Goal: Task Accomplishment & Management: Use online tool/utility

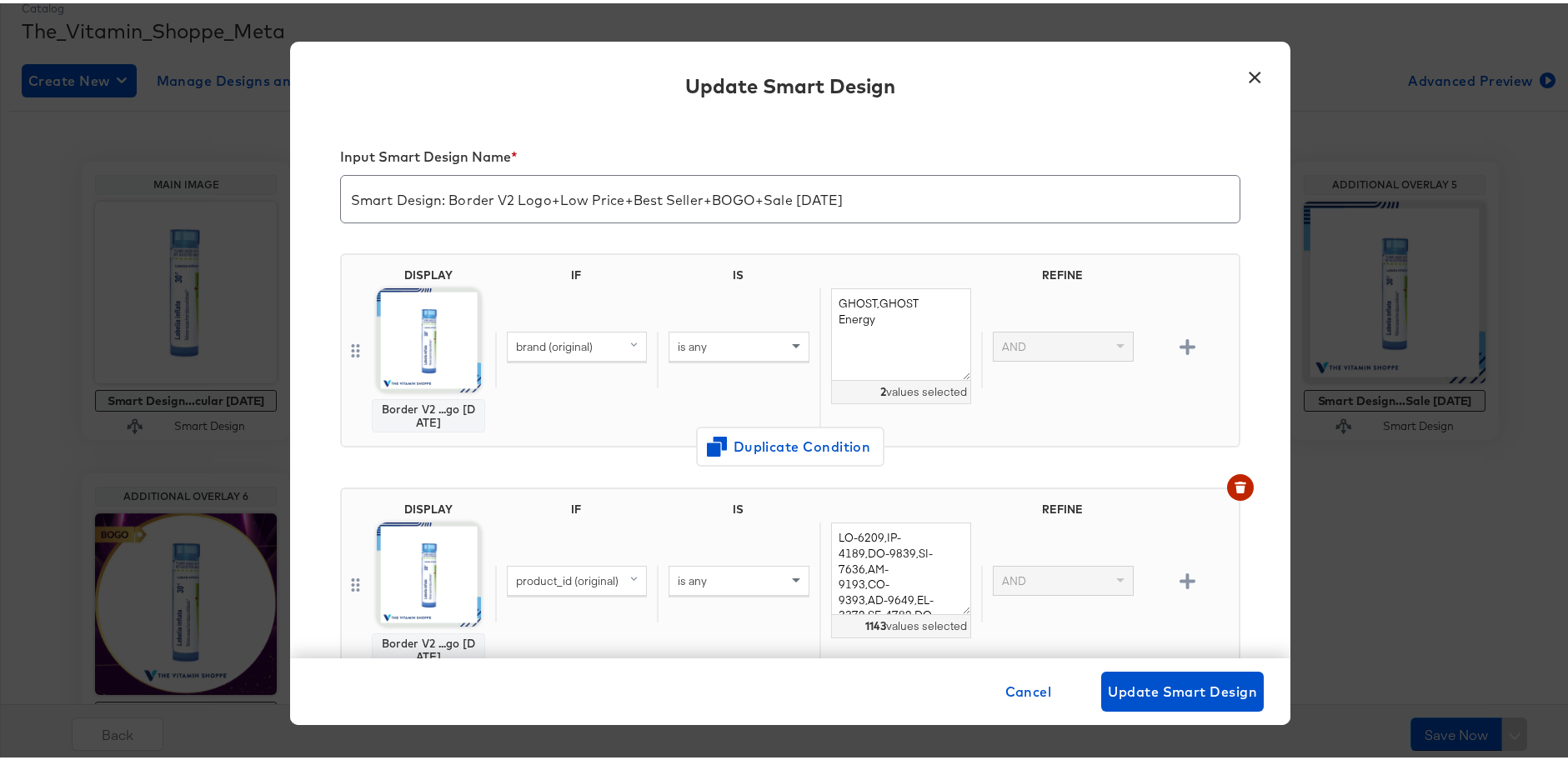
click at [1251, 83] on button "×" at bounding box center [1254, 69] width 30 height 30
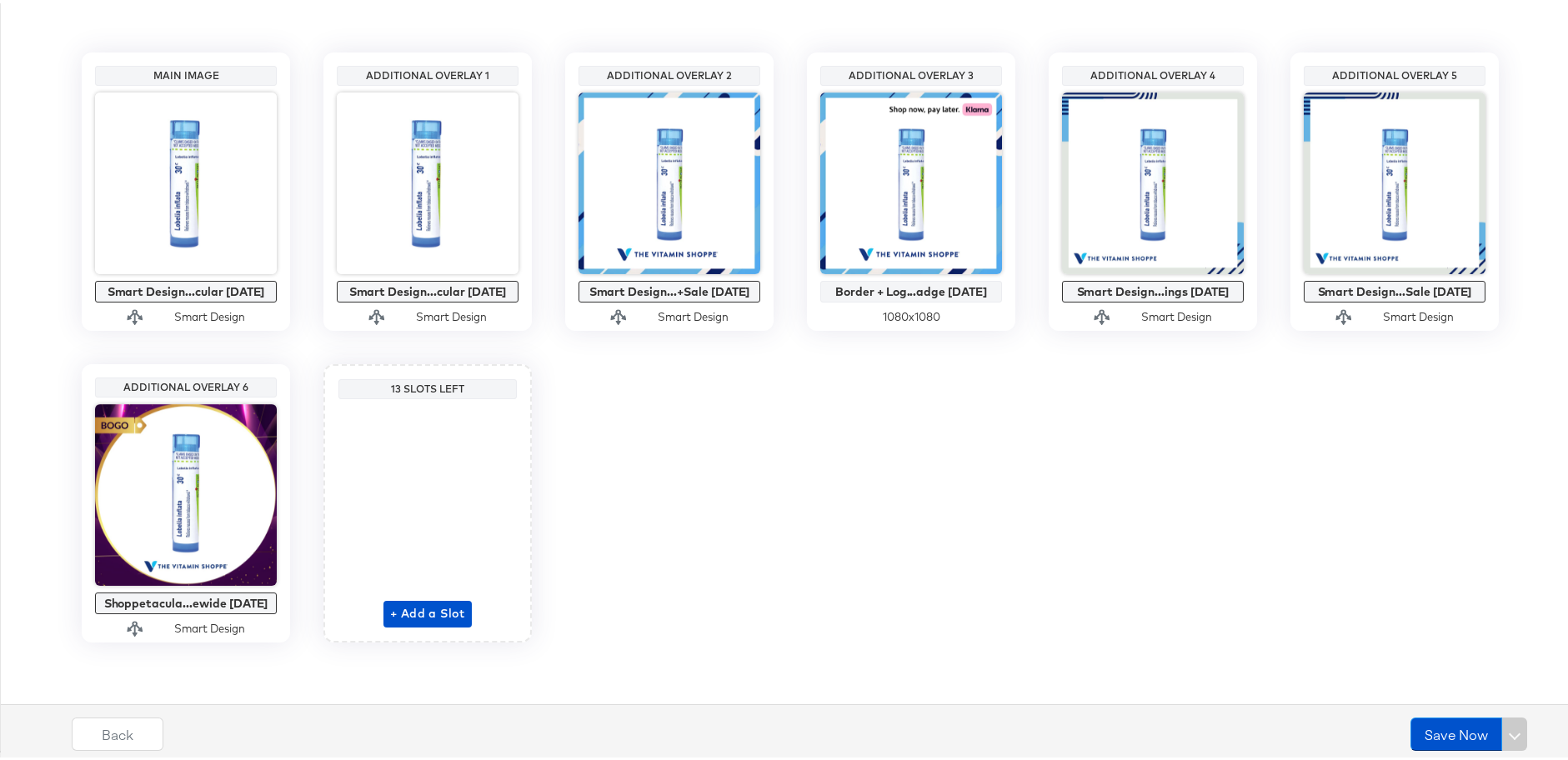
scroll to position [311, 0]
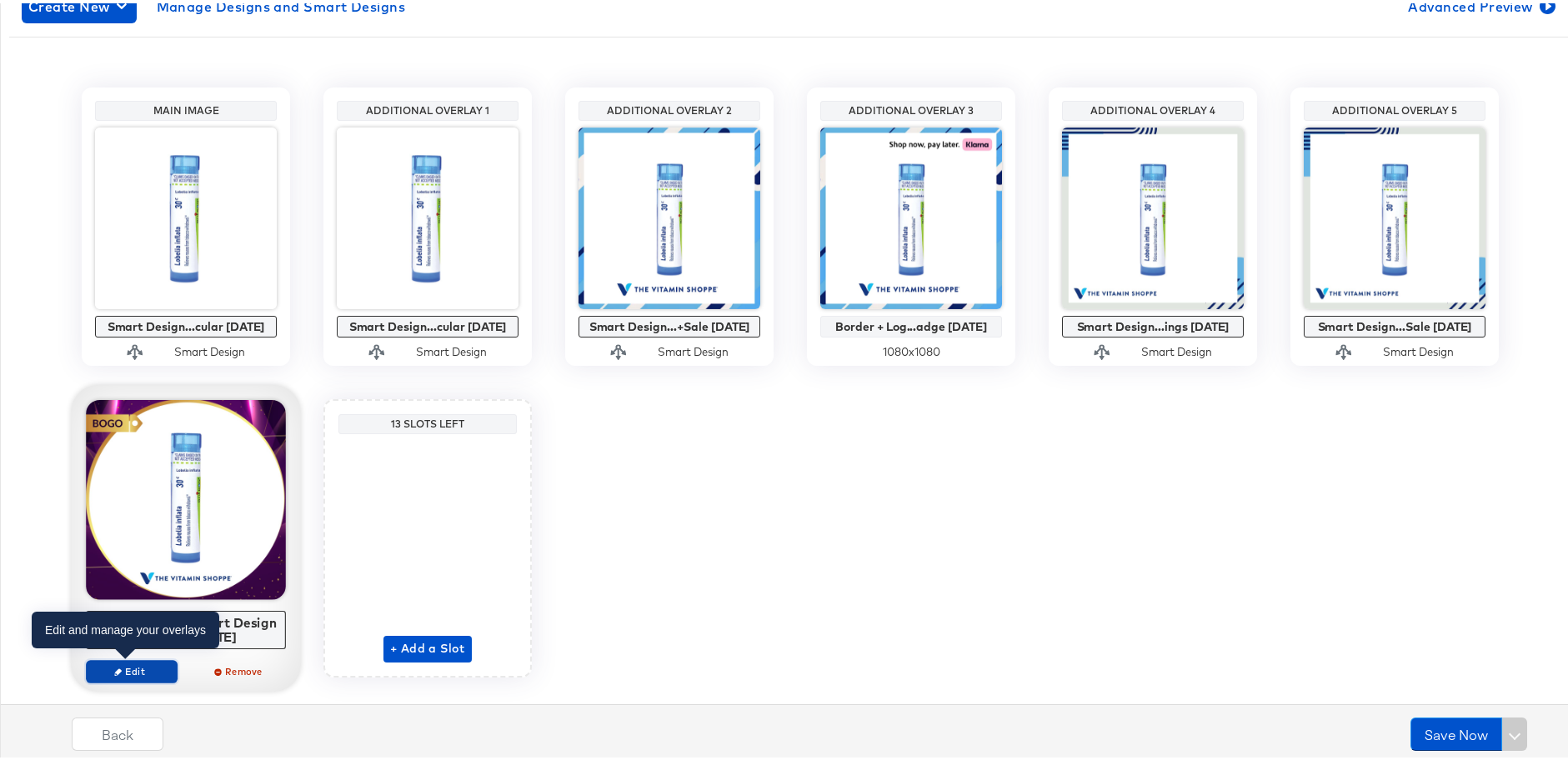
click at [139, 662] on span "Edit" at bounding box center [132, 669] width 77 height 13
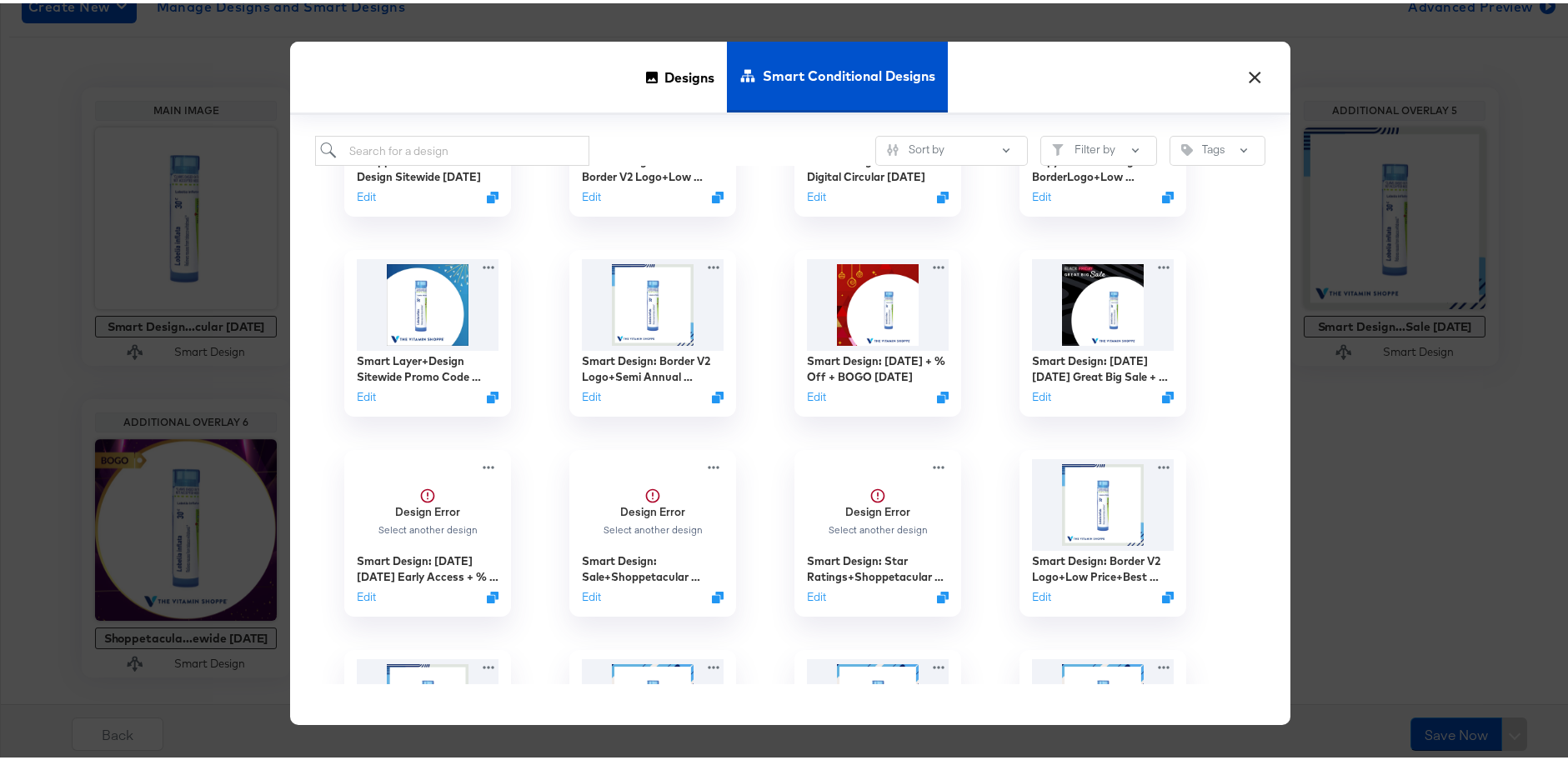
scroll to position [0, 0]
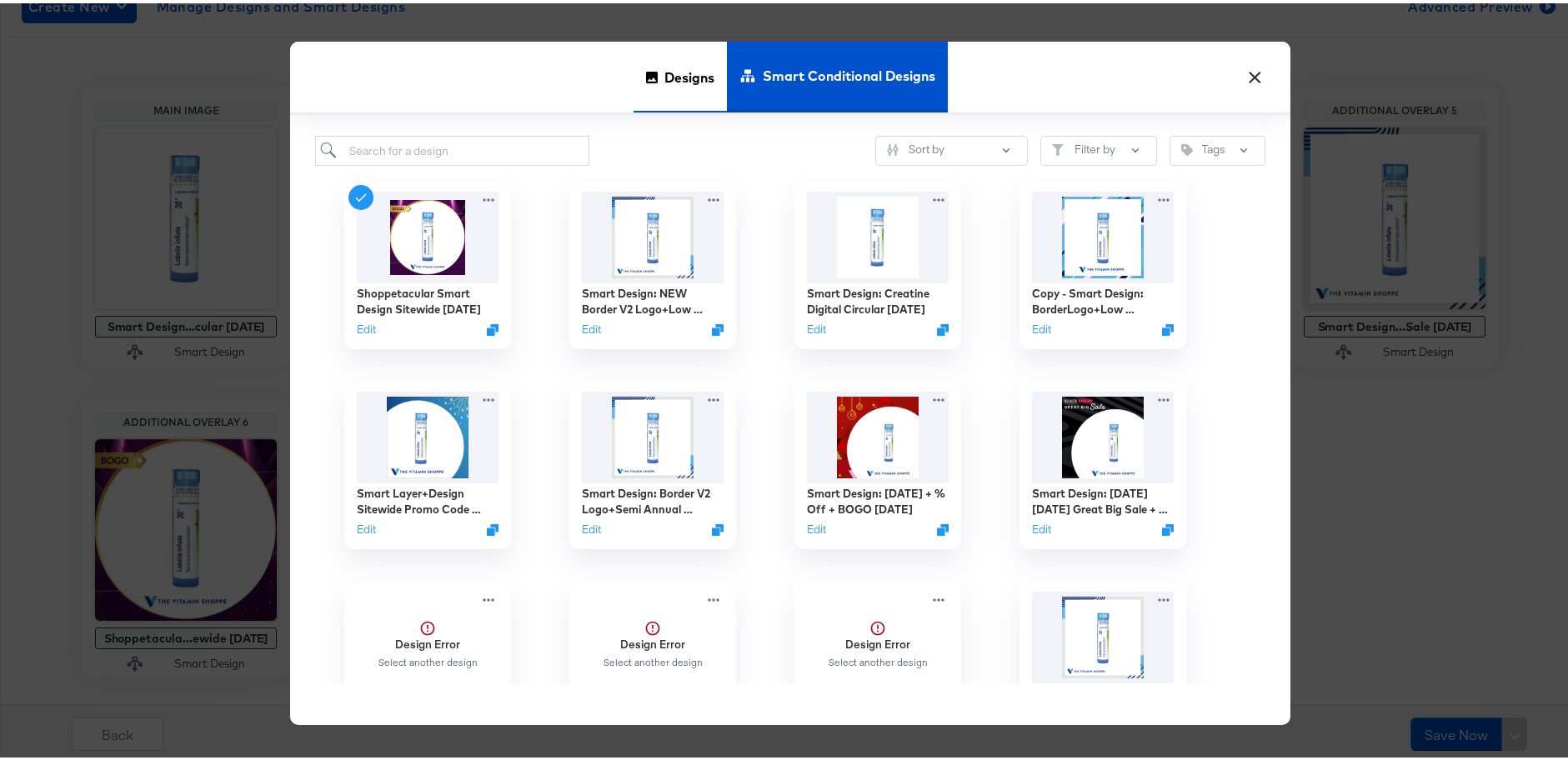
click at [684, 62] on span "Designs" at bounding box center [689, 73] width 50 height 73
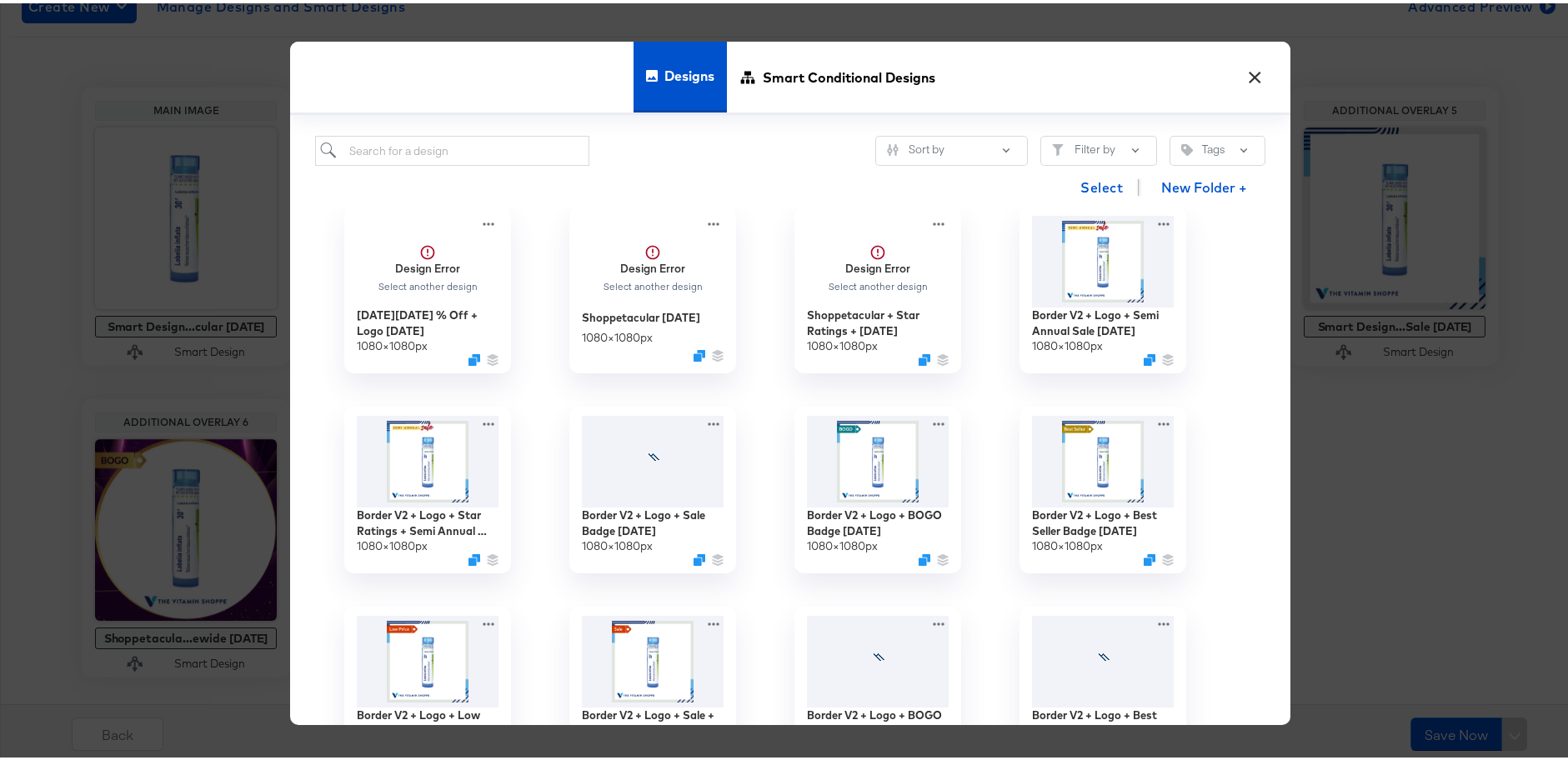
scroll to position [1080, 0]
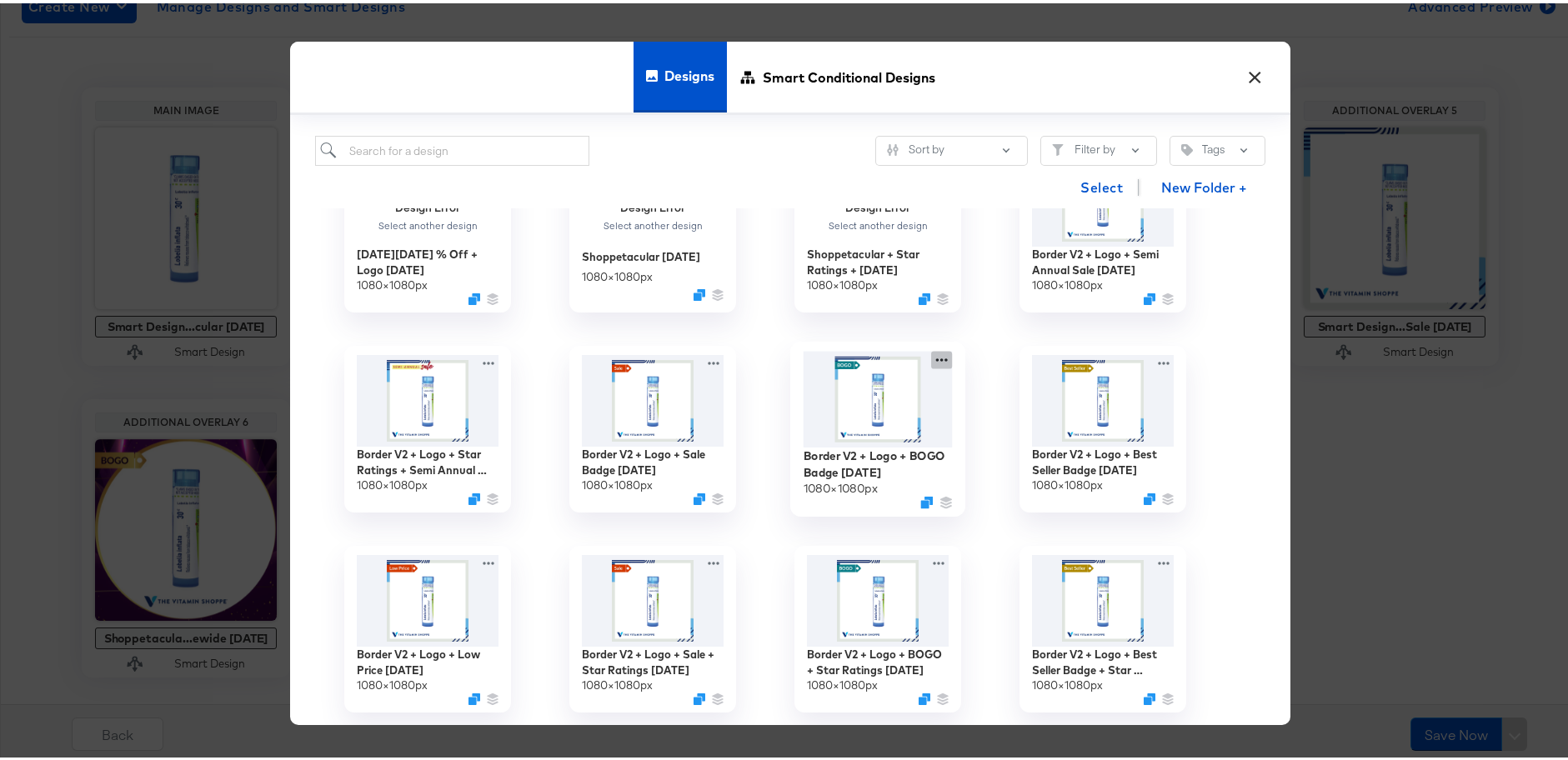
click at [938, 360] on icon at bounding box center [941, 356] width 21 height 17
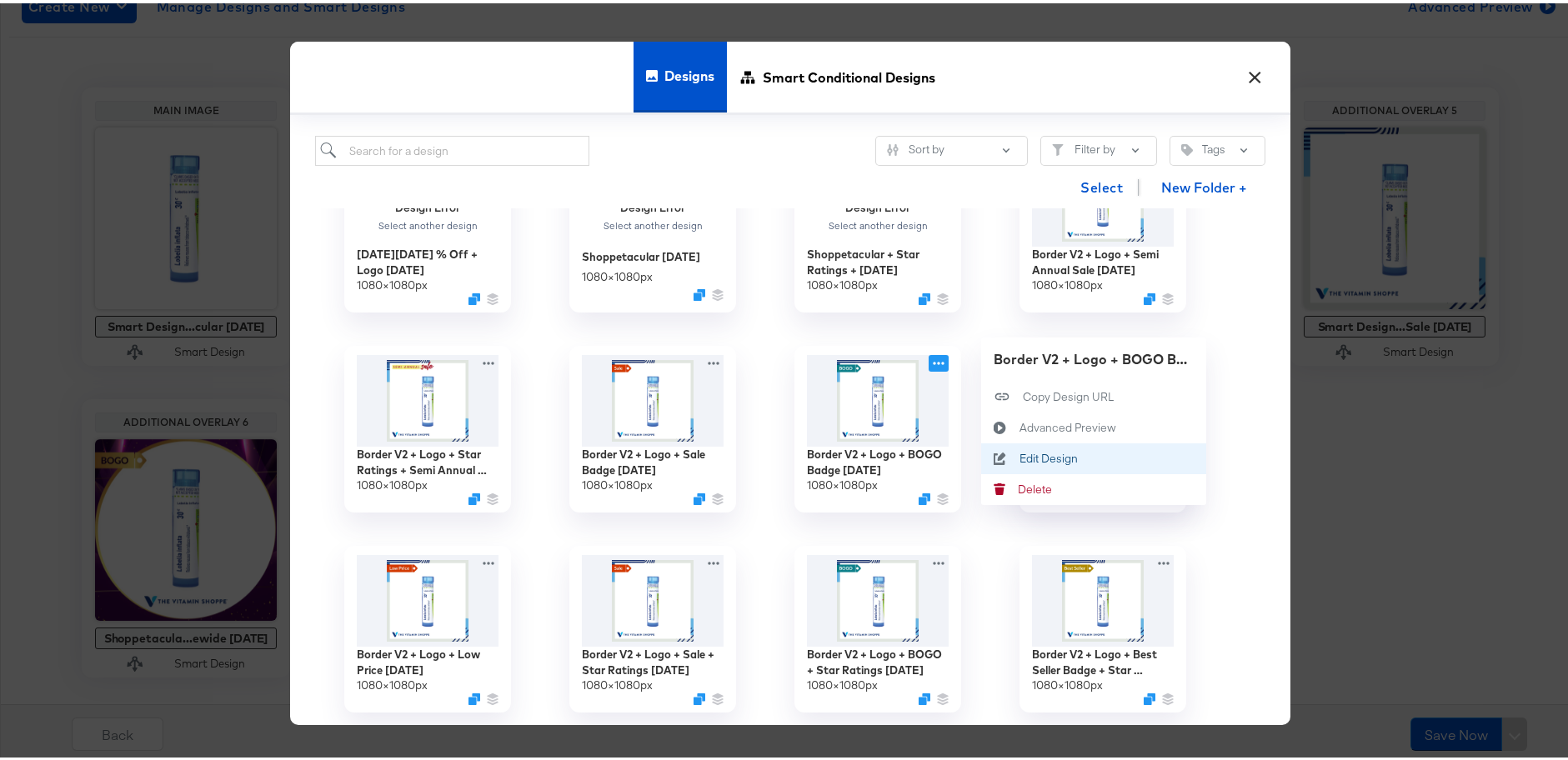
click at [1007, 451] on icon at bounding box center [1000, 455] width 38 height 14
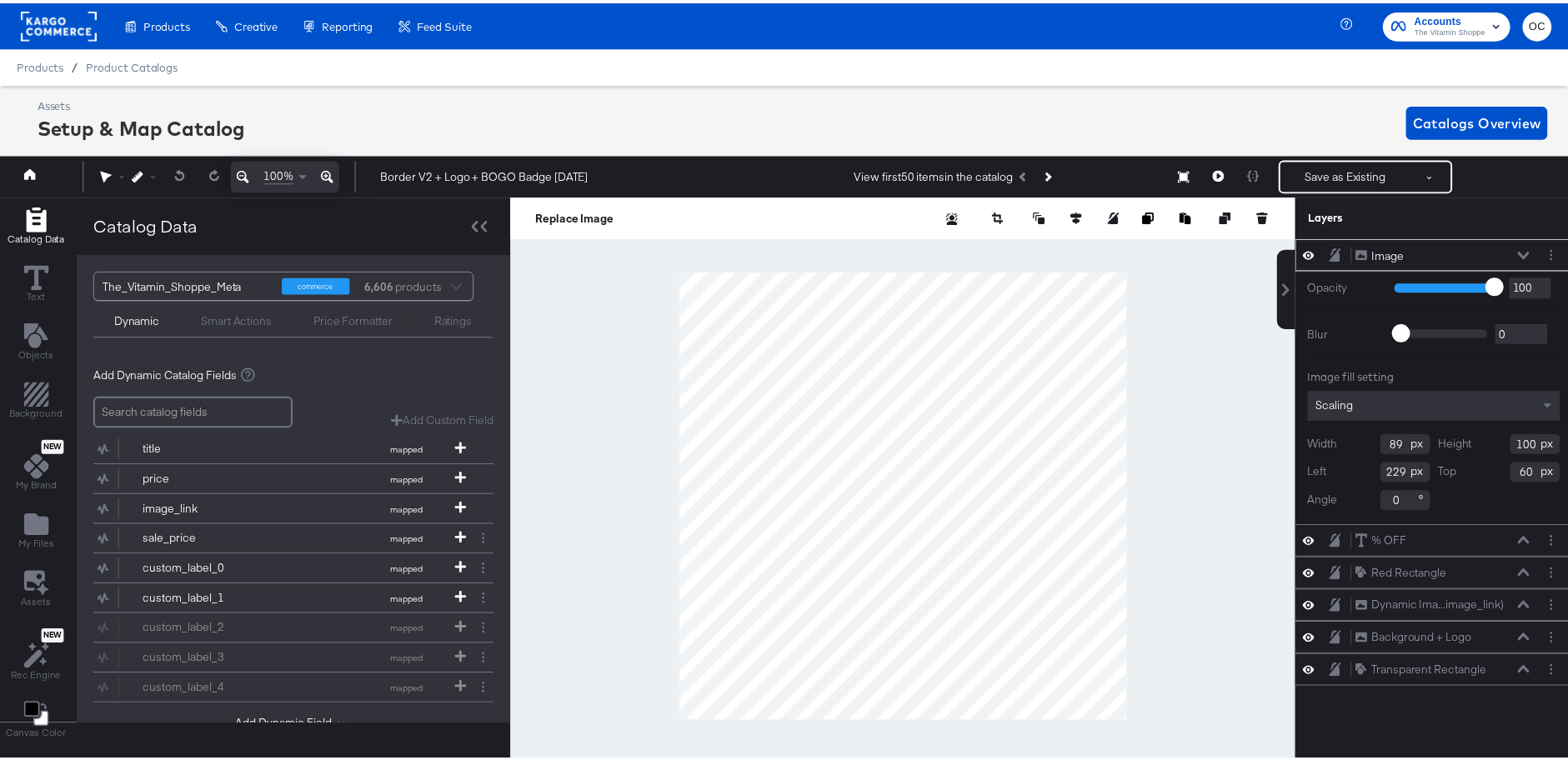
scroll to position [0, 5]
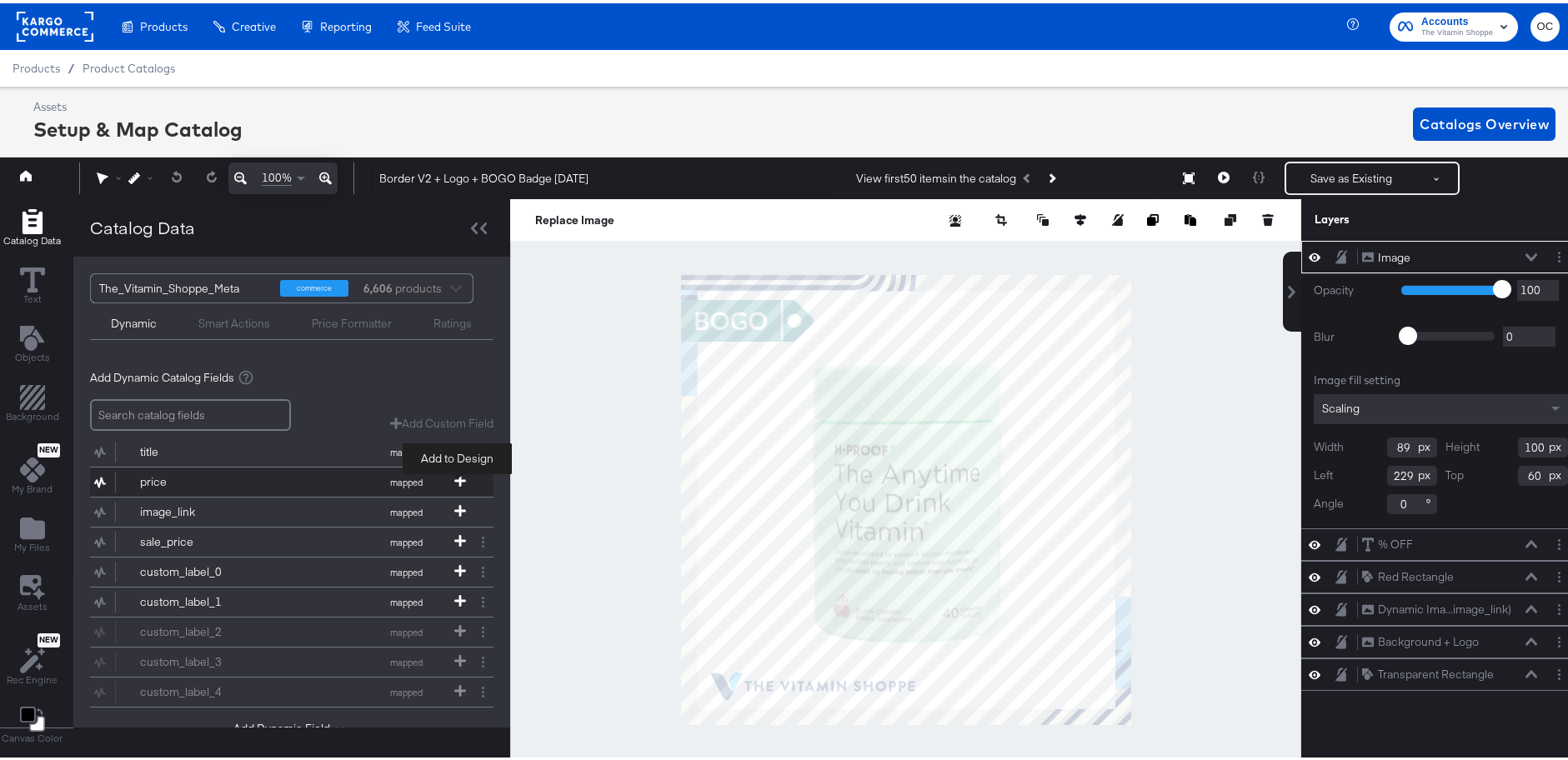
click at [458, 479] on icon at bounding box center [459, 478] width 12 height 12
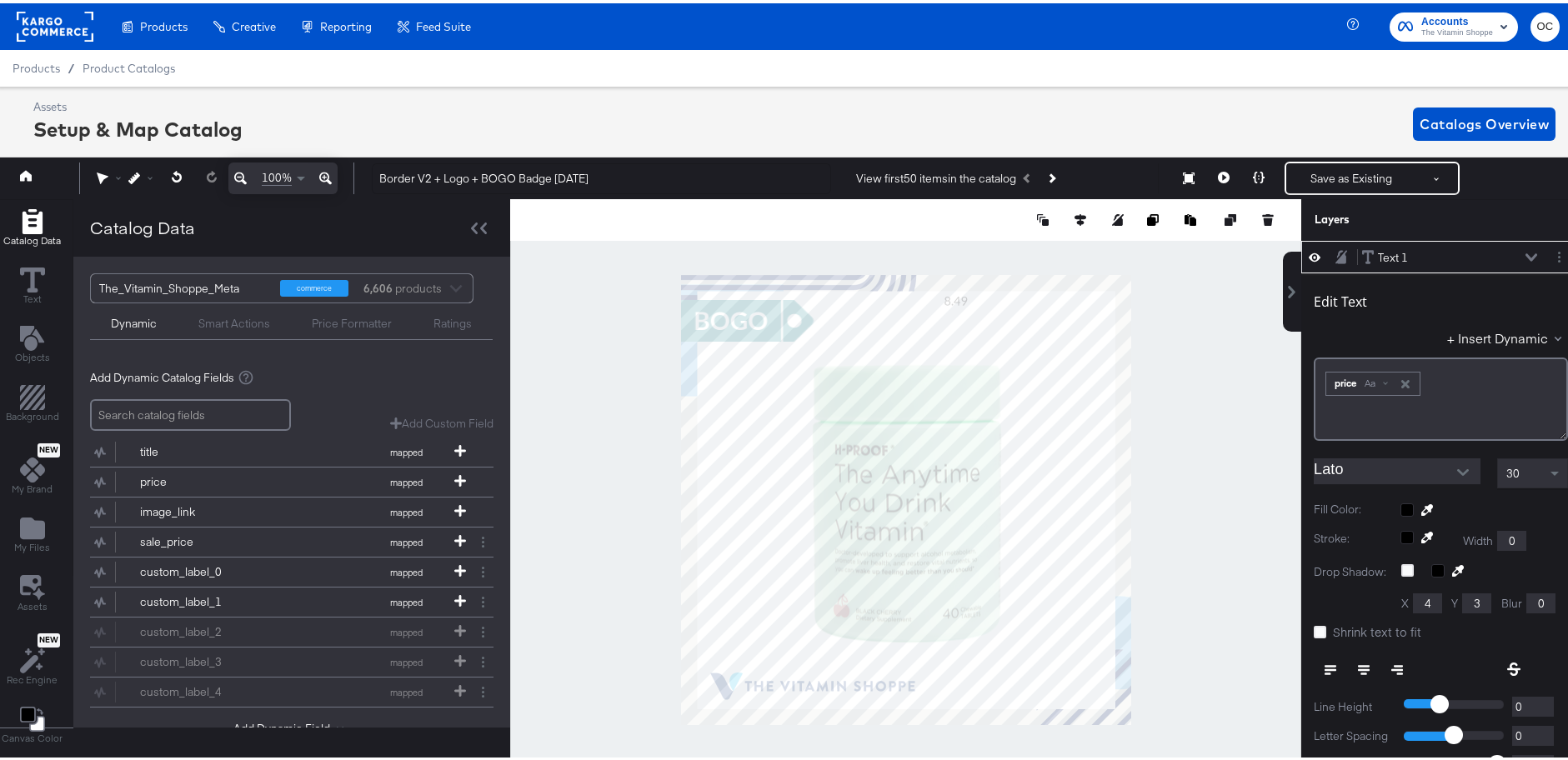
type input "632"
type input "52"
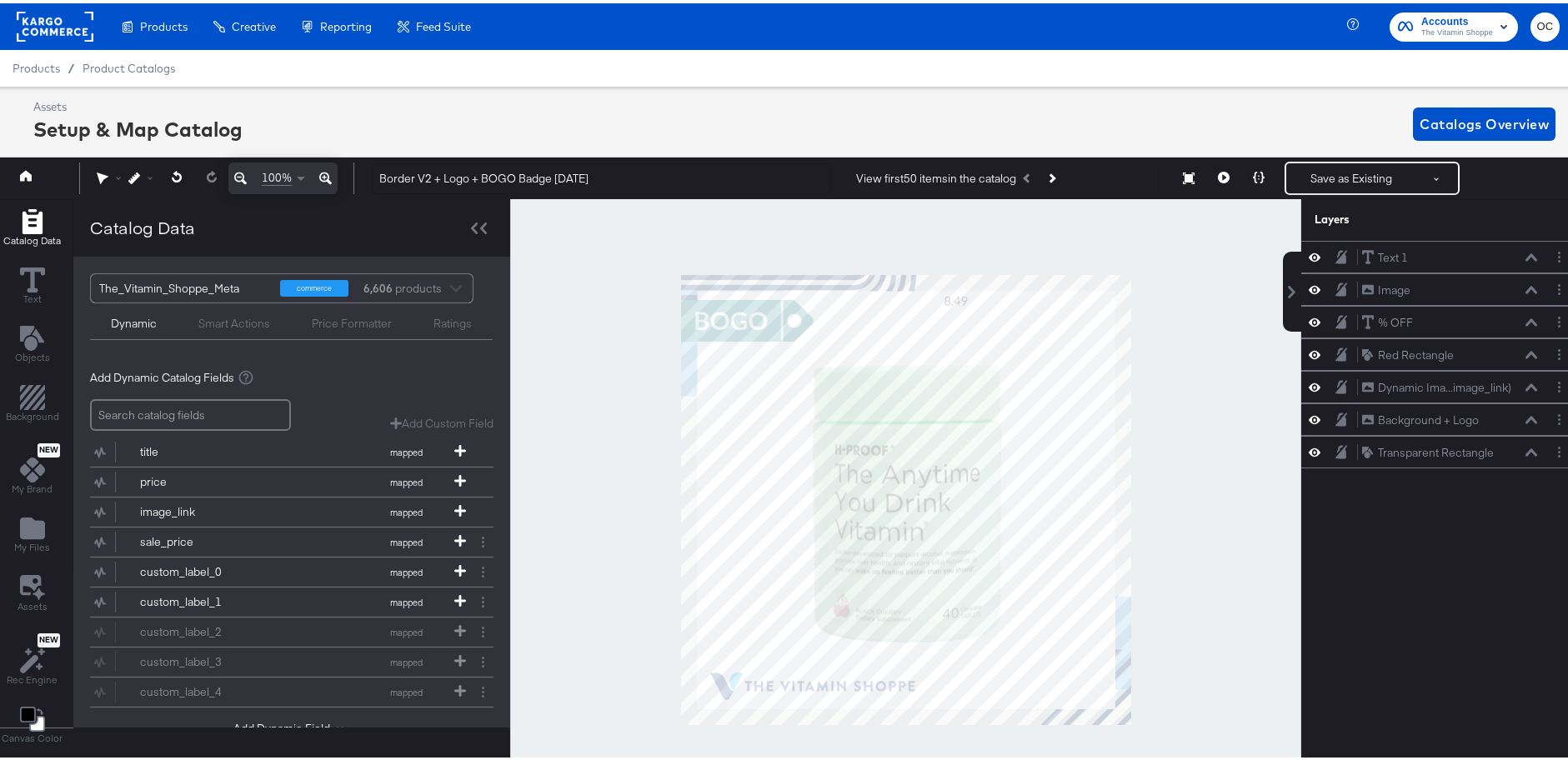
click at [81, 25] on rect at bounding box center [55, 23] width 77 height 30
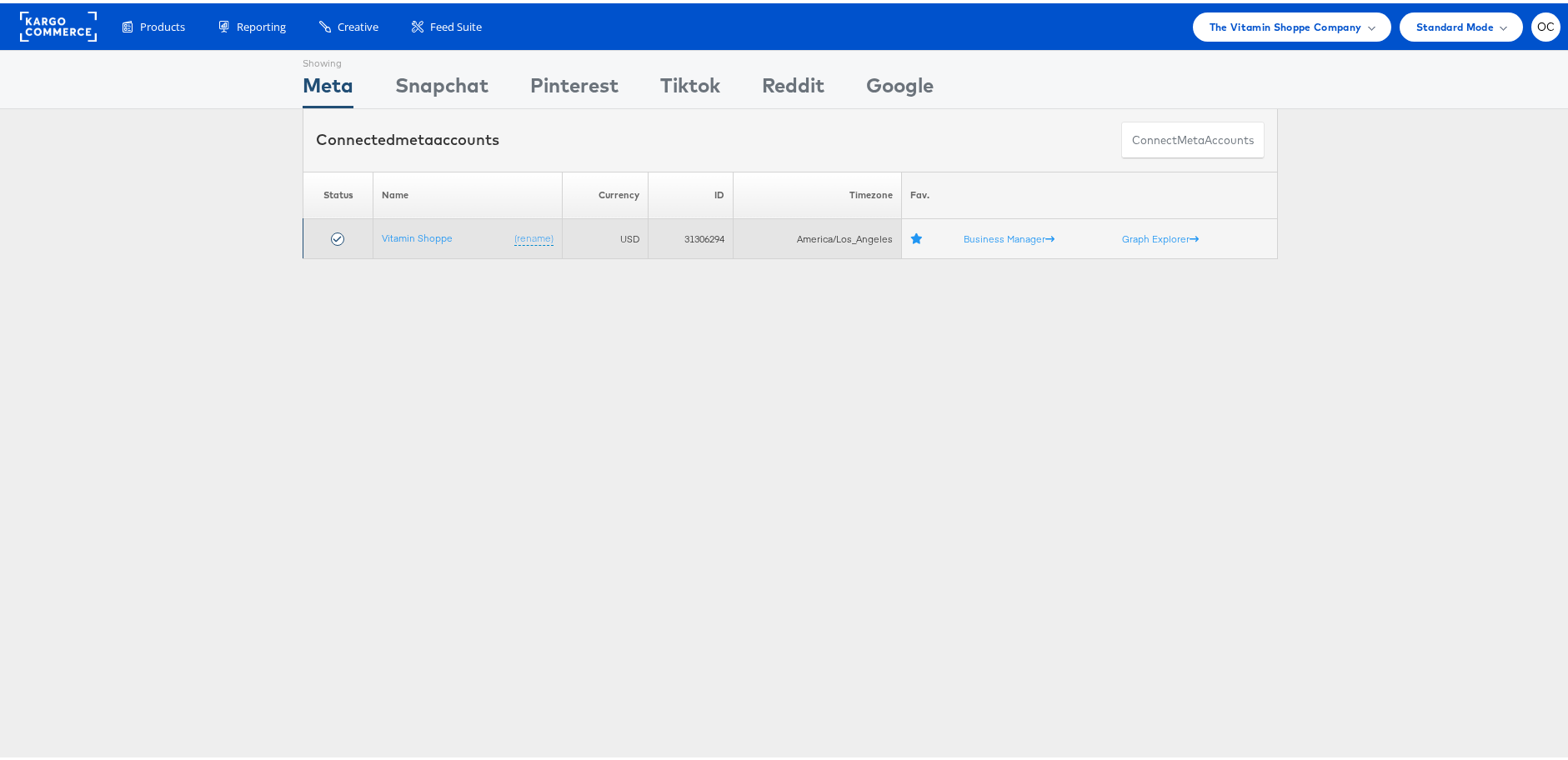
click at [389, 241] on td "Vitamin Shoppe (rename)" at bounding box center [468, 236] width 188 height 40
click at [393, 238] on link "Vitamin Shoppe" at bounding box center [417, 235] width 71 height 13
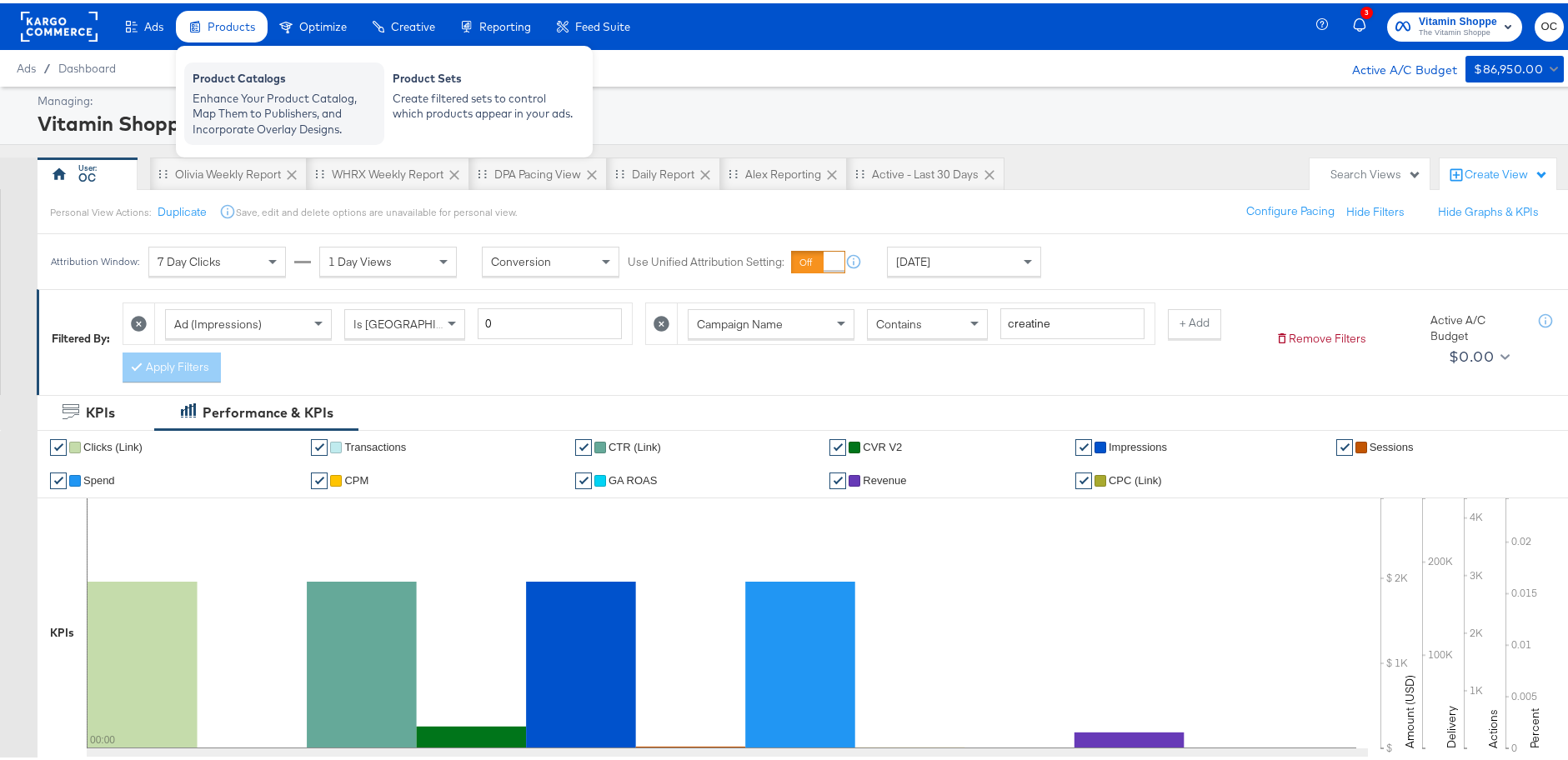
click at [283, 104] on div "Enhance Your Product Catalog, Map Them to Publishers, and Incorporate Overlay D…" at bounding box center [284, 111] width 184 height 47
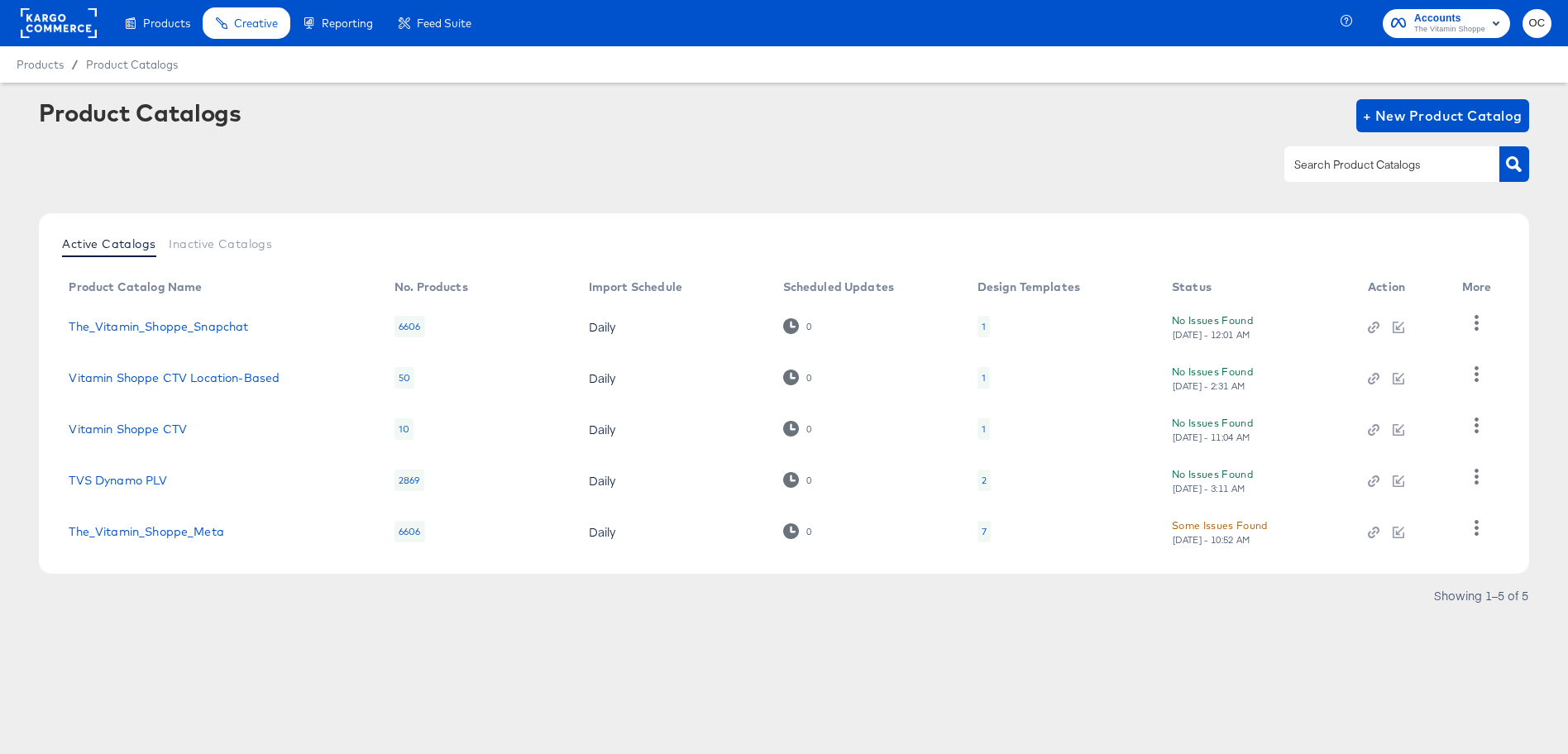
click at [1303, 175] on div at bounding box center [1390, 164] width 215 height 34
type input "meta"
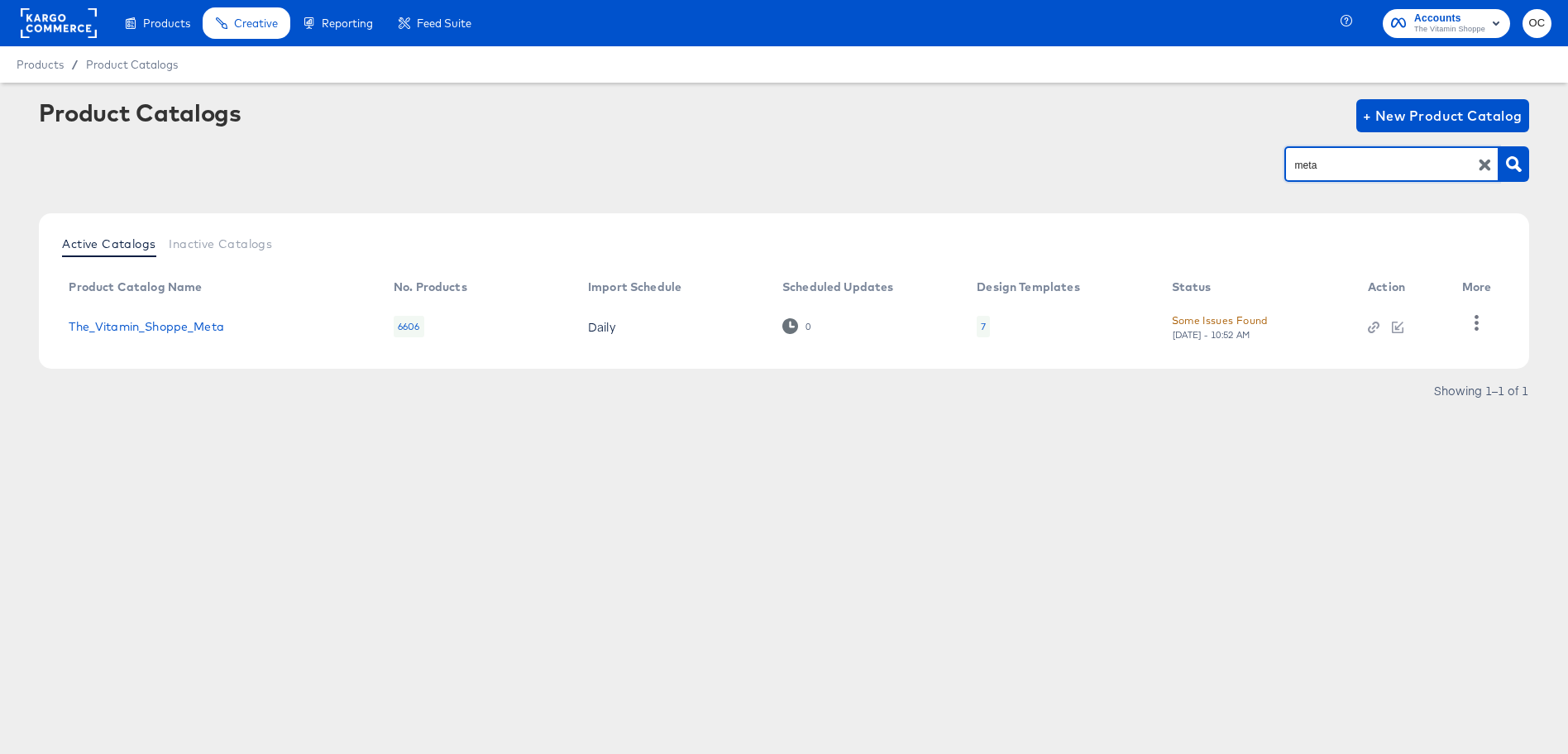
click at [186, 317] on td "The_Vitamin_Shoppe_Meta" at bounding box center [217, 326] width 325 height 52
click at [180, 326] on link "The_Vitamin_Shoppe_Meta" at bounding box center [146, 326] width 155 height 14
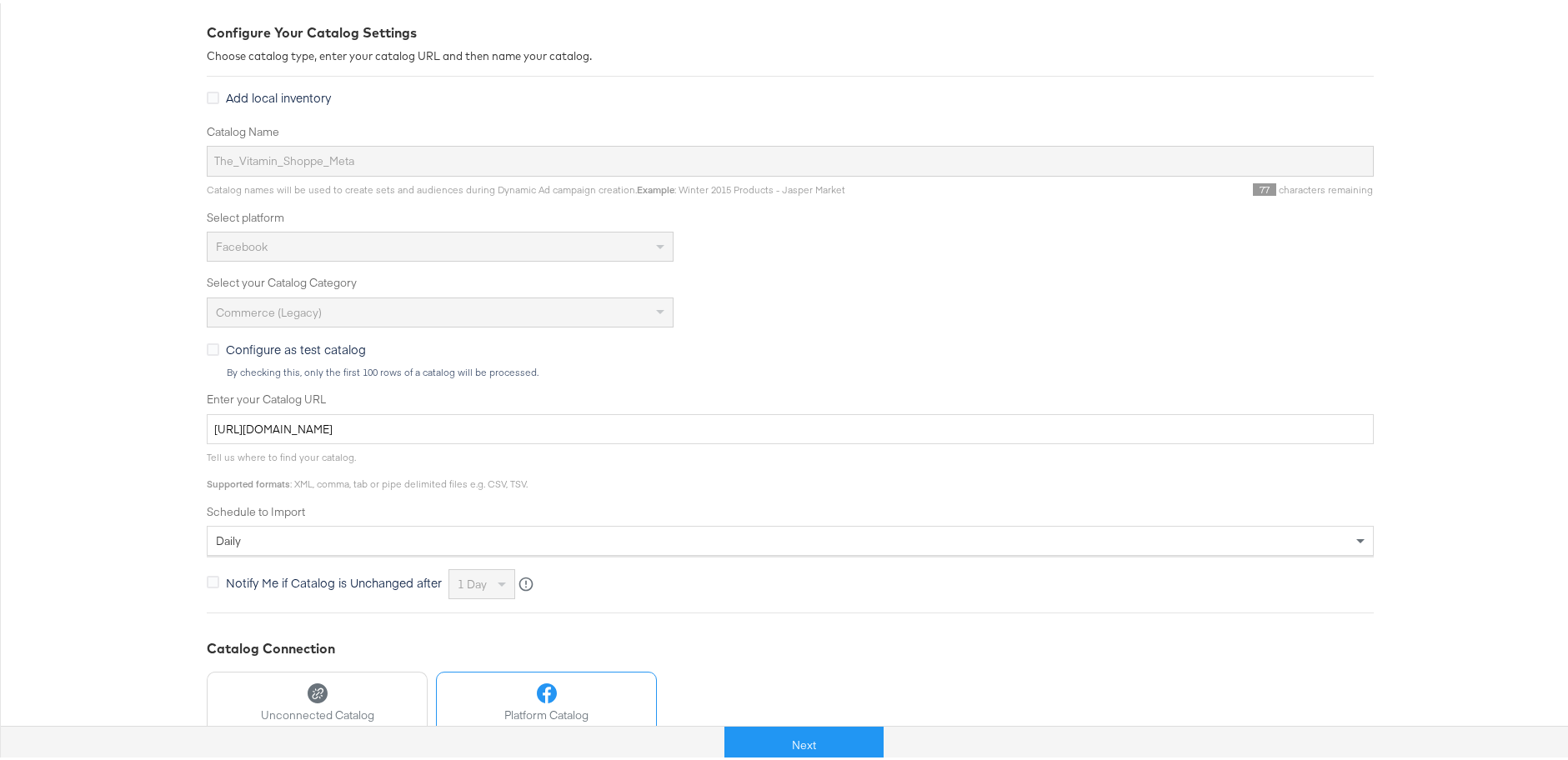
scroll to position [410, 0]
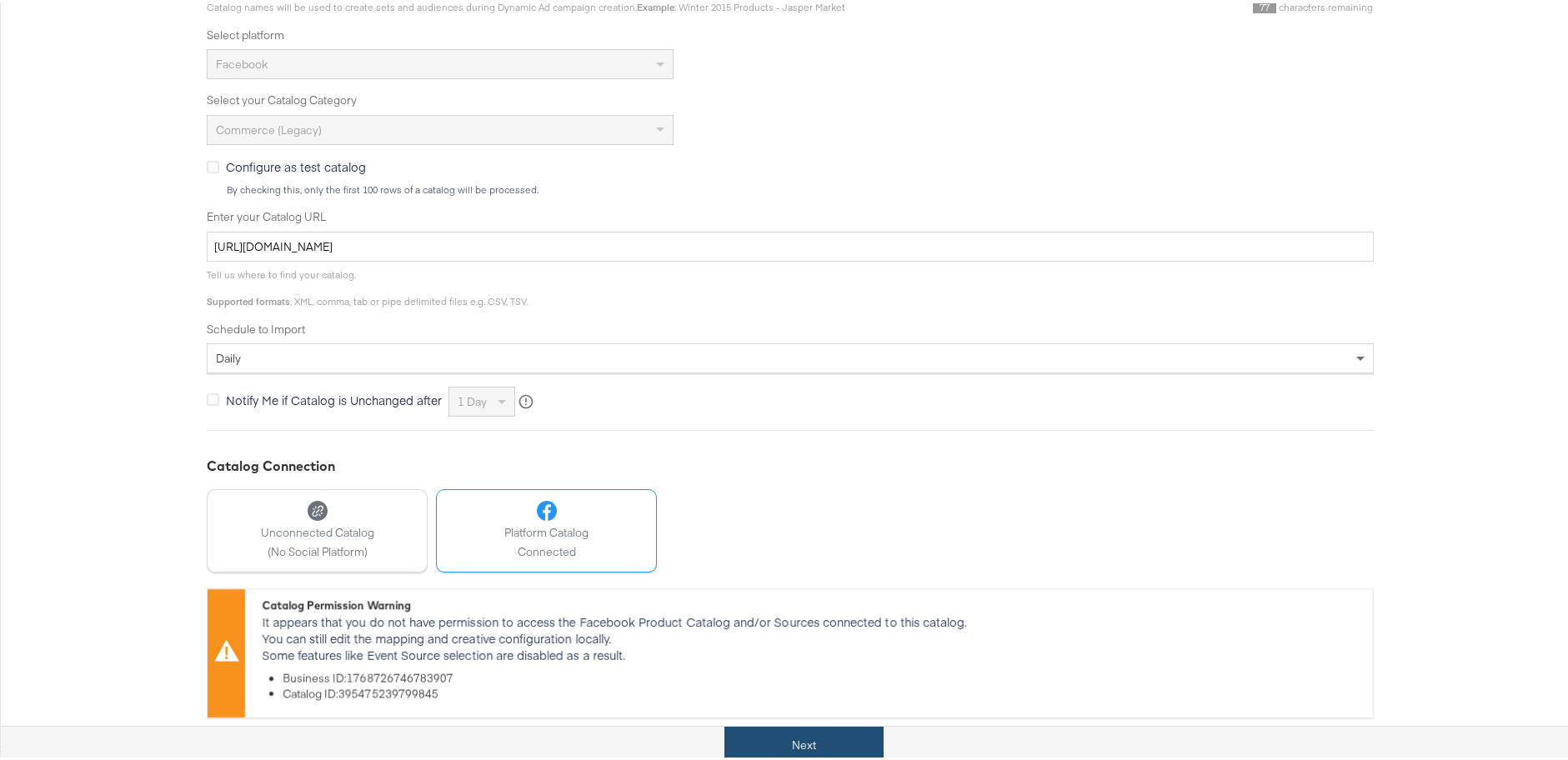
click at [813, 743] on button "Next" at bounding box center [804, 742] width 159 height 37
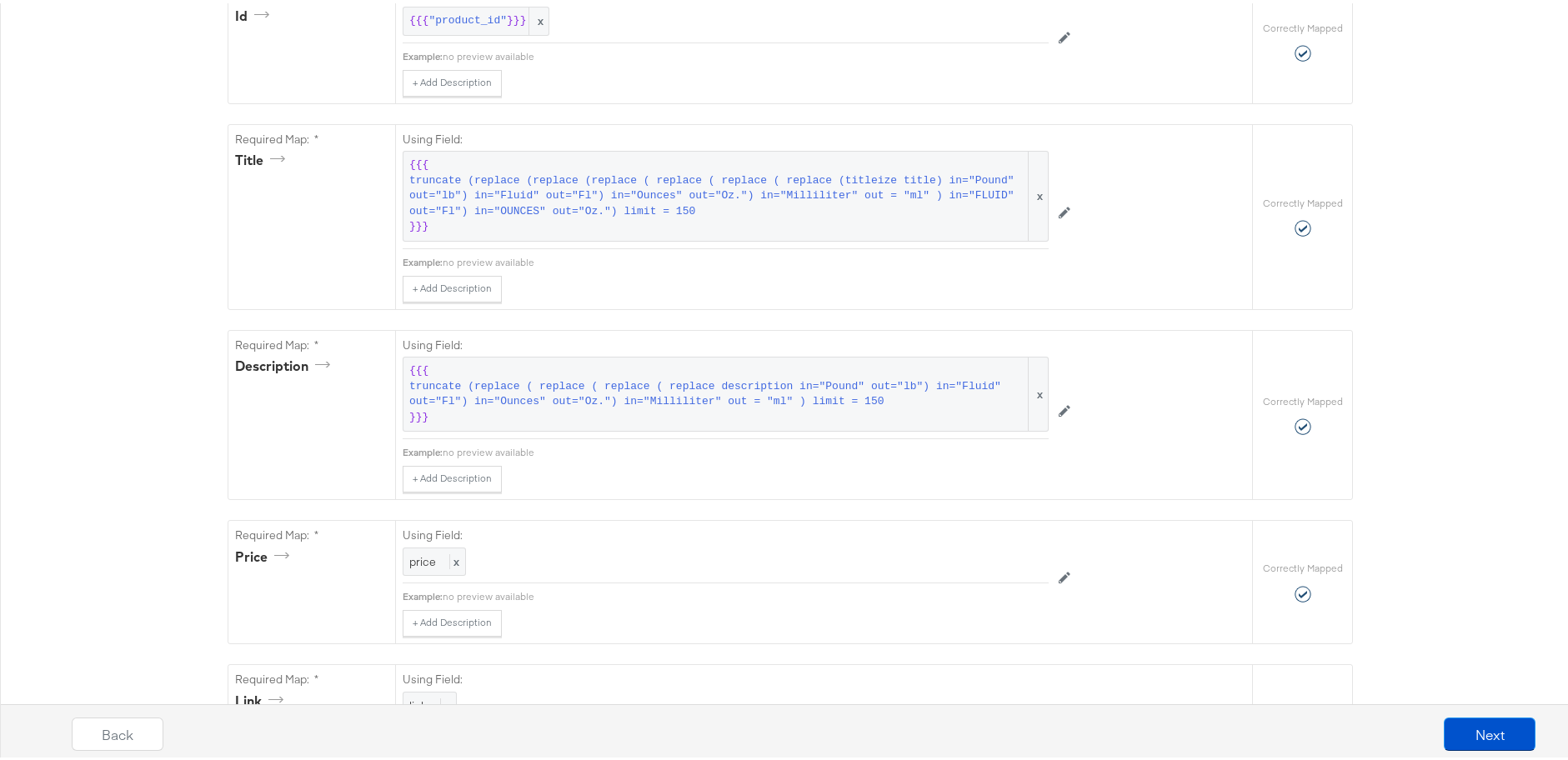
scroll to position [0, 0]
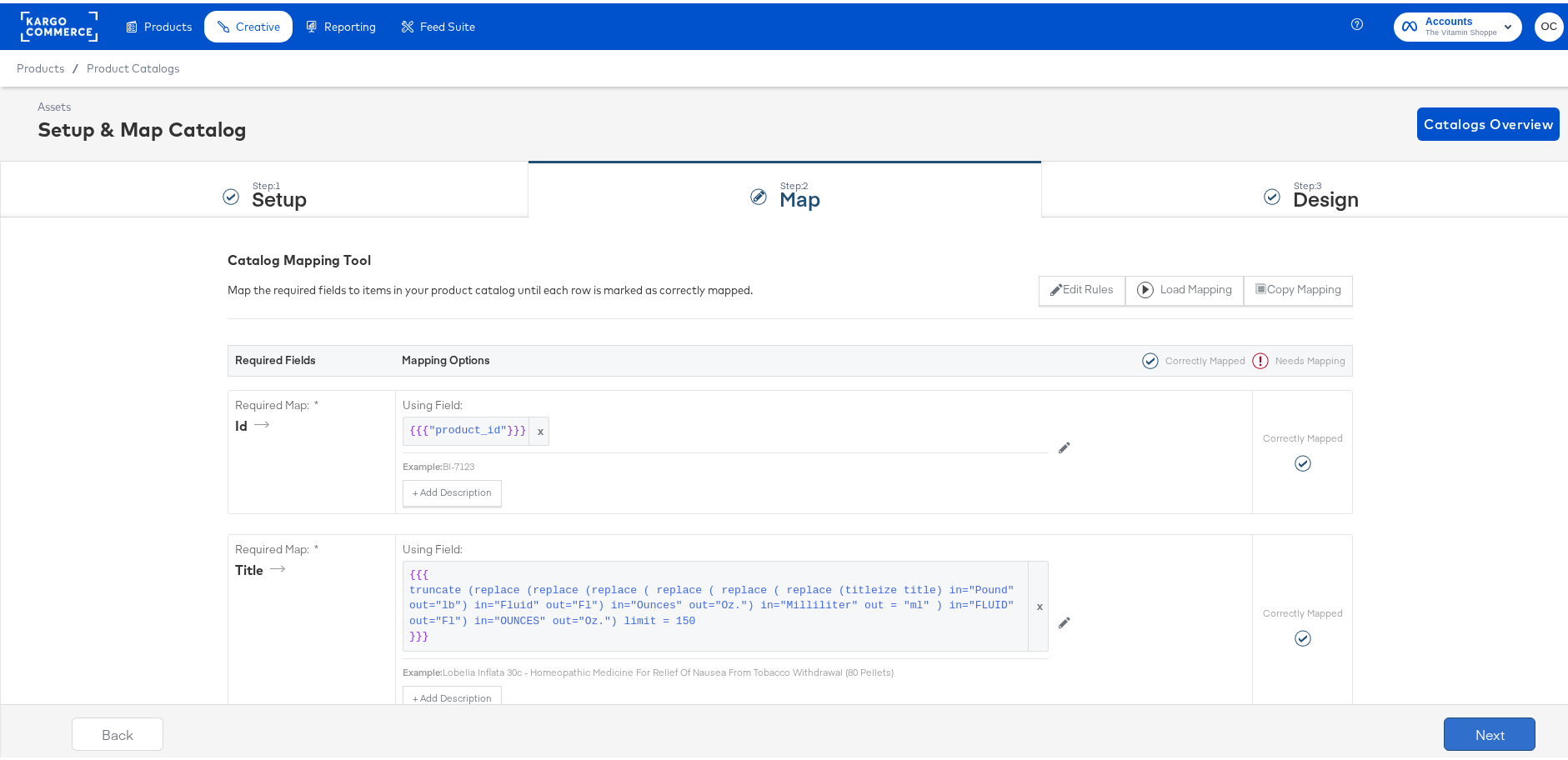
click at [1472, 721] on button "Next" at bounding box center [1489, 731] width 91 height 34
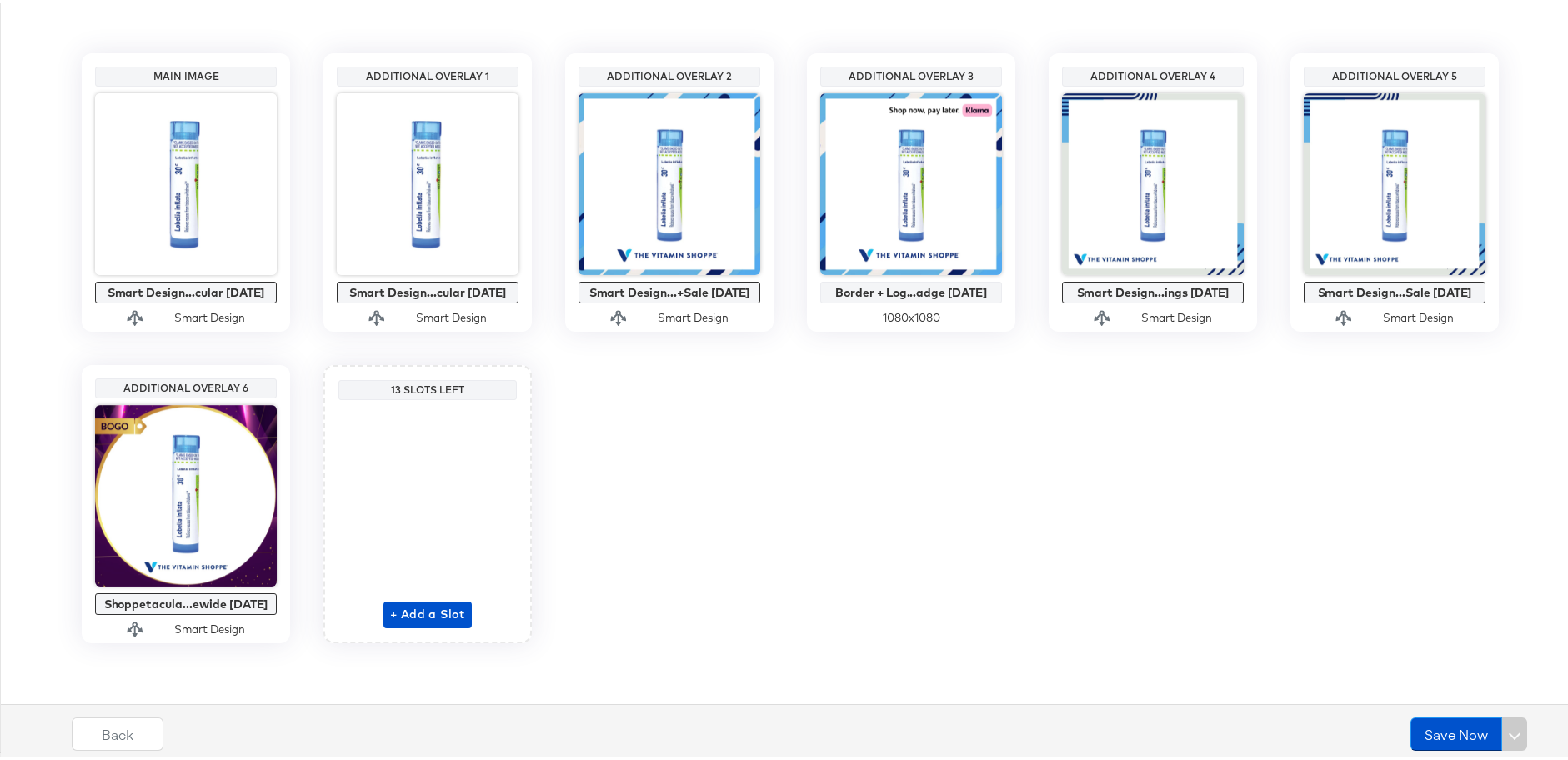
scroll to position [347, 0]
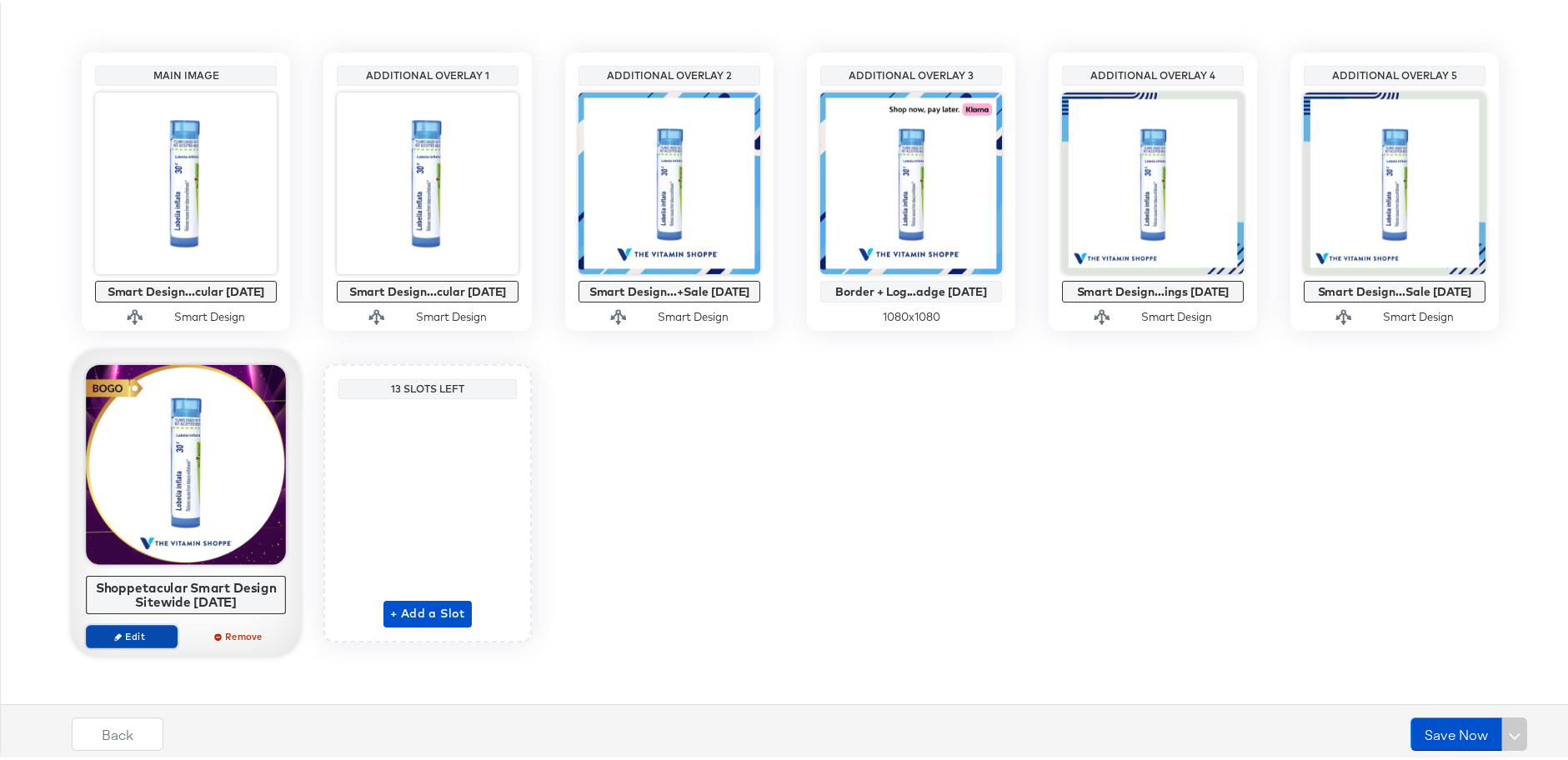
click at [128, 634] on span "Edit" at bounding box center [132, 633] width 77 height 13
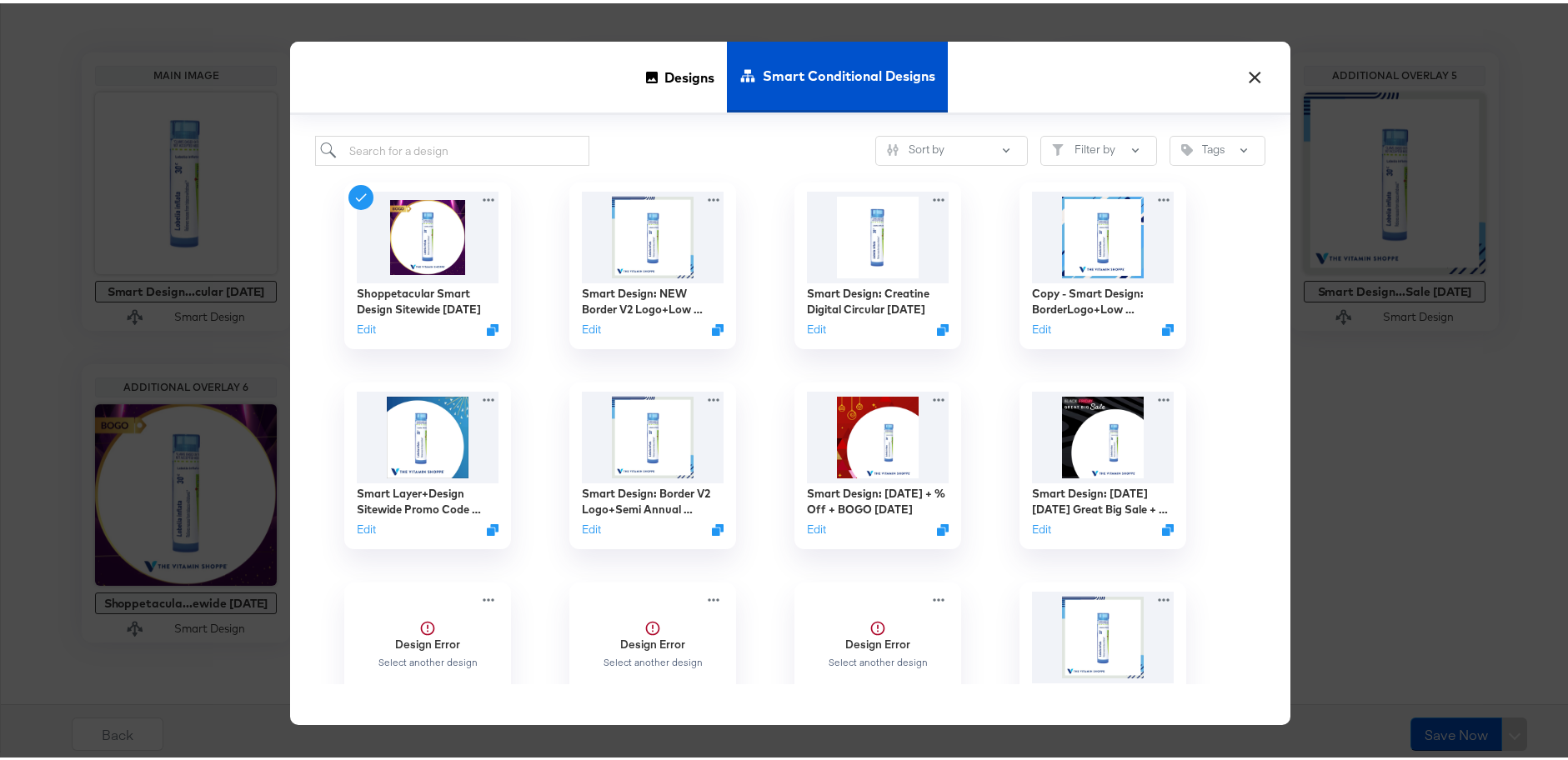
click at [1251, 75] on button "×" at bounding box center [1254, 69] width 30 height 30
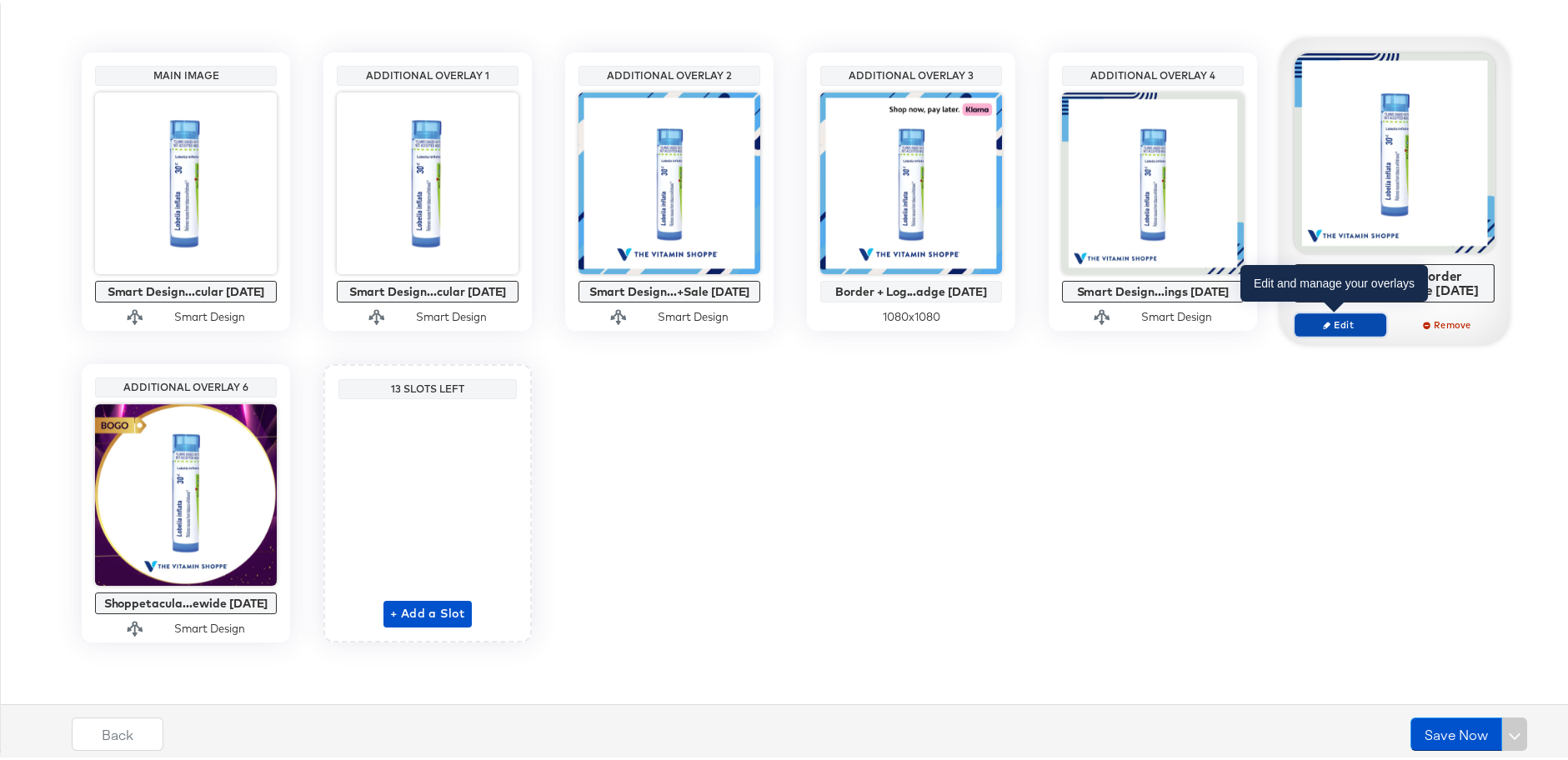
click at [1345, 317] on span "Edit" at bounding box center [1341, 322] width 77 height 13
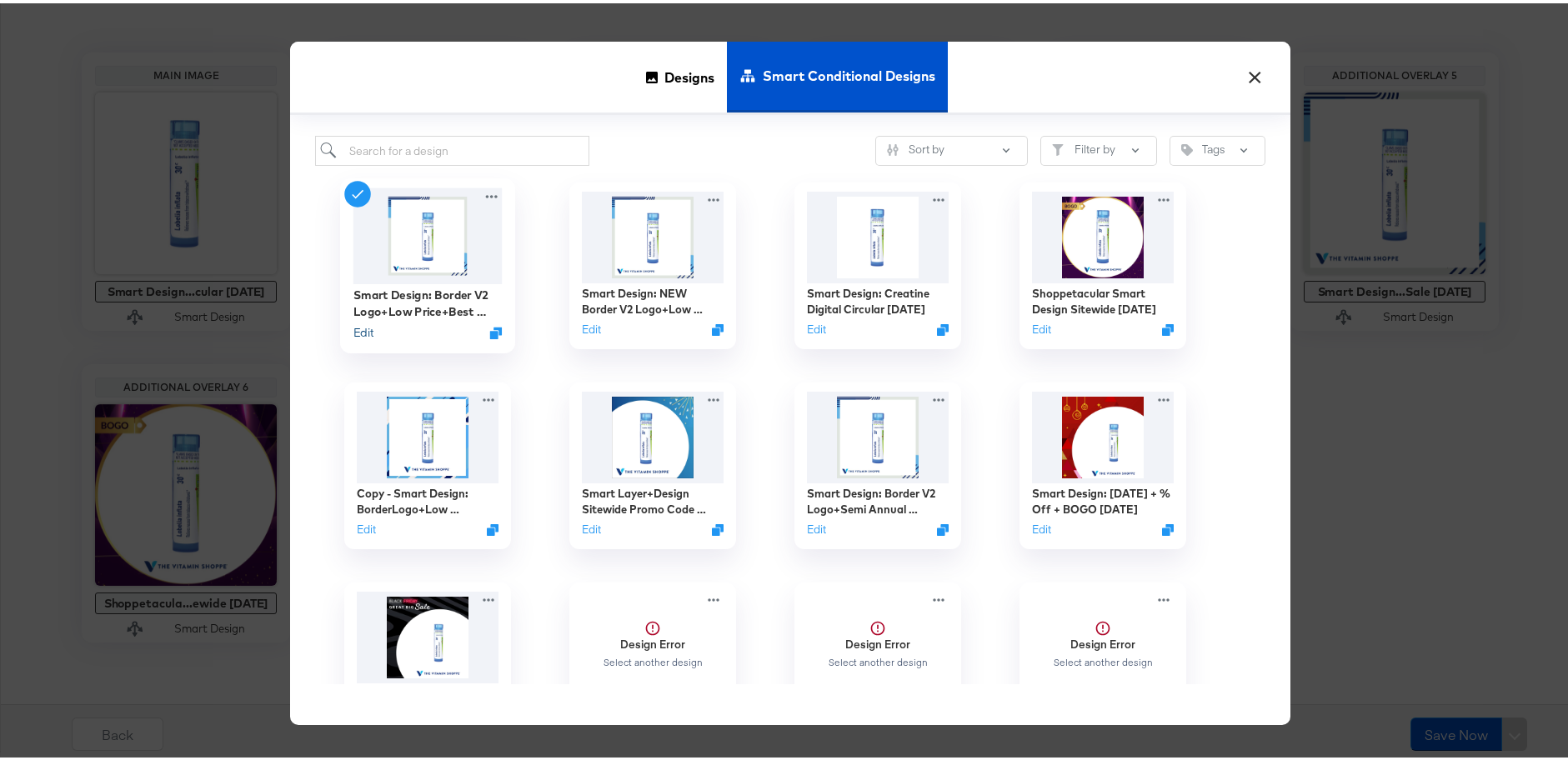
click at [356, 333] on button "Edit" at bounding box center [363, 329] width 20 height 16
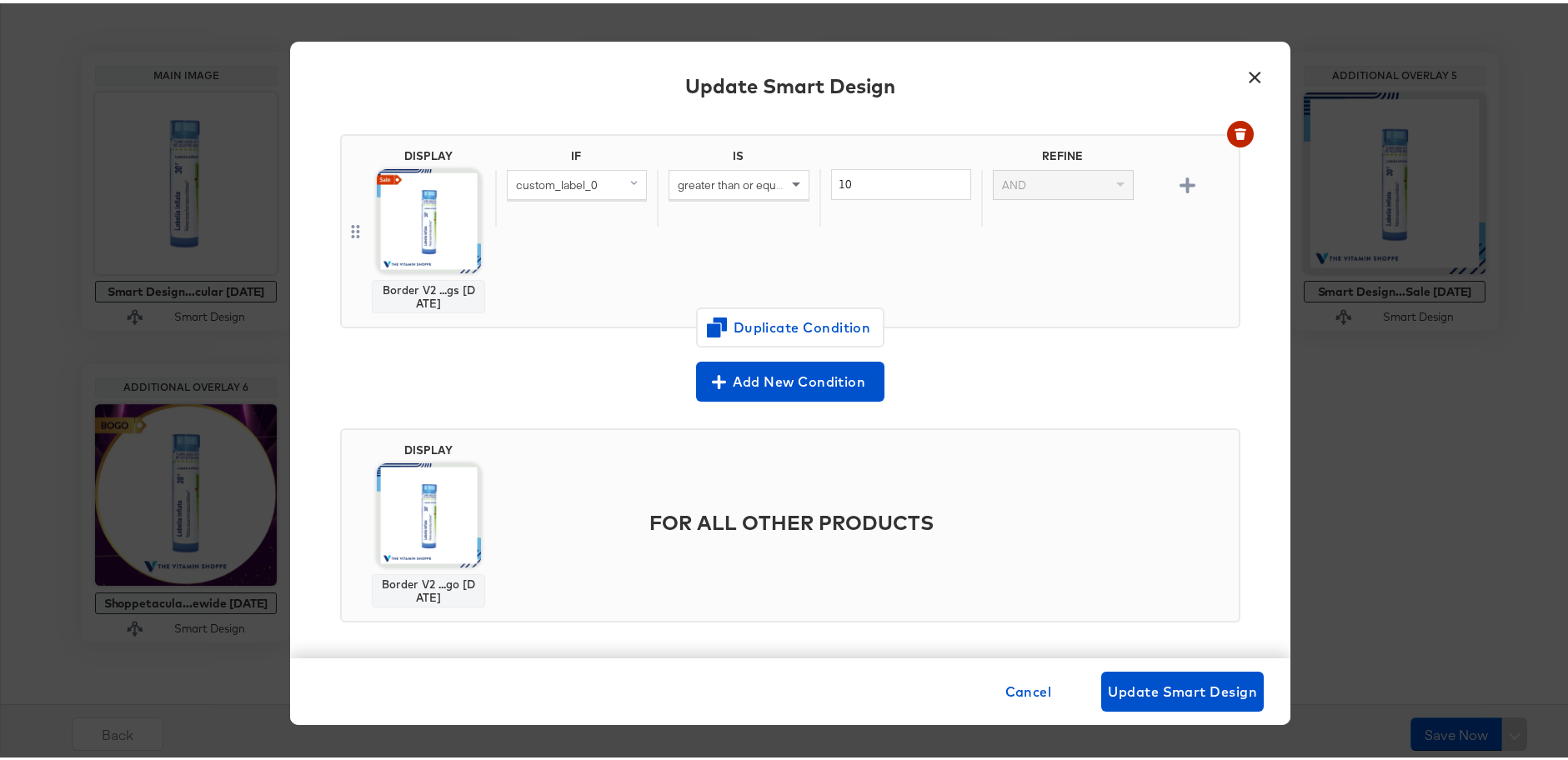
scroll to position [1298, 0]
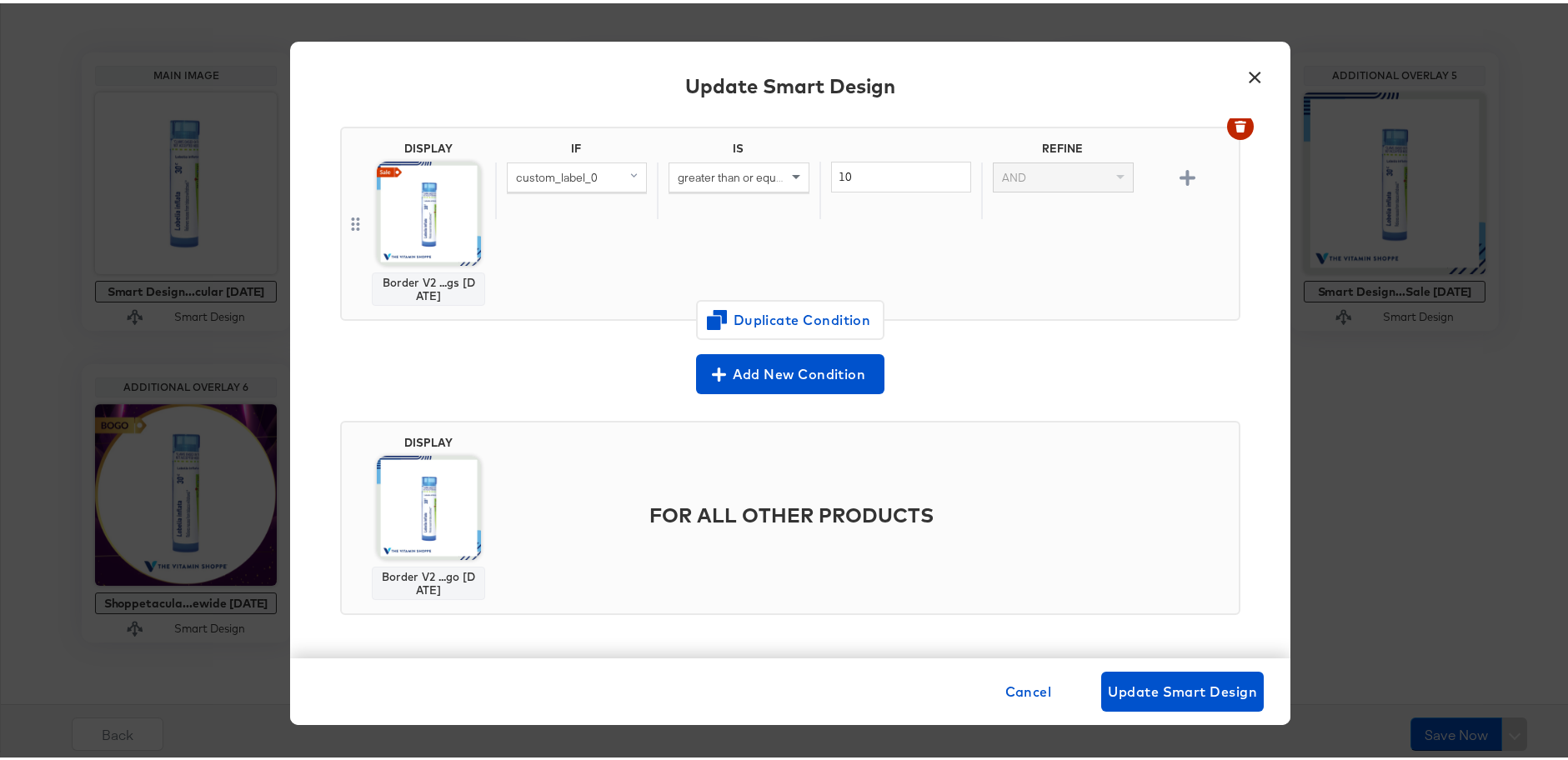
click at [1242, 71] on button "×" at bounding box center [1254, 69] width 30 height 30
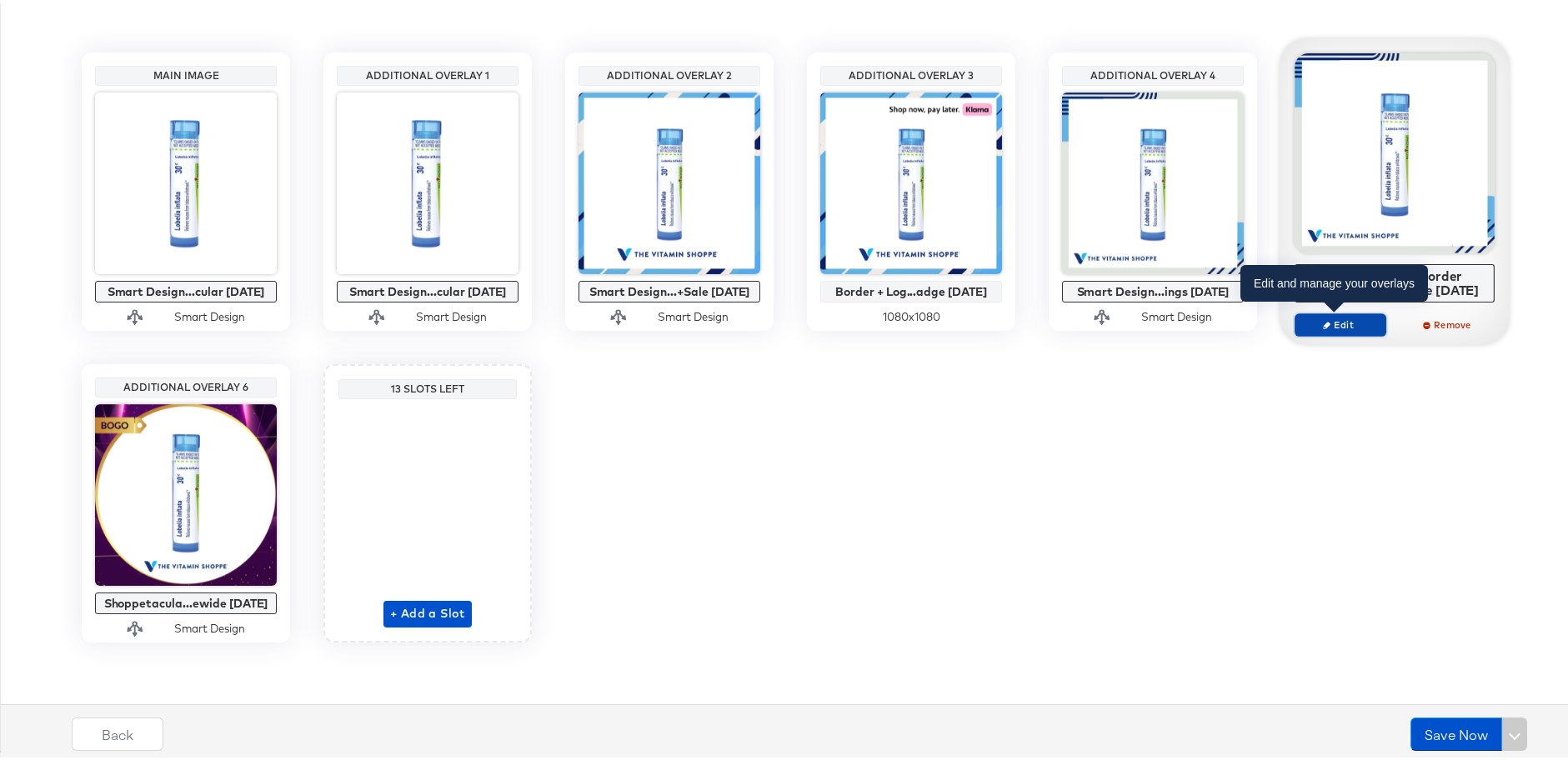
click at [1356, 330] on button "Edit" at bounding box center [1340, 322] width 91 height 24
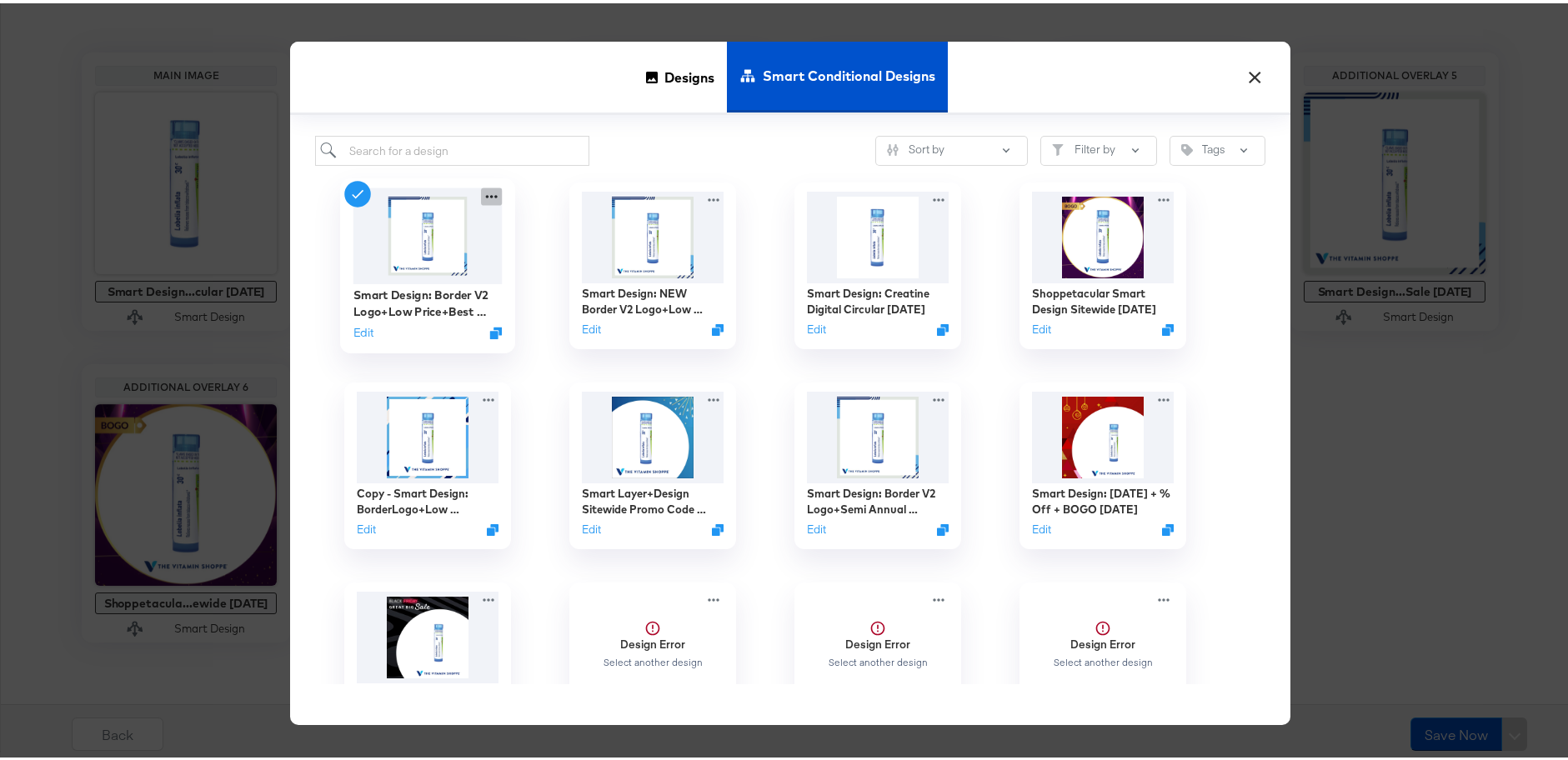
click at [489, 198] on icon at bounding box center [491, 194] width 21 height 17
click at [675, 90] on span "Designs" at bounding box center [689, 73] width 50 height 73
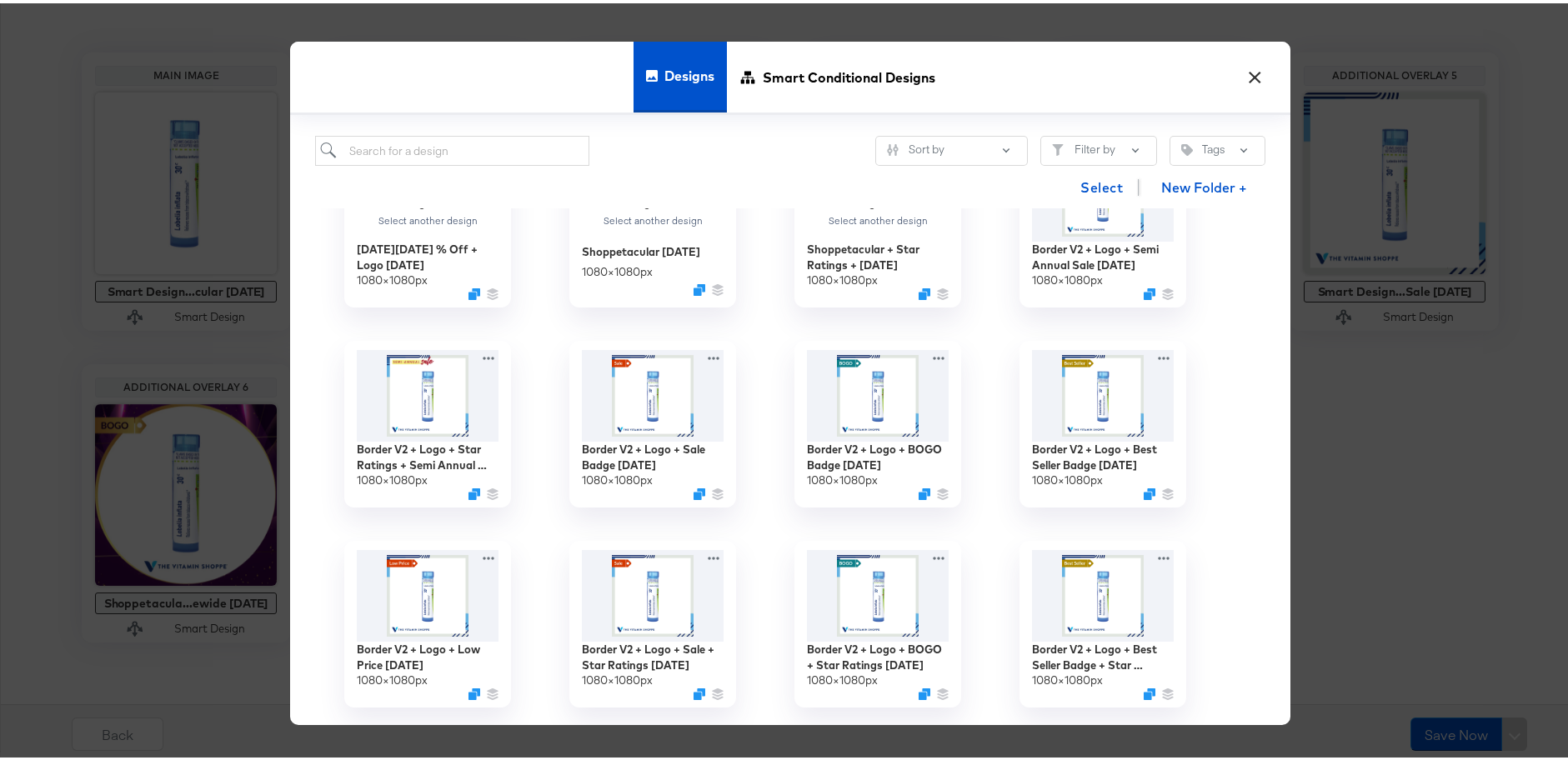
scroll to position [1134, 0]
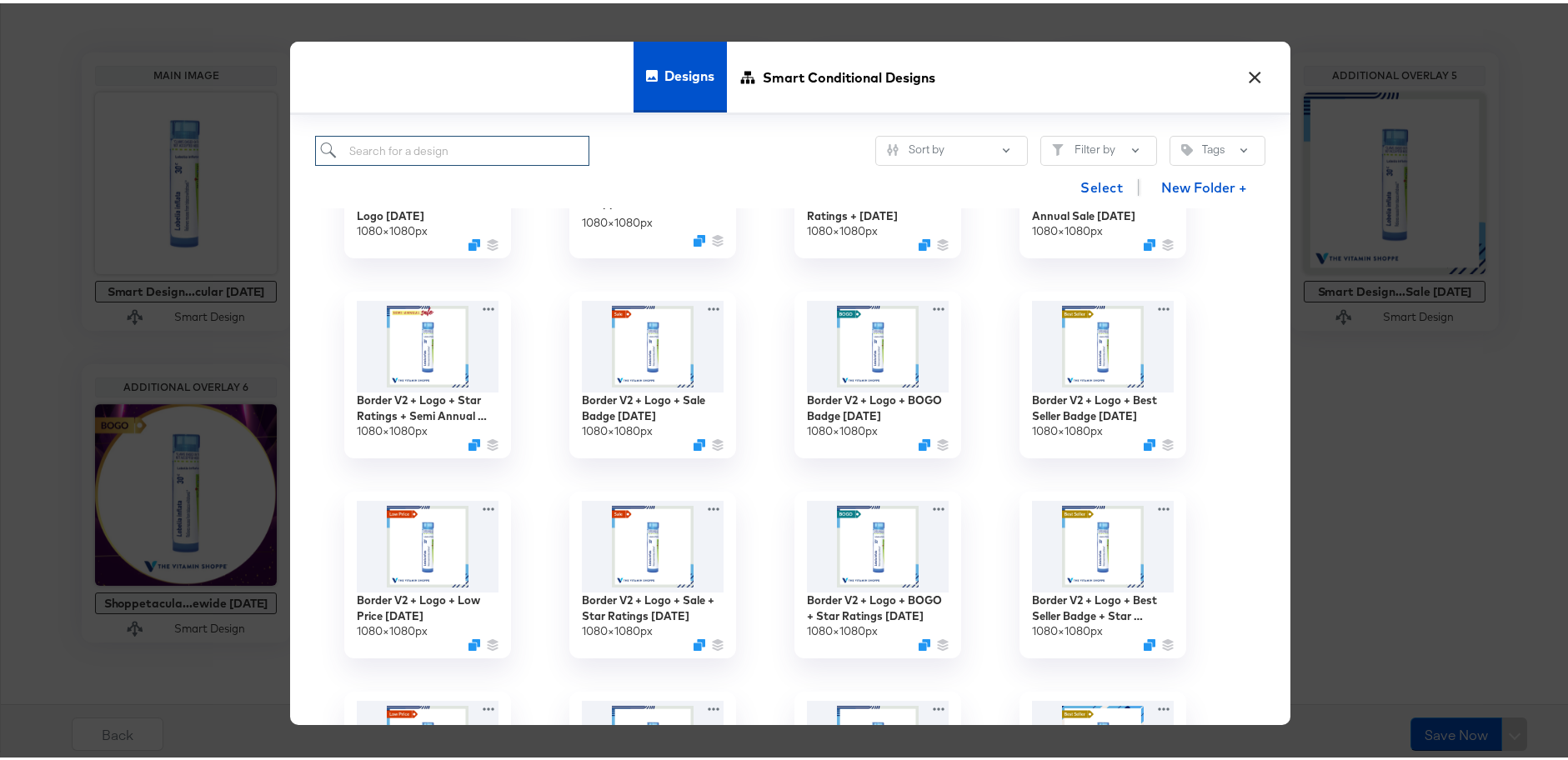
click at [405, 146] on input "search" at bounding box center [452, 148] width 274 height 31
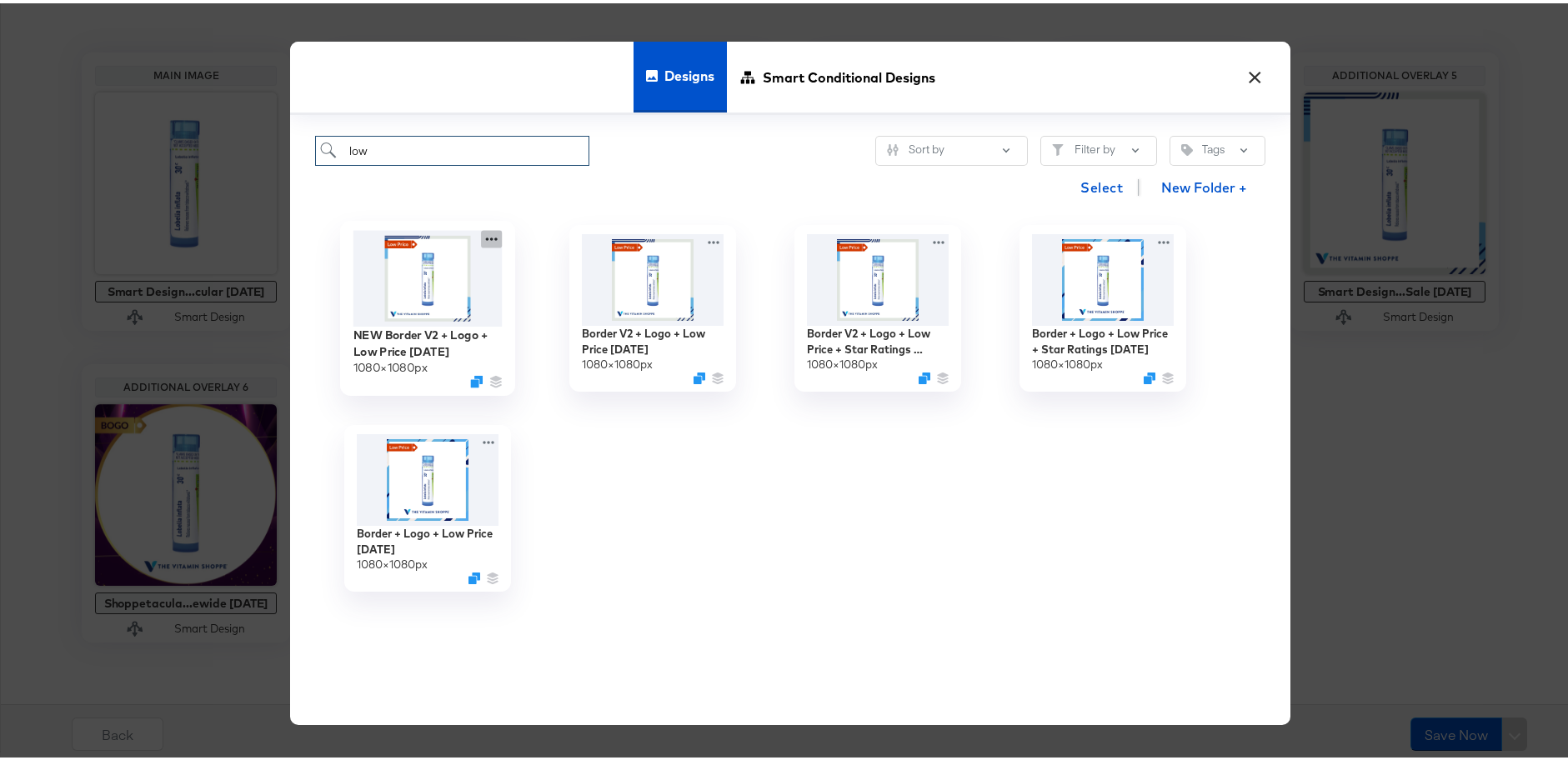
click at [493, 241] on icon at bounding box center [491, 235] width 21 height 17
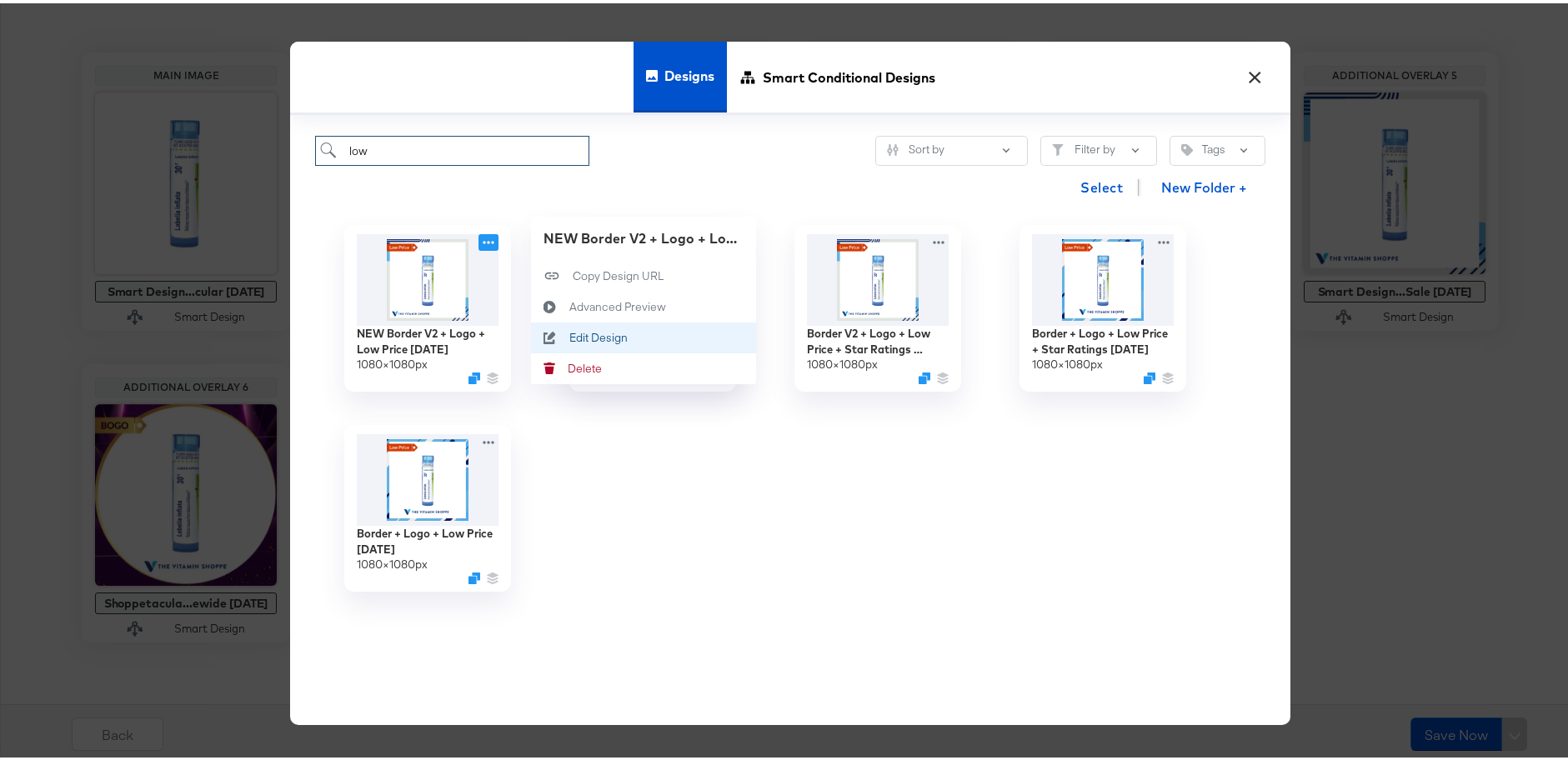
type input "low"
click at [569, 334] on div "Edit Design Edit Design" at bounding box center [569, 334] width 0 height 0
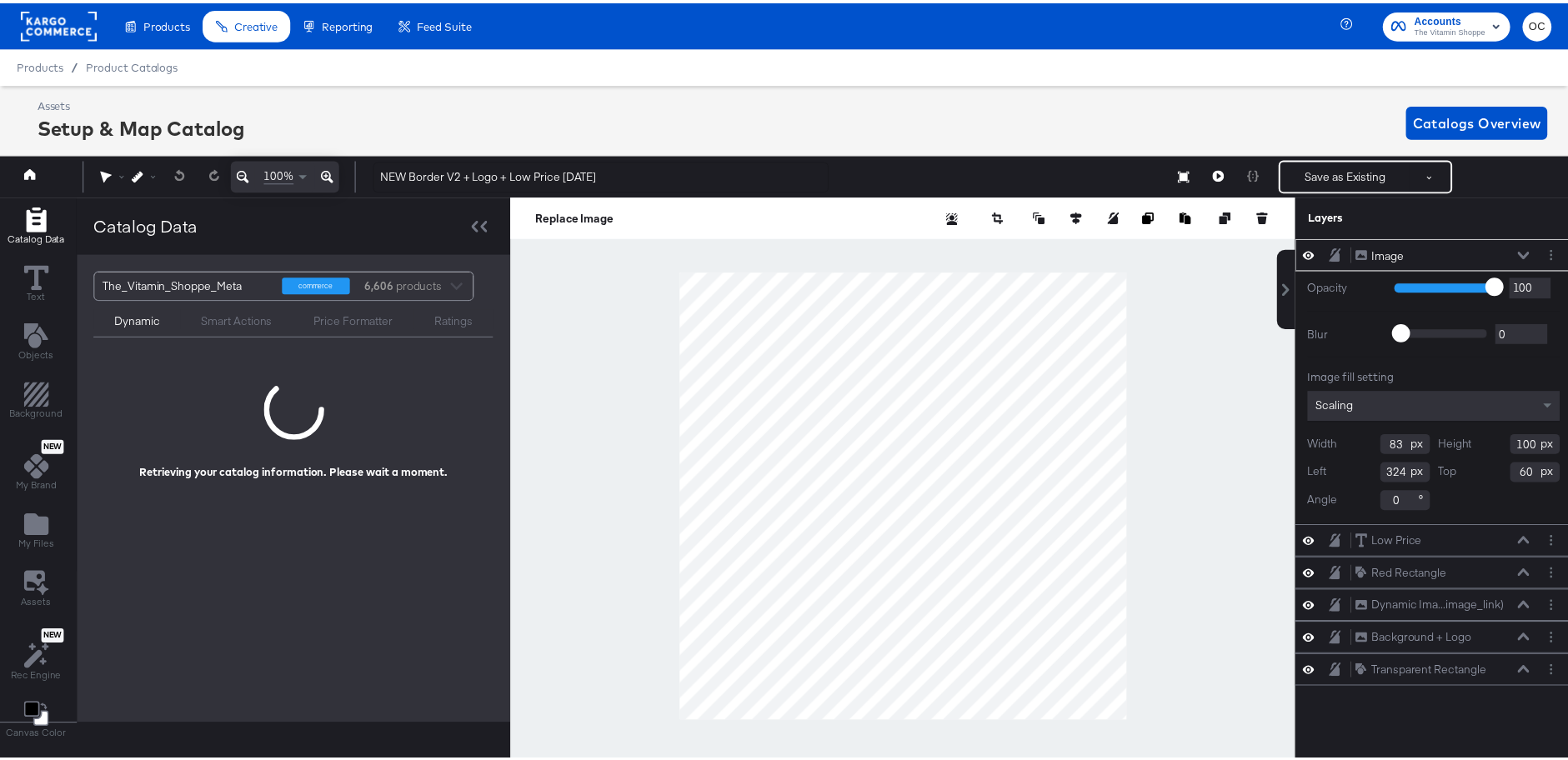
scroll to position [0, 5]
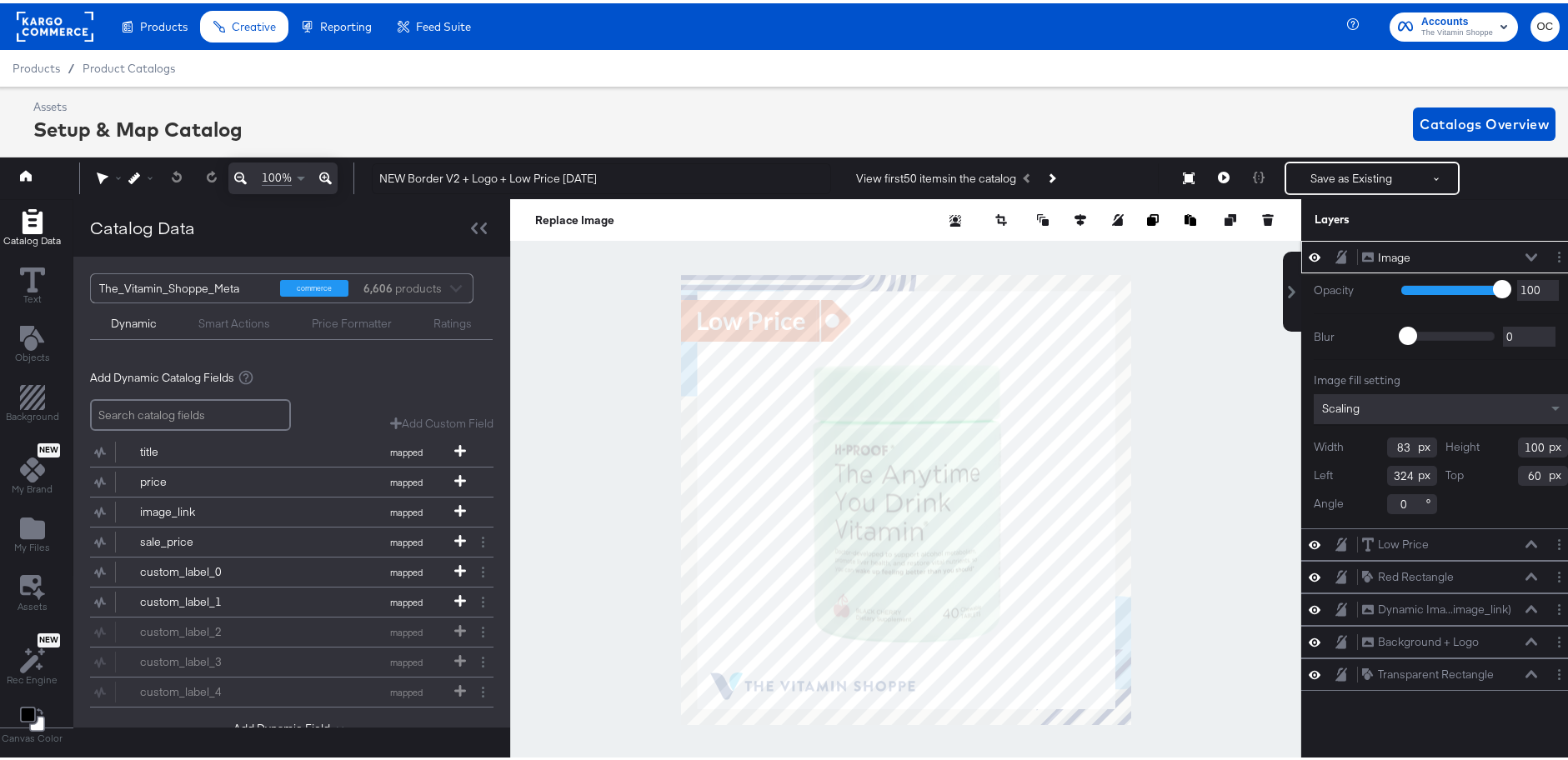
click at [1525, 253] on icon at bounding box center [1531, 254] width 12 height 7
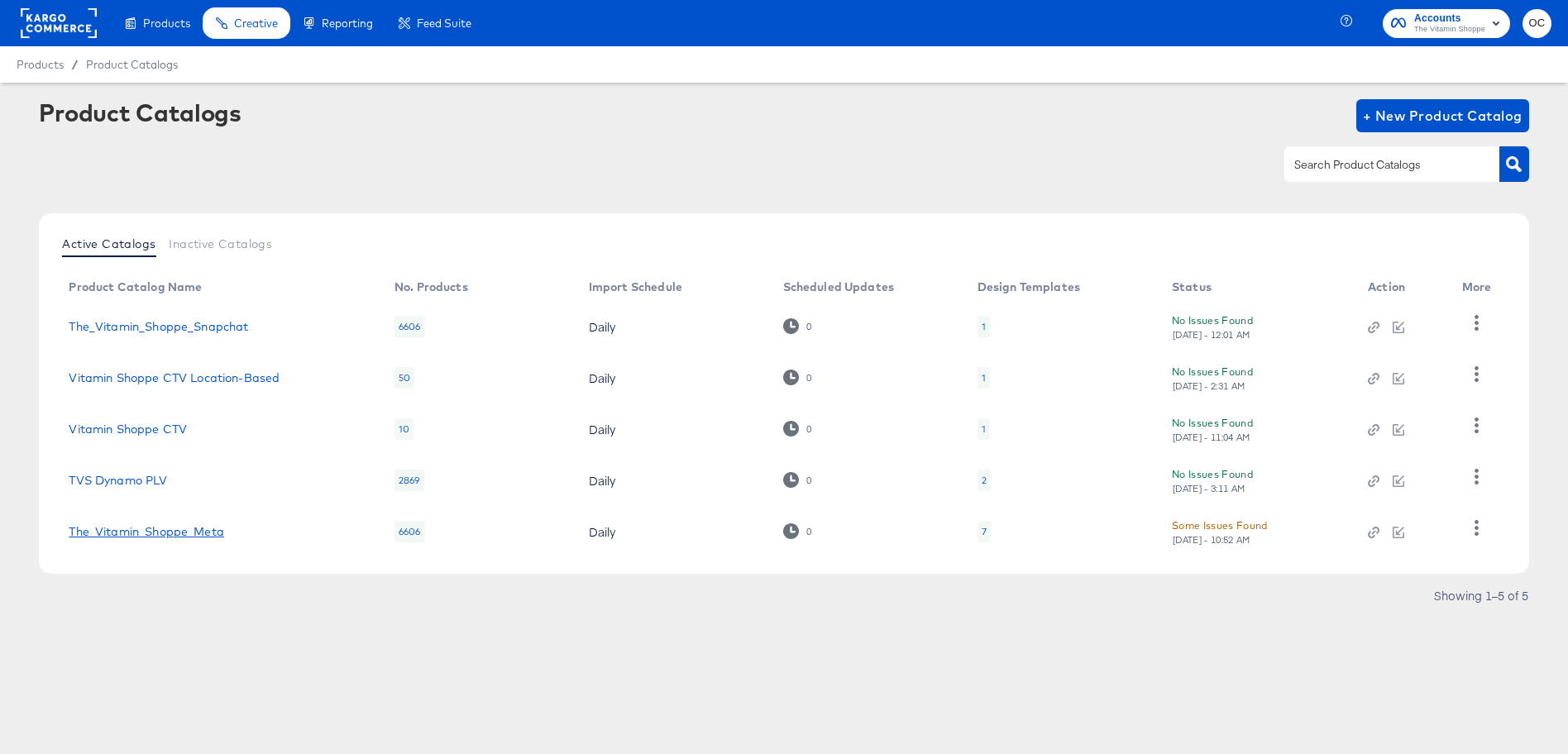
click at [188, 534] on link "The_Vitamin_Shoppe_Meta" at bounding box center [146, 532] width 155 height 14
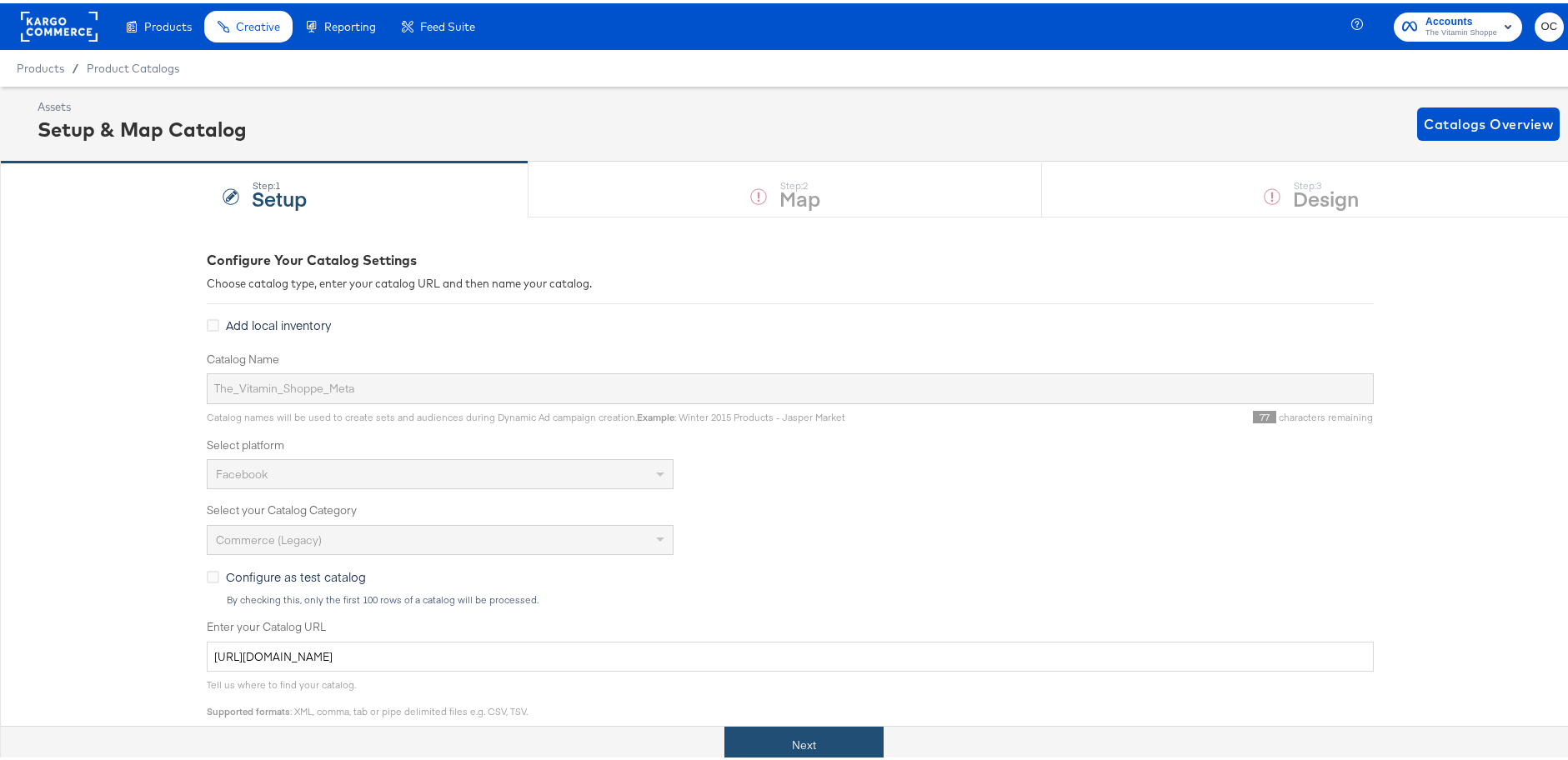
click at [785, 732] on button "Next" at bounding box center [804, 742] width 159 height 37
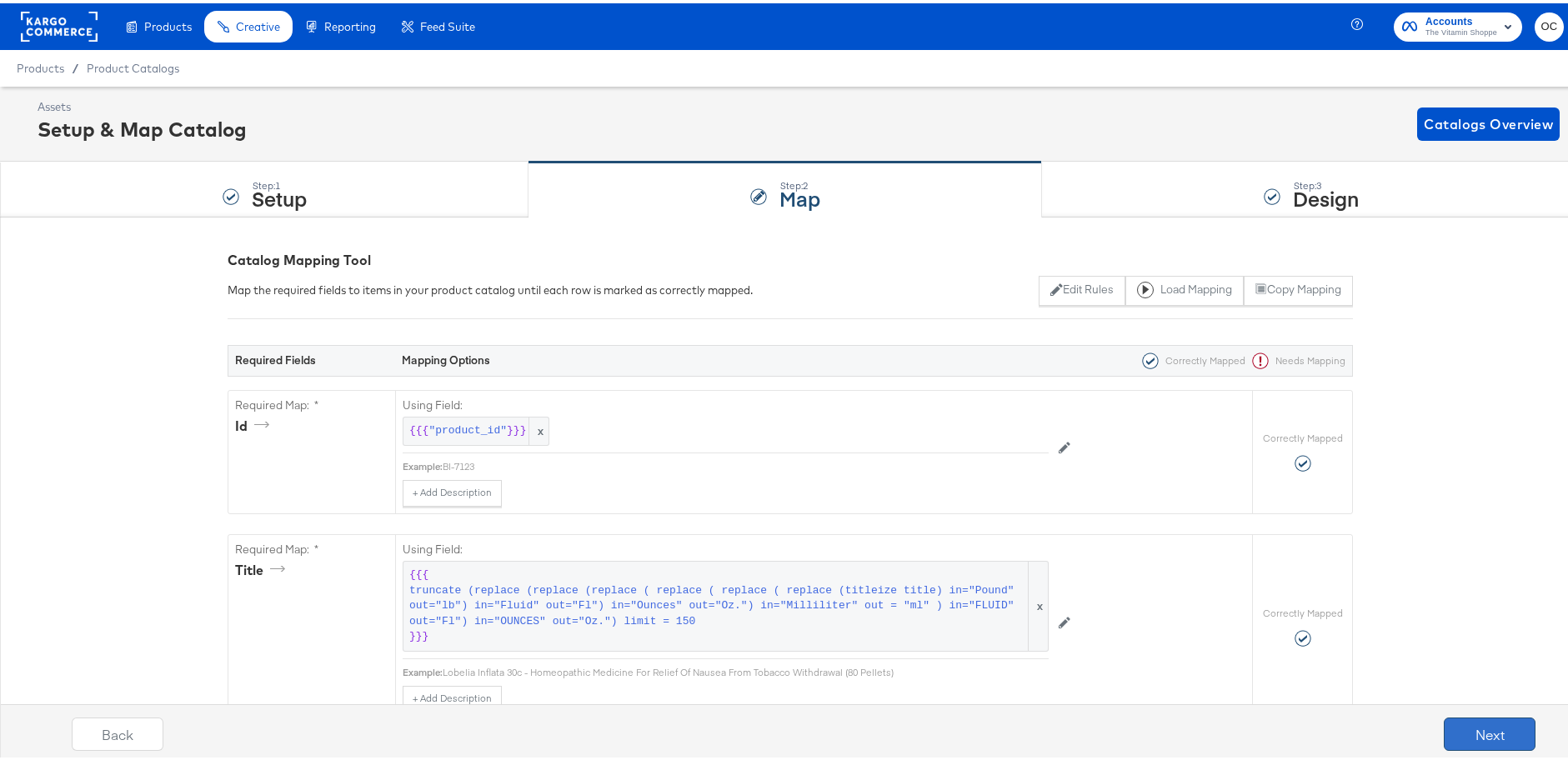
click at [1471, 740] on button "Next" at bounding box center [1489, 731] width 91 height 34
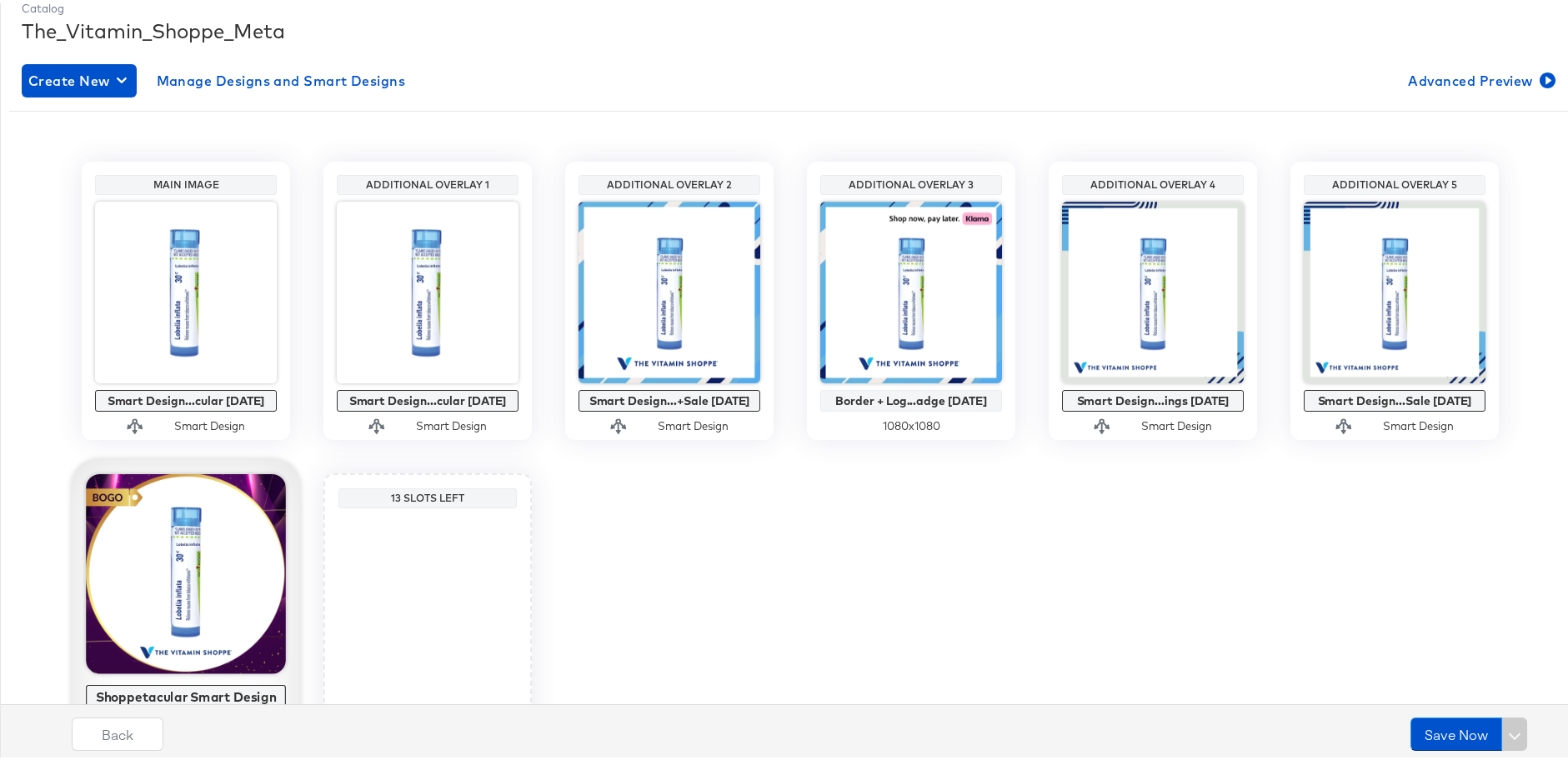
scroll to position [312, 0]
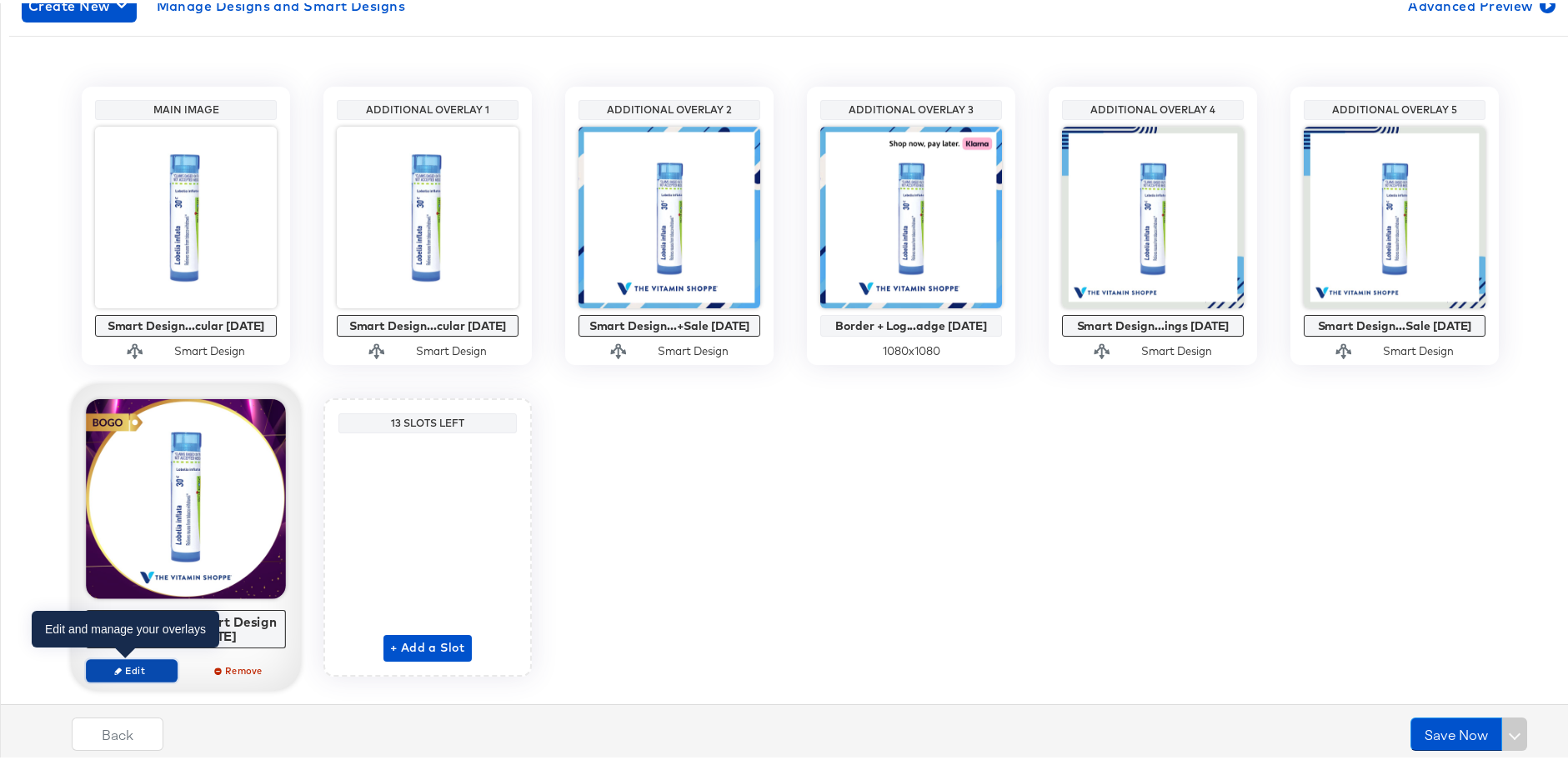
click at [136, 667] on span "Edit" at bounding box center [132, 668] width 77 height 13
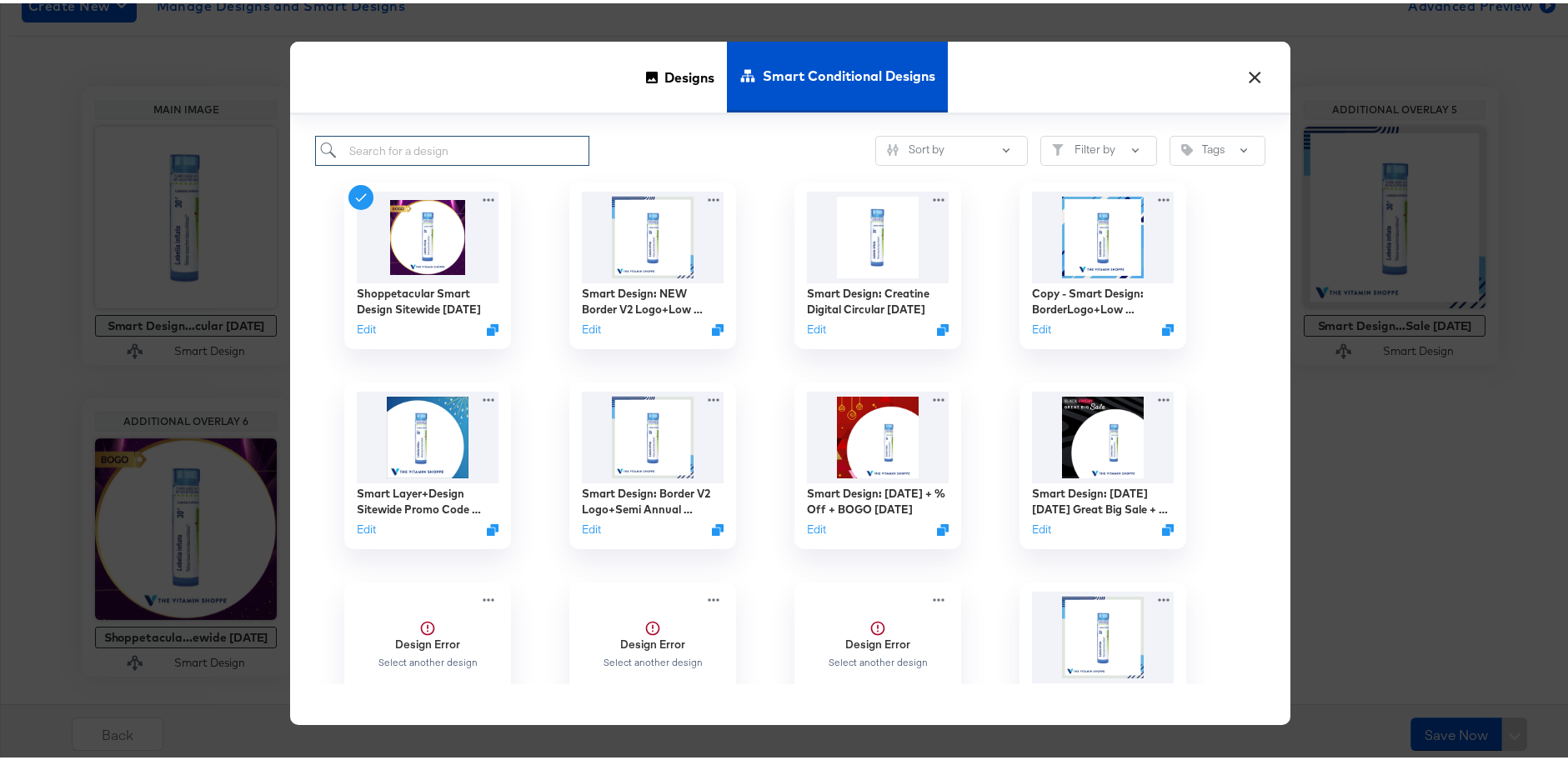
click at [459, 147] on input "search" at bounding box center [452, 148] width 274 height 31
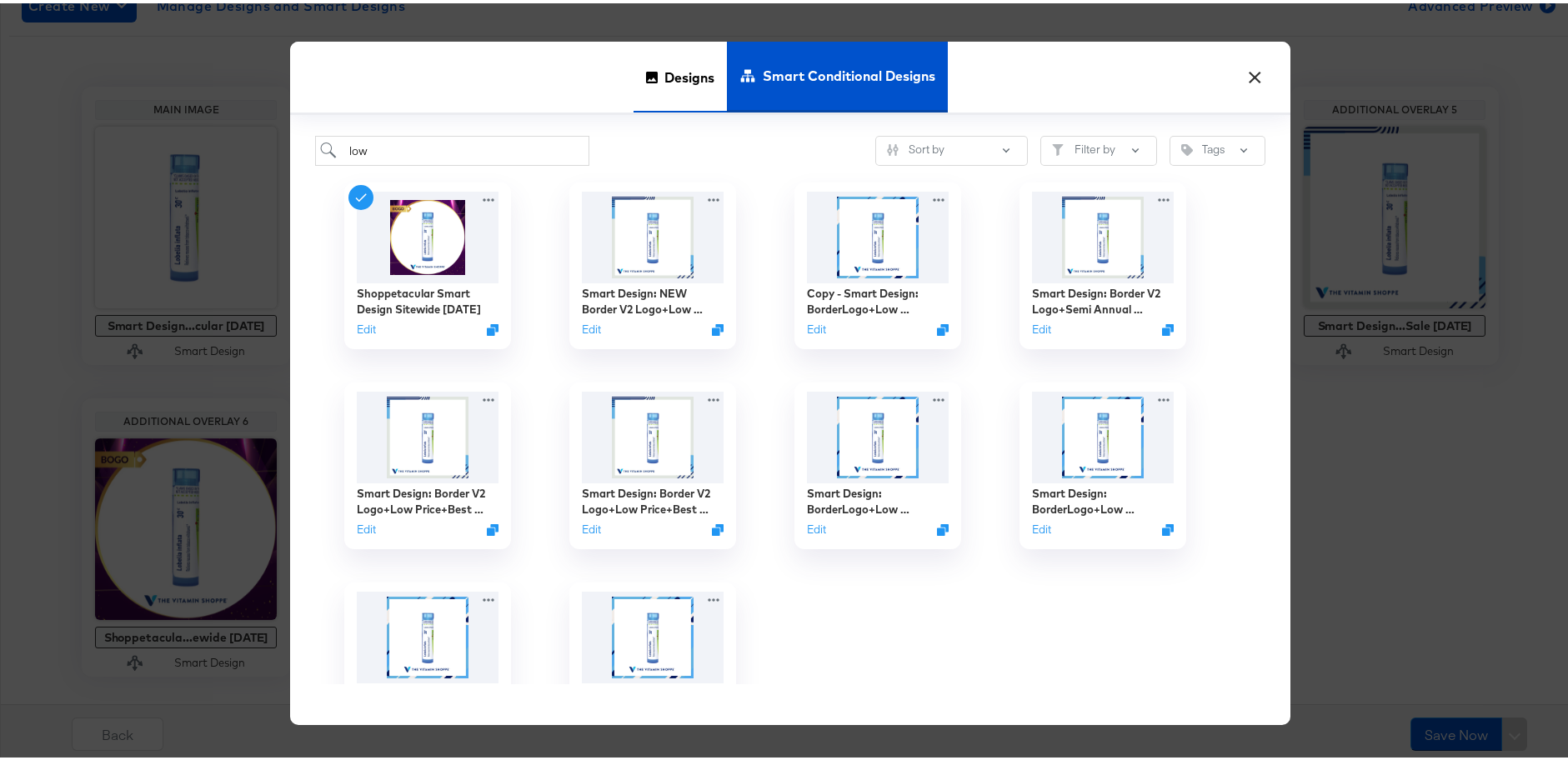
click at [681, 83] on span "Designs" at bounding box center [689, 73] width 50 height 73
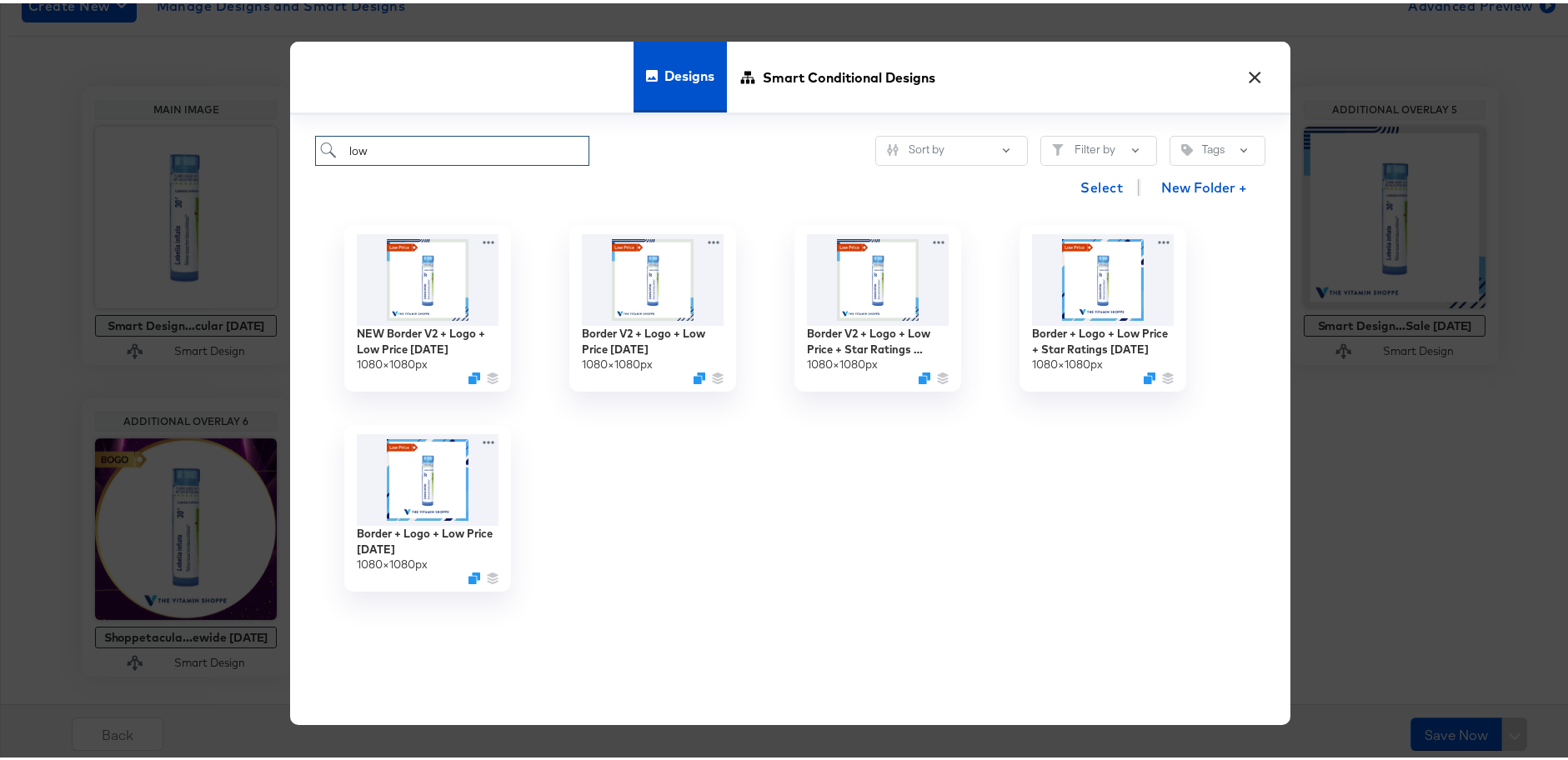
click at [537, 142] on input "low" at bounding box center [452, 148] width 274 height 31
click at [717, 234] on icon at bounding box center [716, 235] width 21 height 17
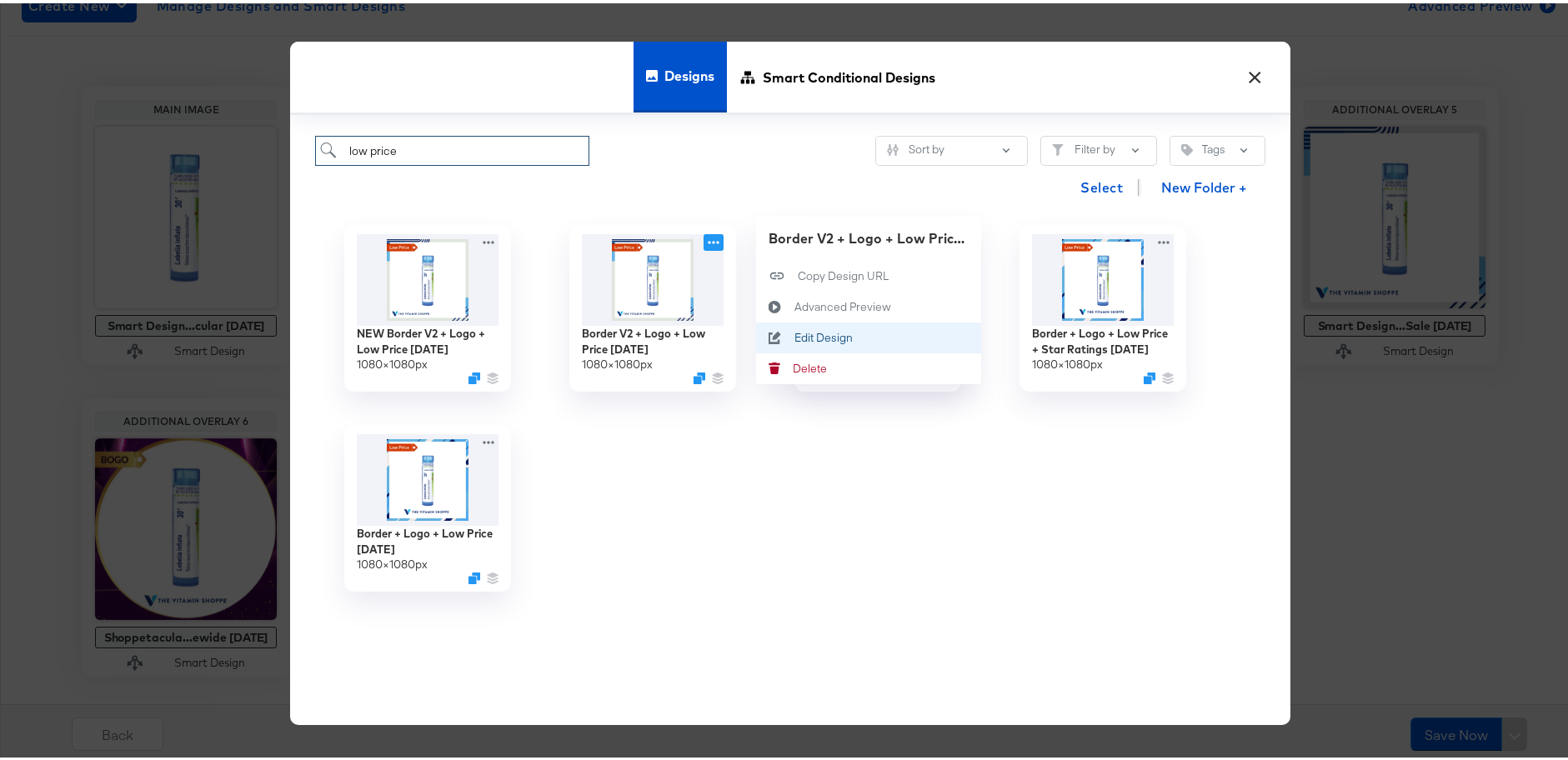
type input "low price"
click at [795, 334] on div "Edit Design Edit Design" at bounding box center [795, 334] width 0 height 0
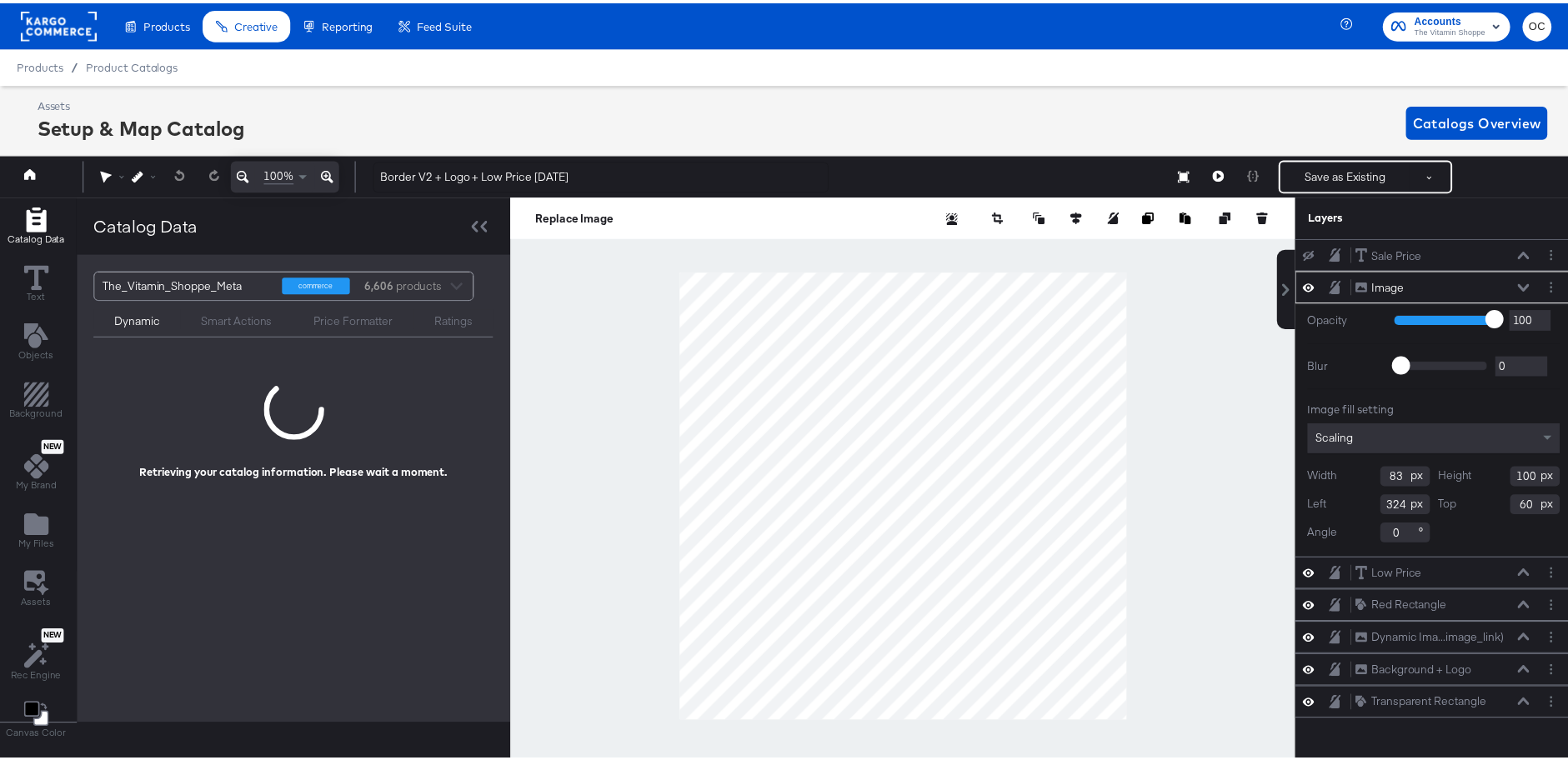
scroll to position [0, 5]
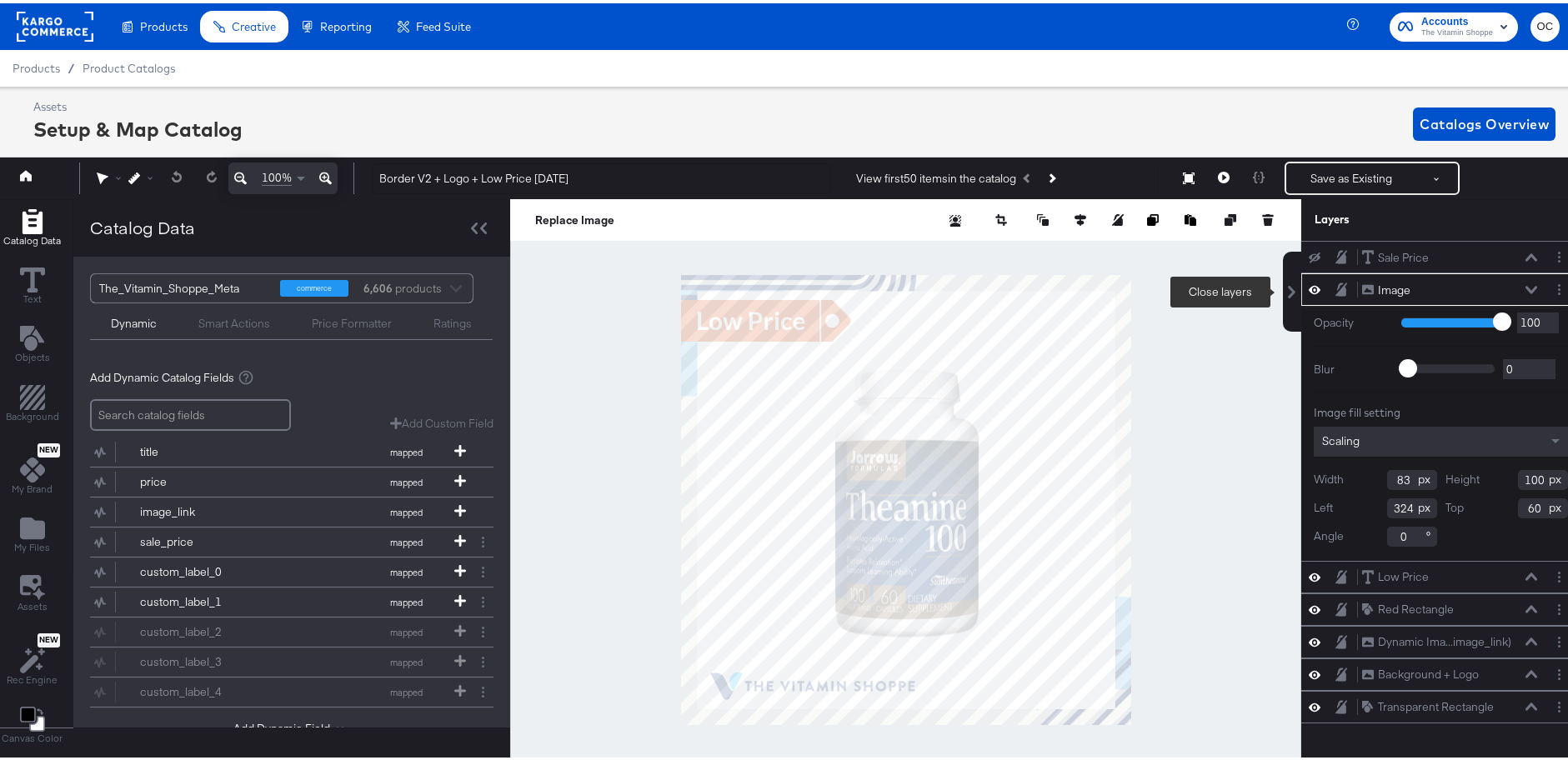
click at [1289, 291] on icon at bounding box center [1292, 289] width 7 height 14
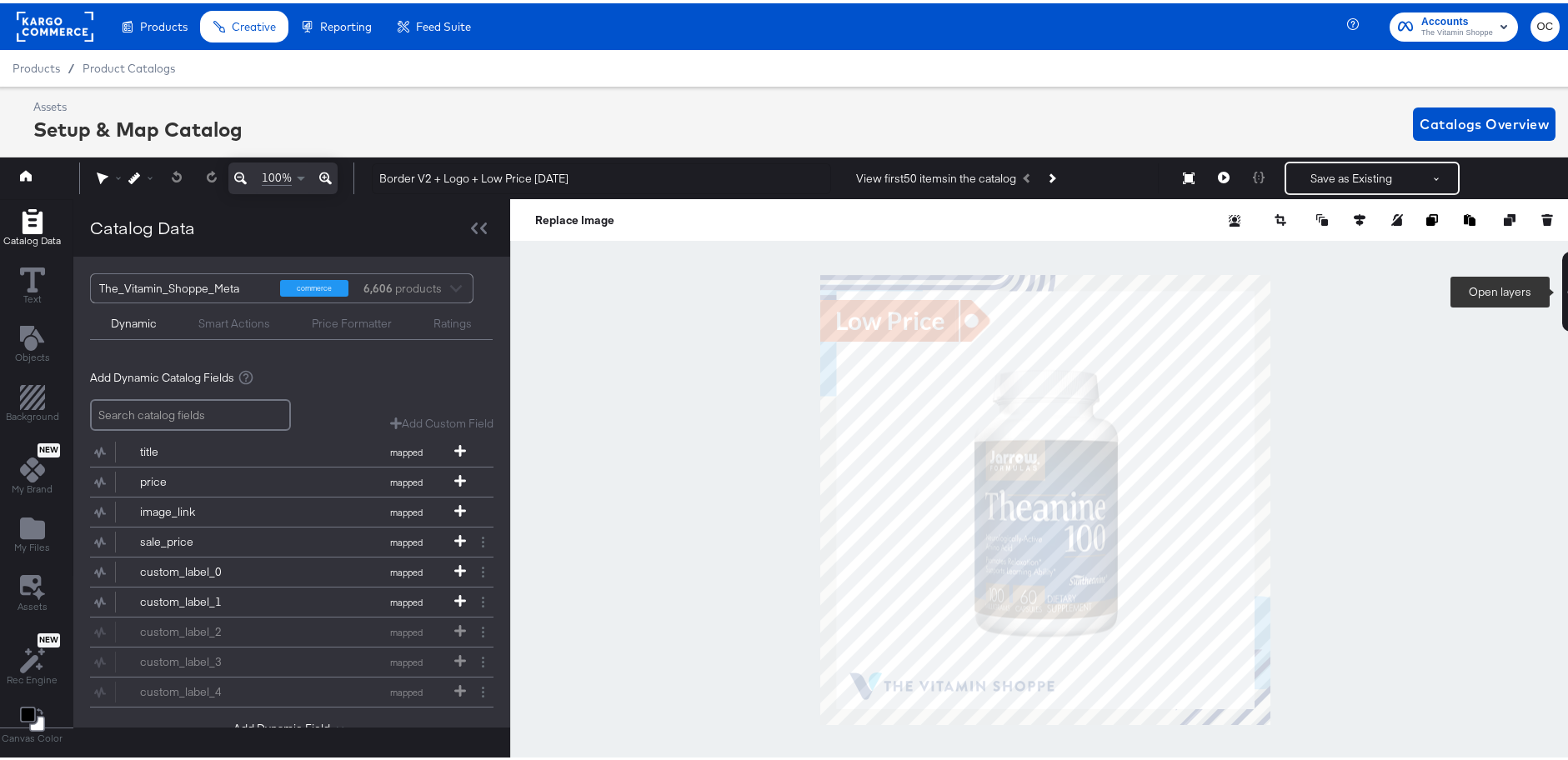
click at [1568, 292] on icon at bounding box center [1572, 289] width 7 height 14
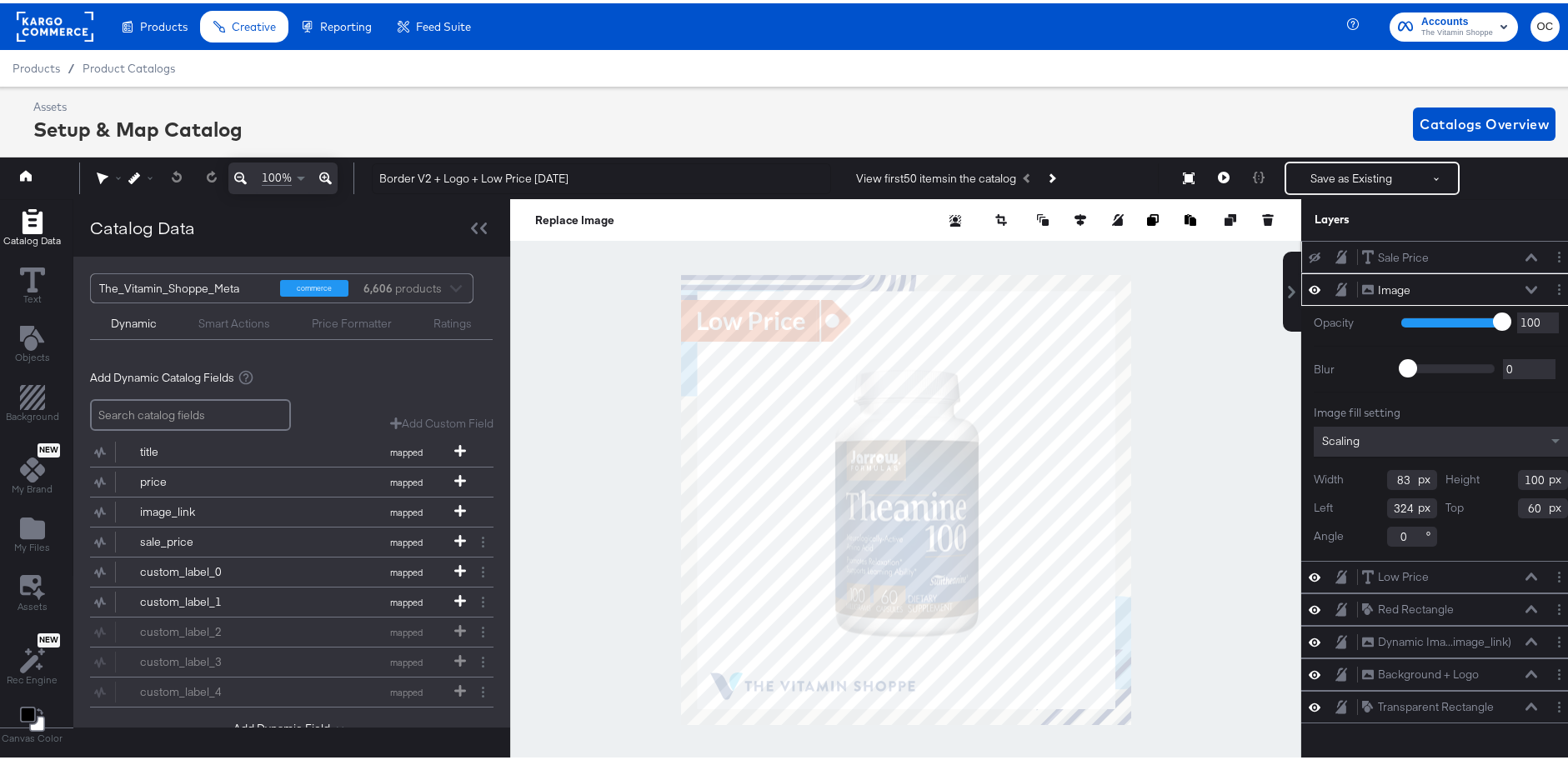
click at [1309, 256] on icon at bounding box center [1314, 255] width 12 height 11
click at [1309, 256] on icon at bounding box center [1314, 254] width 12 height 8
click at [0, 0] on div "Enhance Your Product Catalog, Map Them to Publishers, and Incorporate Overlay D…" at bounding box center [0, 0] width 0 height 0
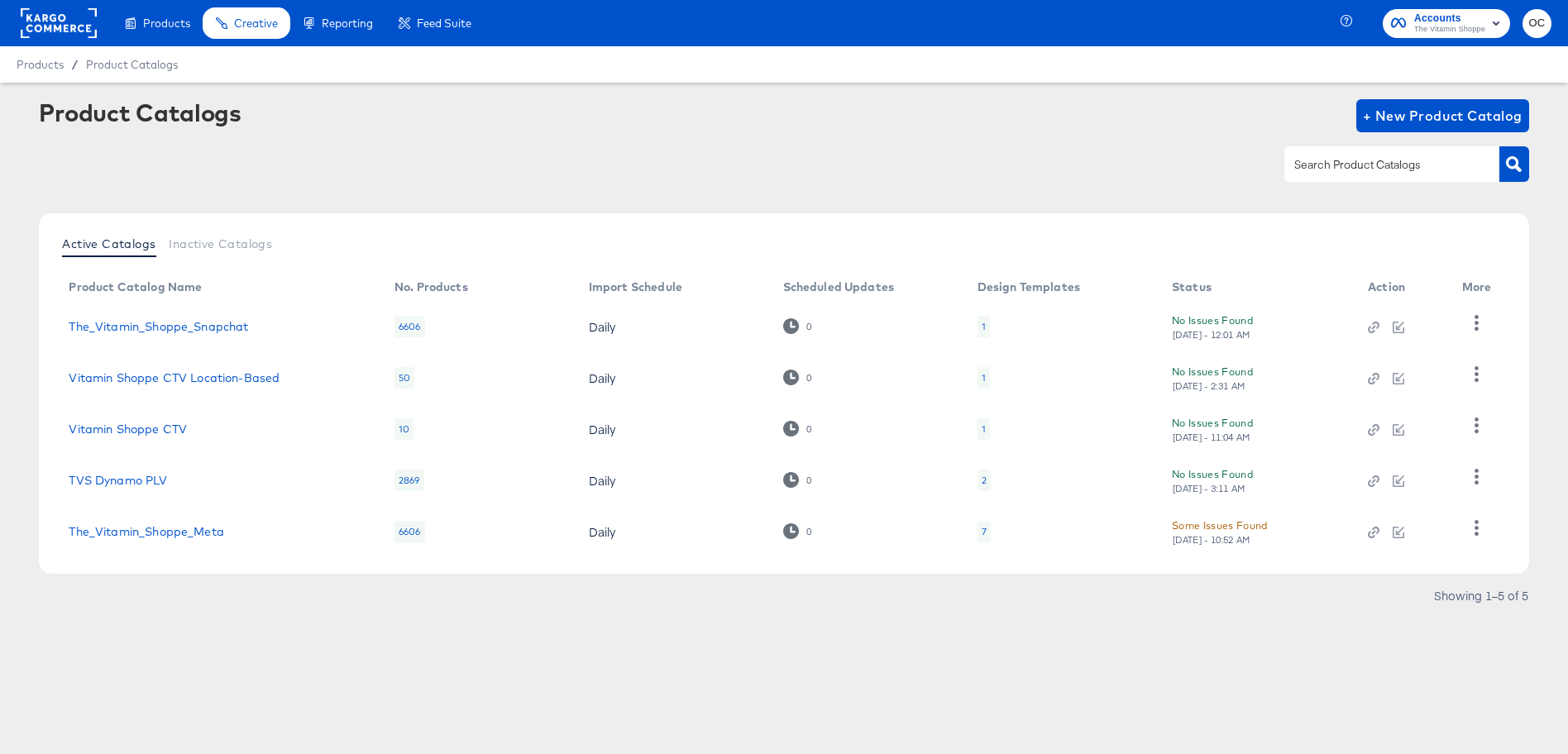
click at [1410, 158] on input "text" at bounding box center [1379, 165] width 176 height 19
type input "meta"
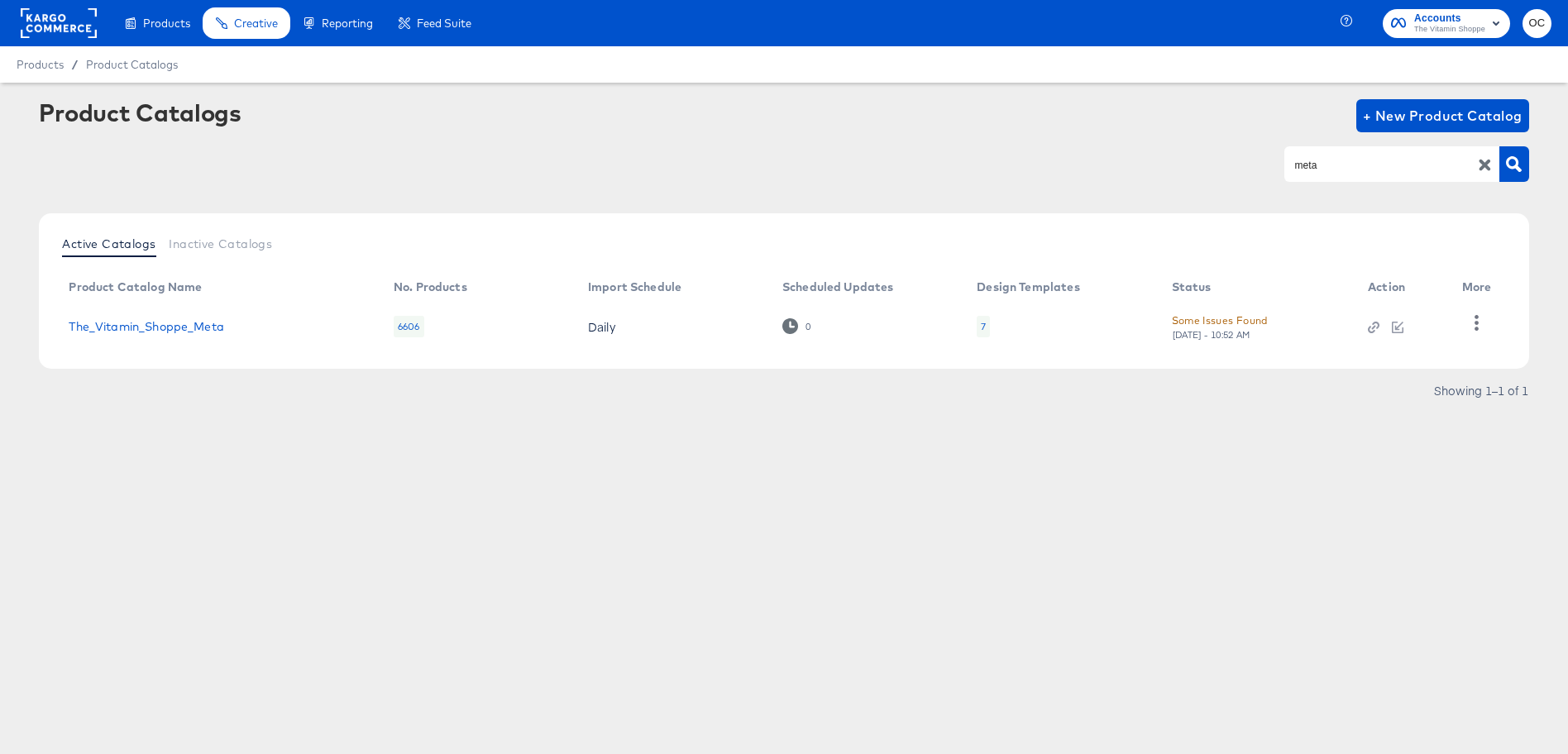
click at [192, 315] on td "The_Vitamin_Shoppe_Meta" at bounding box center [217, 326] width 325 height 52
click at [193, 325] on link "The_Vitamin_Shoppe_Meta" at bounding box center [146, 326] width 155 height 14
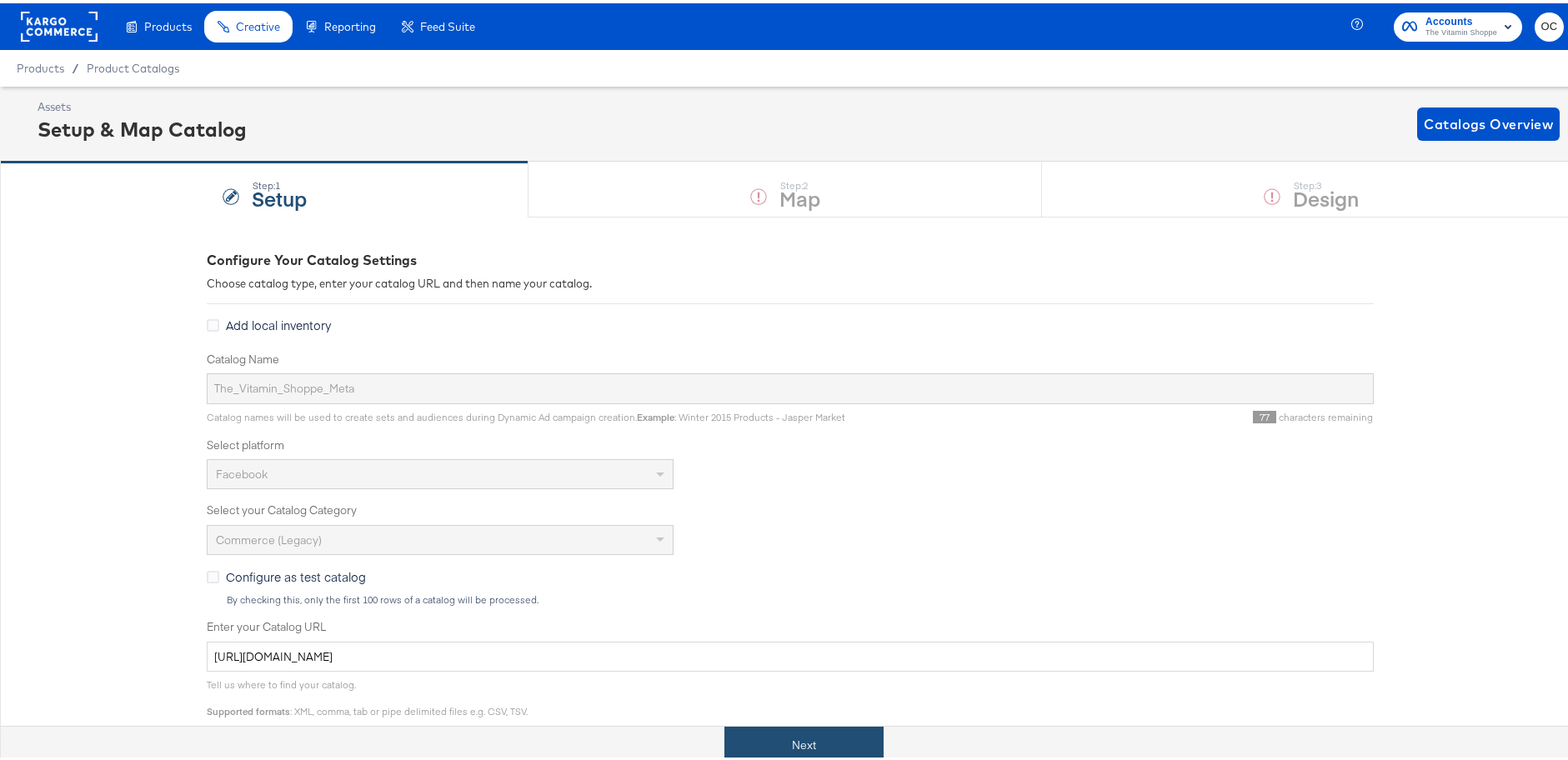
click at [865, 742] on button "Next" at bounding box center [804, 742] width 159 height 37
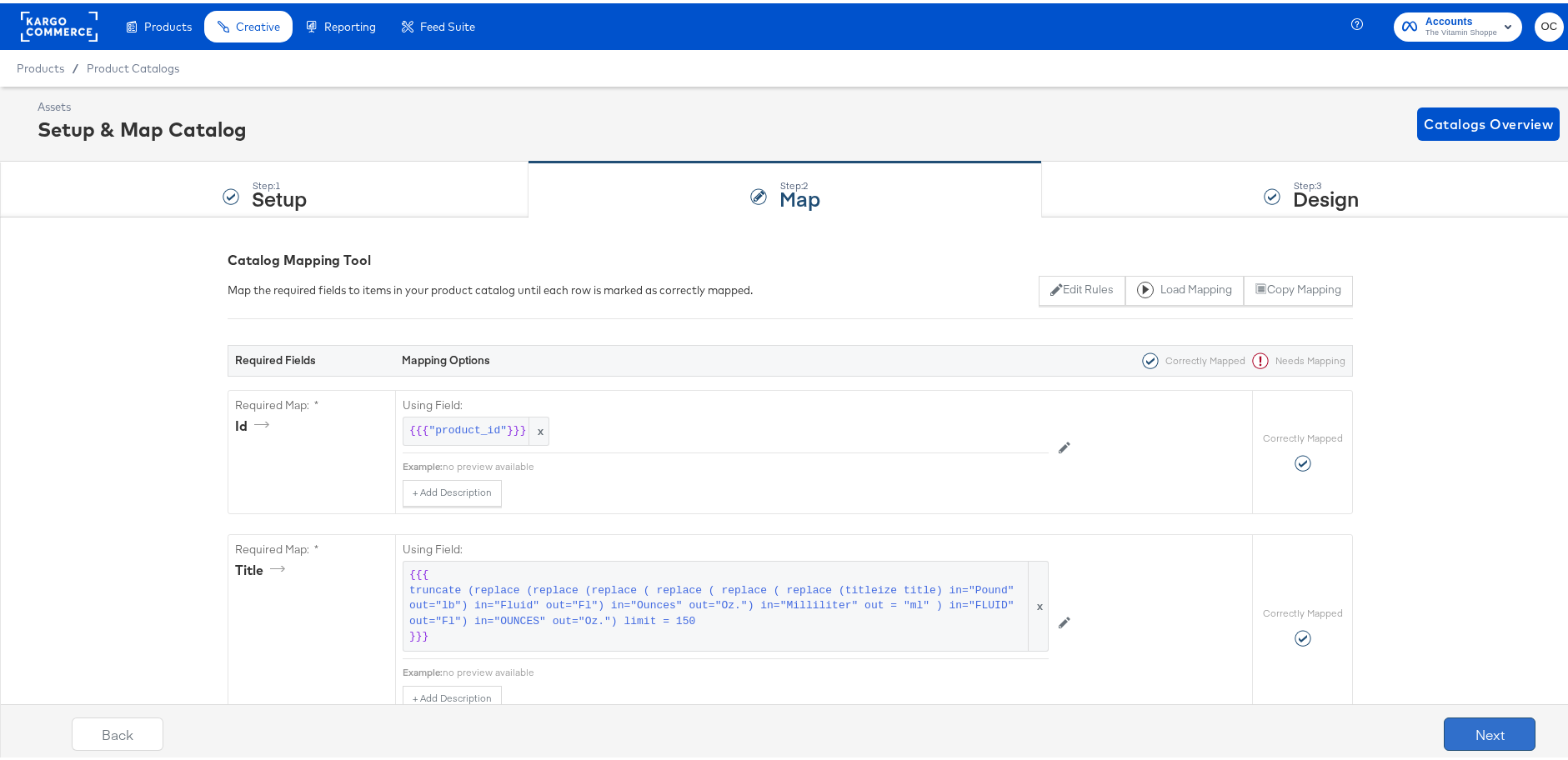
click at [1455, 734] on button "Next" at bounding box center [1489, 731] width 91 height 34
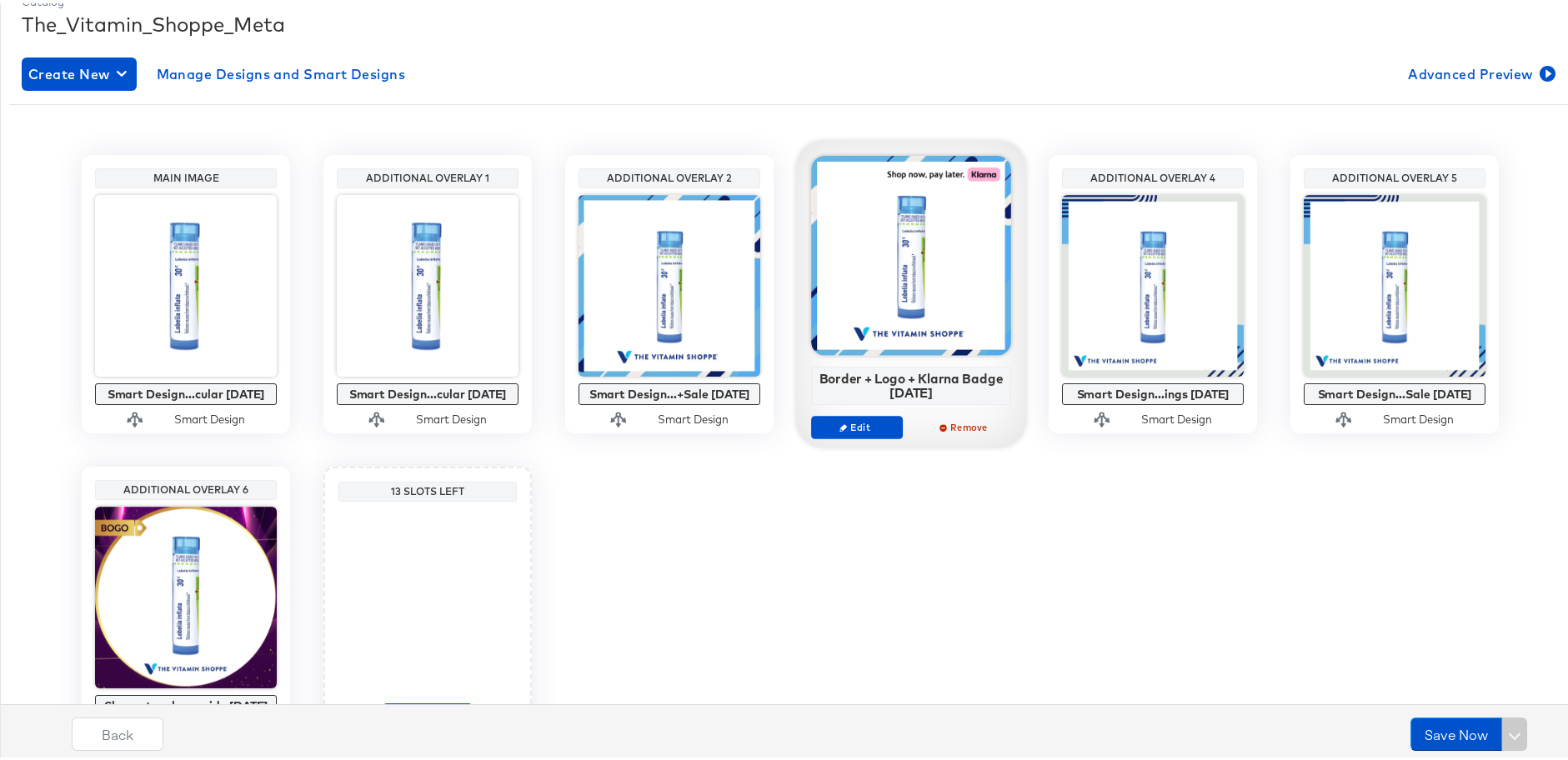
scroll to position [347, 0]
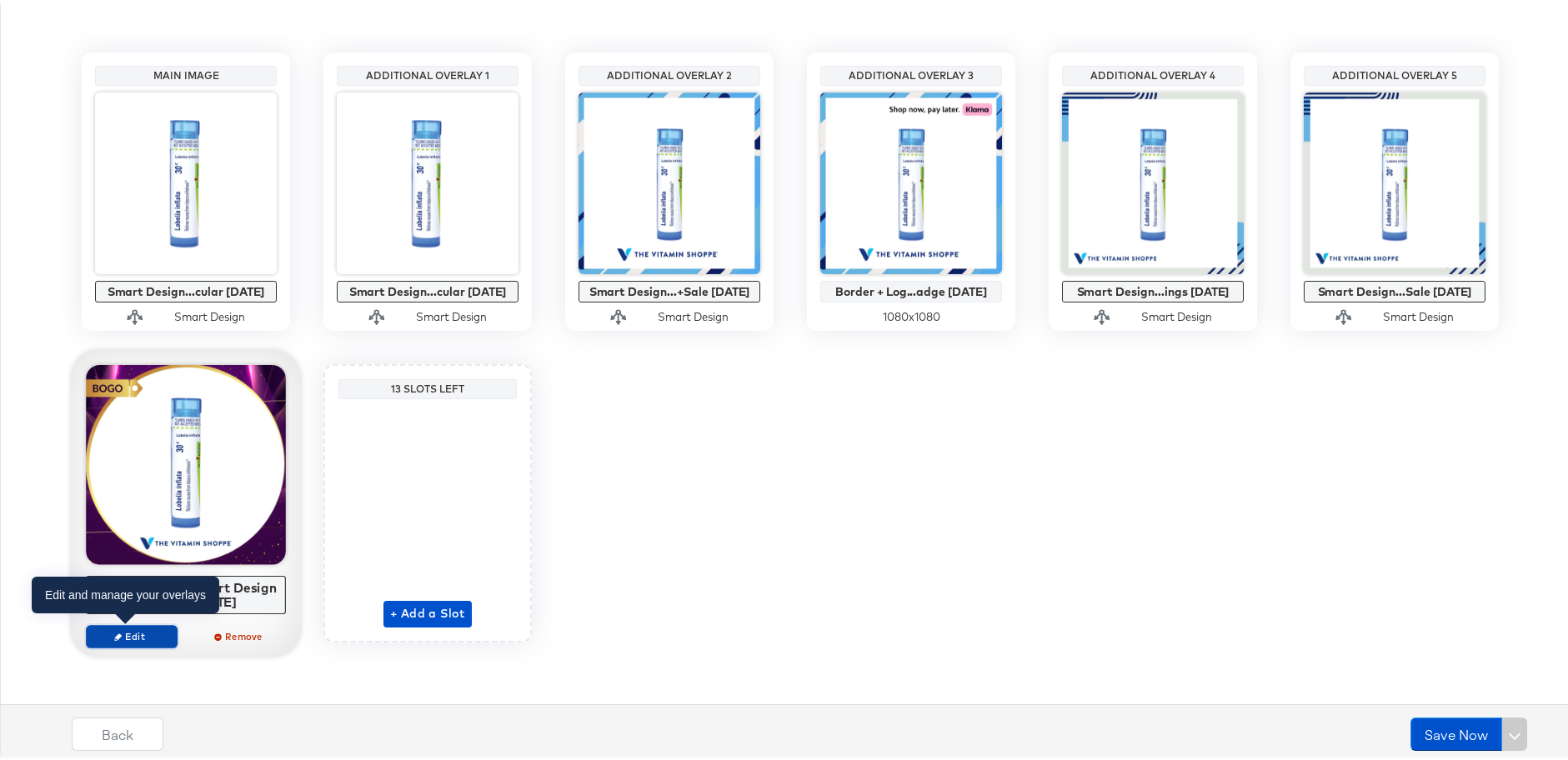
click at [140, 628] on span "Edit" at bounding box center [132, 633] width 77 height 13
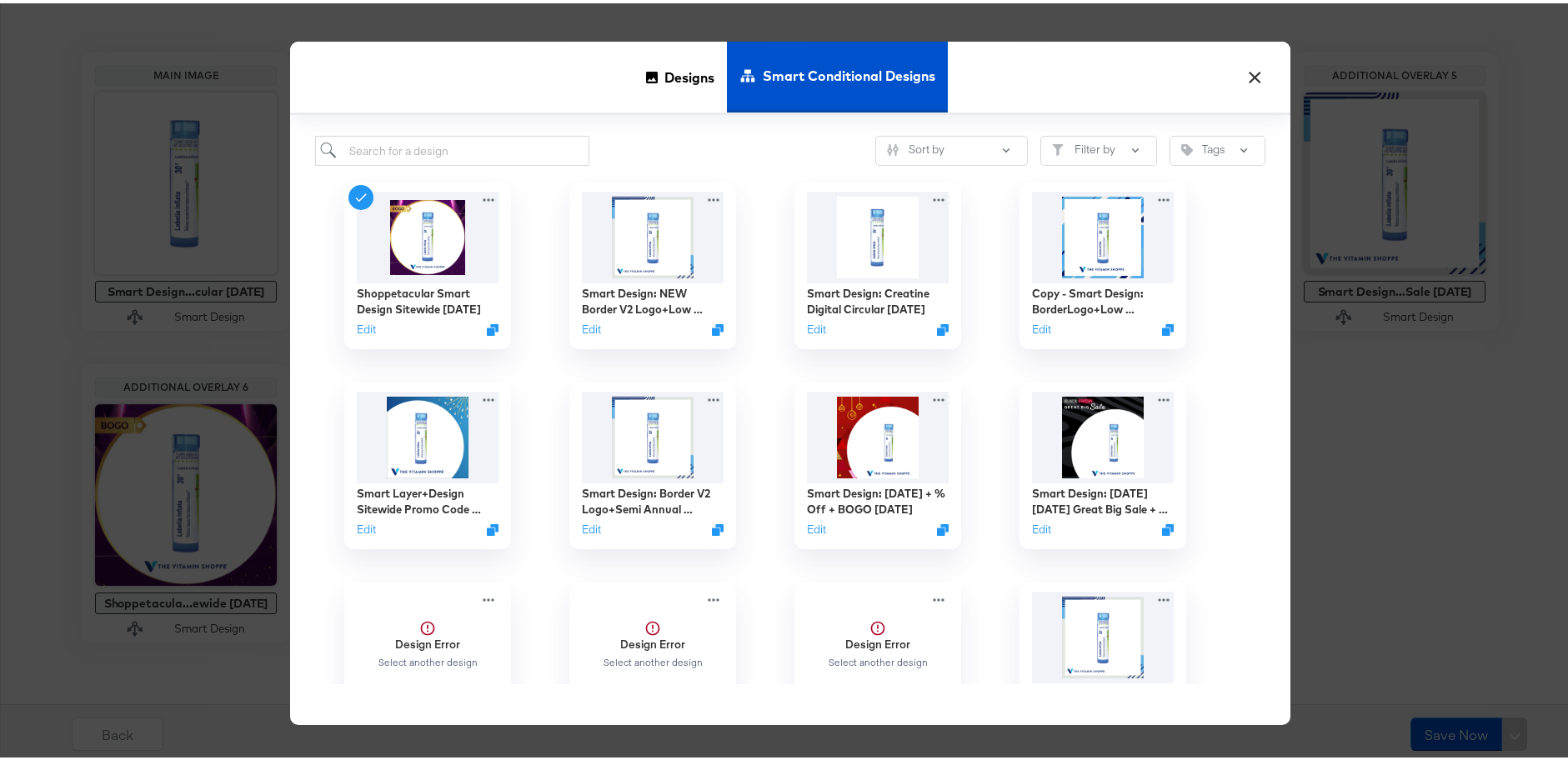
click at [1241, 75] on button "×" at bounding box center [1254, 69] width 30 height 30
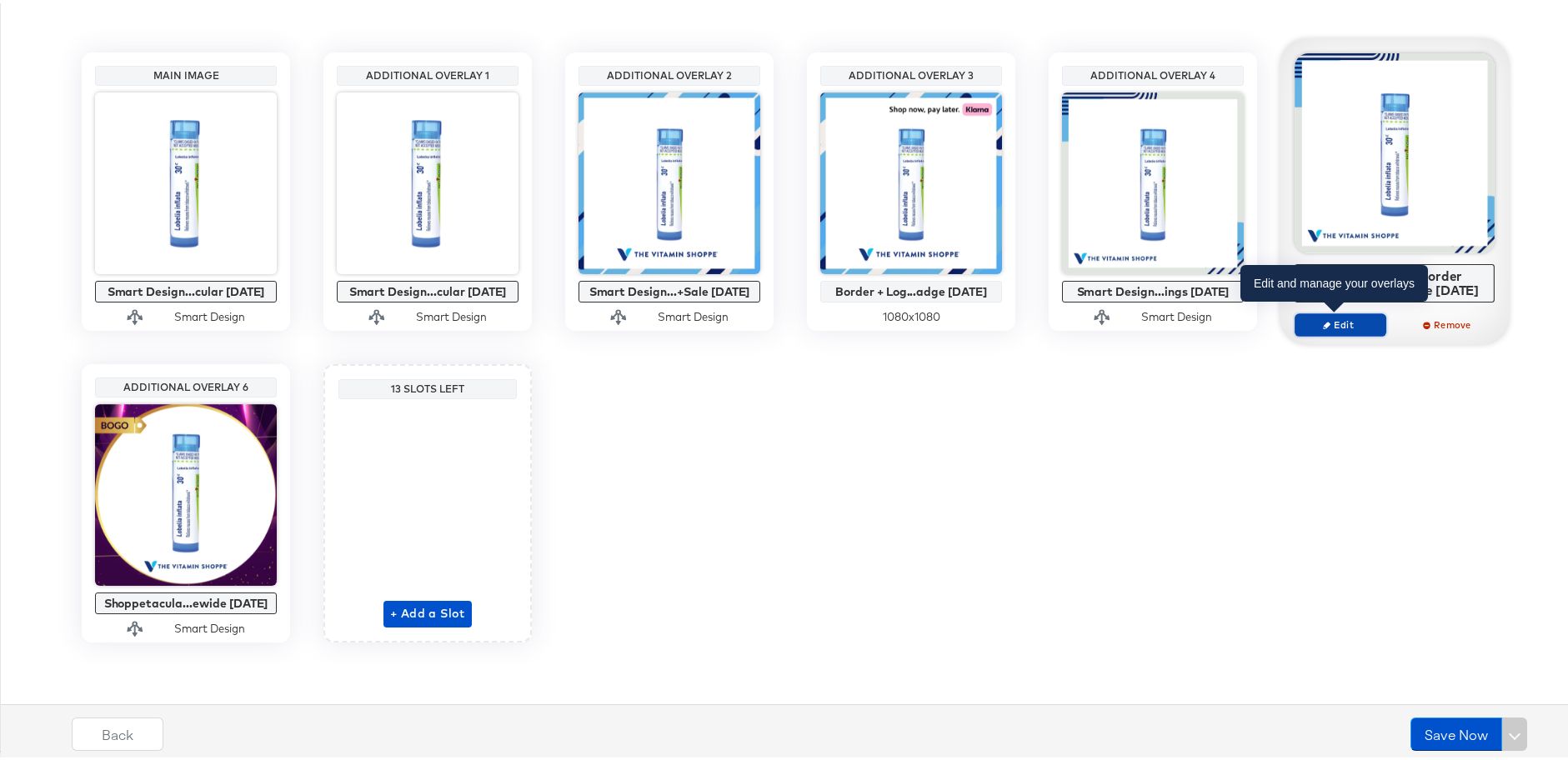
click at [1353, 322] on span "Edit" at bounding box center [1341, 322] width 77 height 13
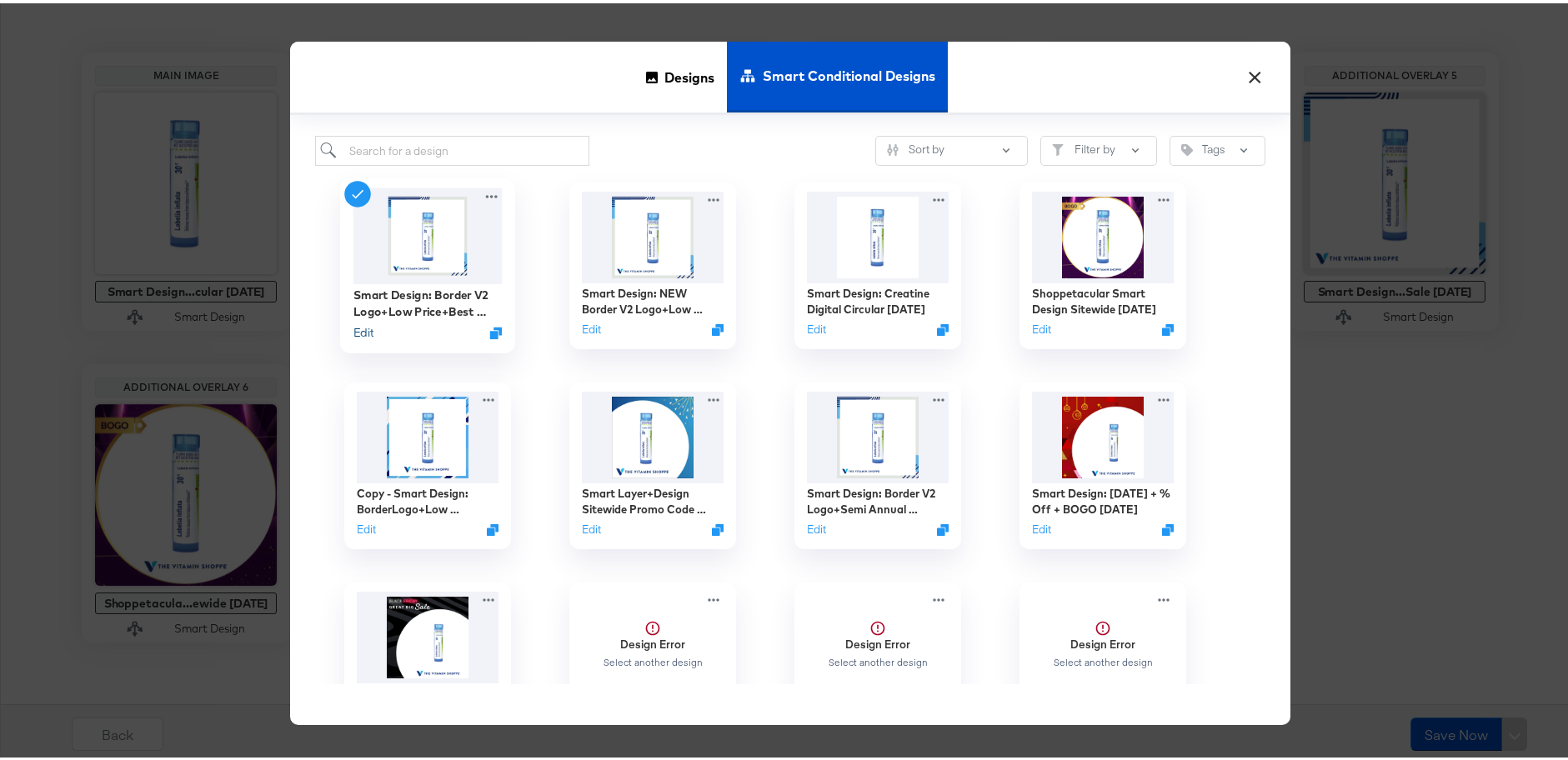
click at [353, 330] on button "Edit" at bounding box center [363, 329] width 20 height 16
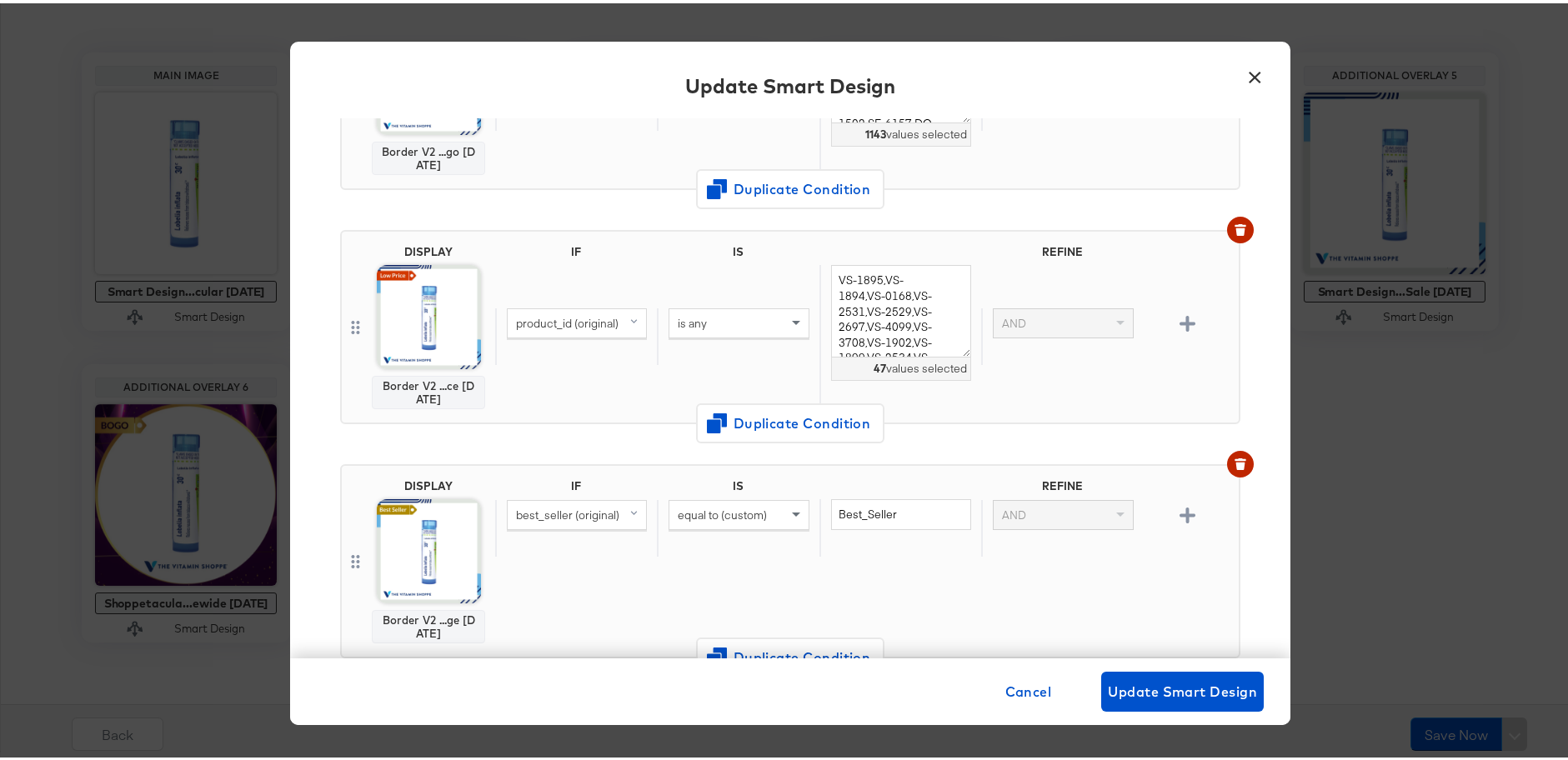
scroll to position [422, 0]
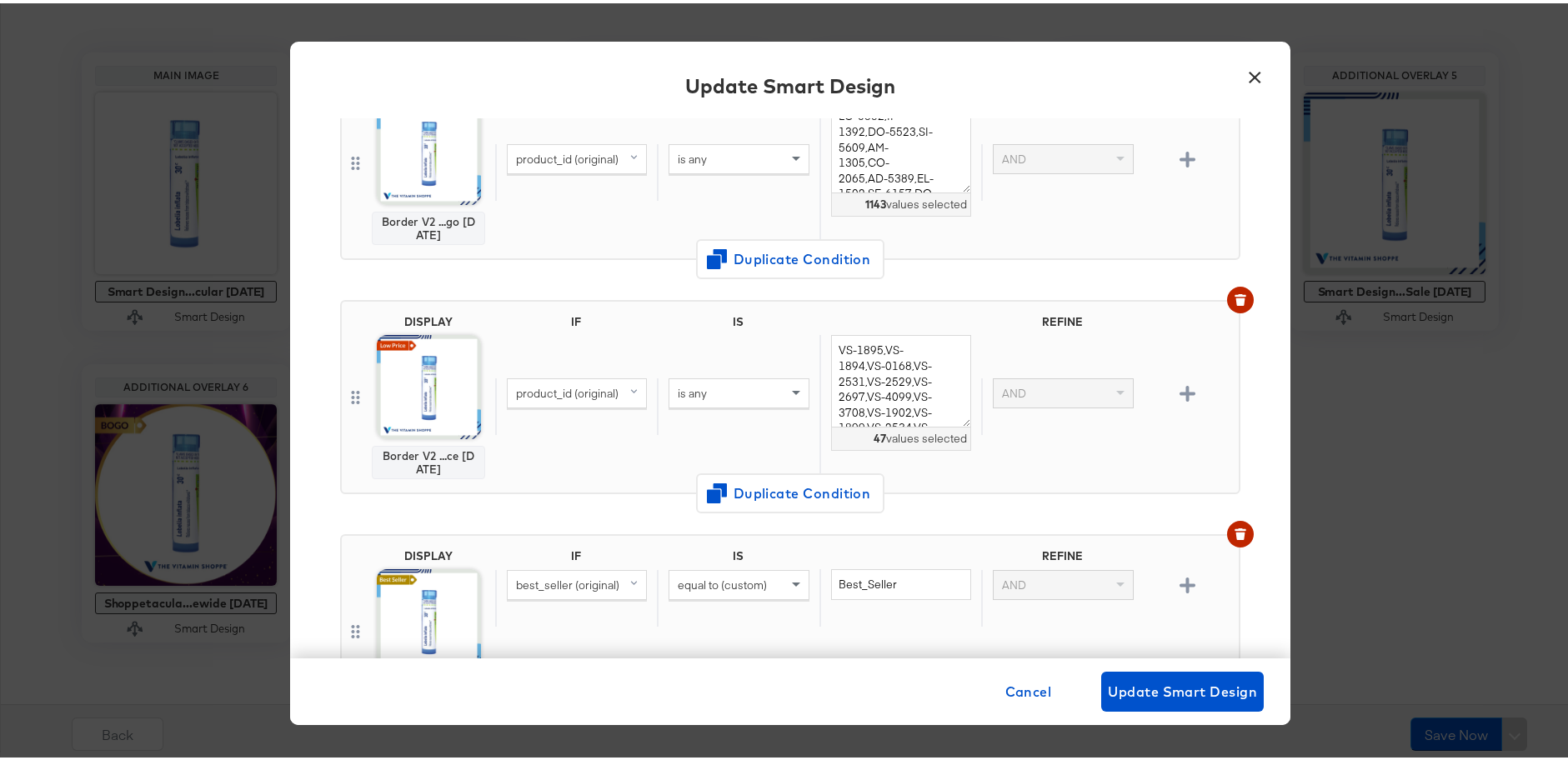
click at [1255, 74] on button "×" at bounding box center [1254, 69] width 30 height 30
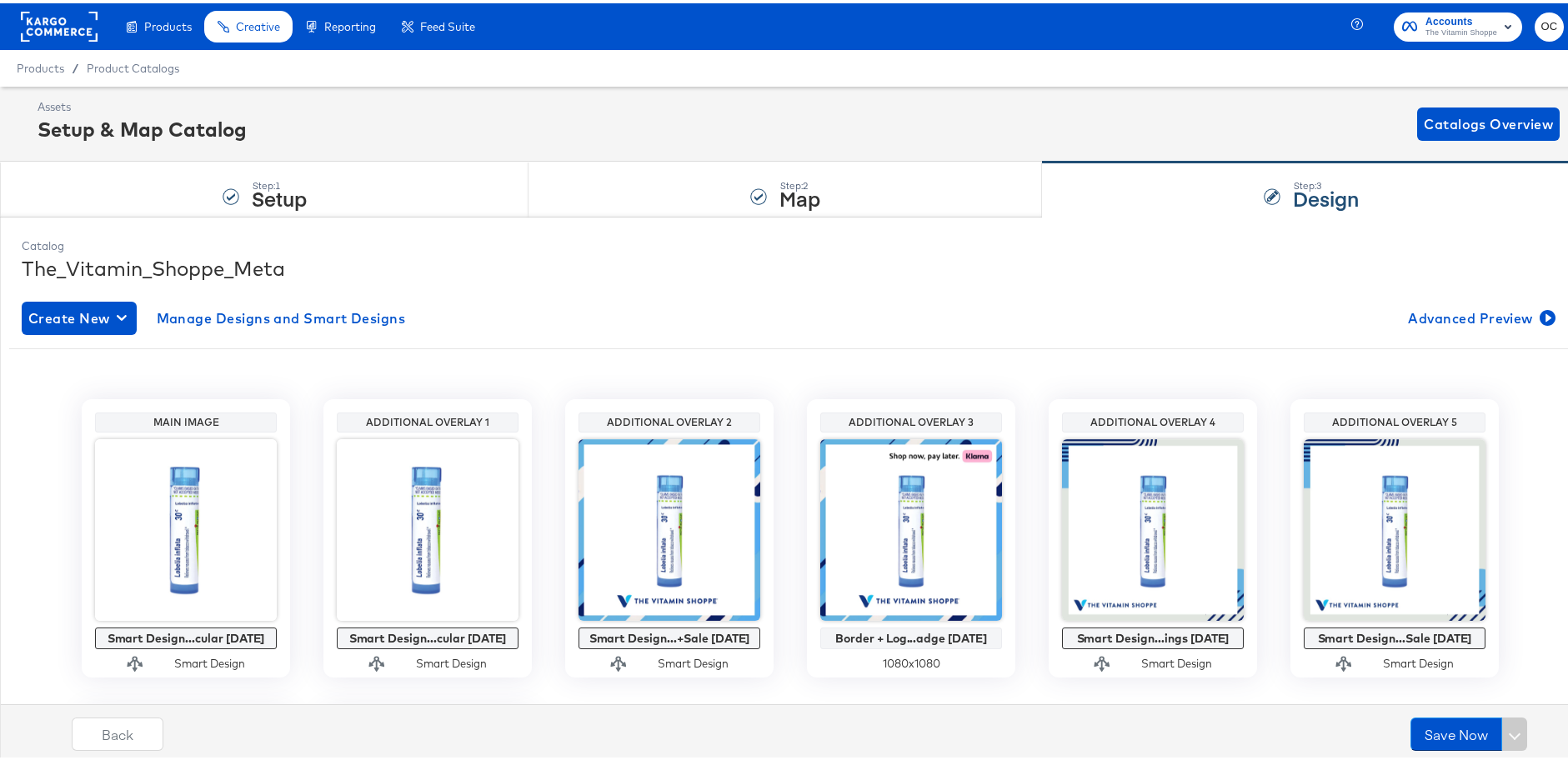
scroll to position [347, 0]
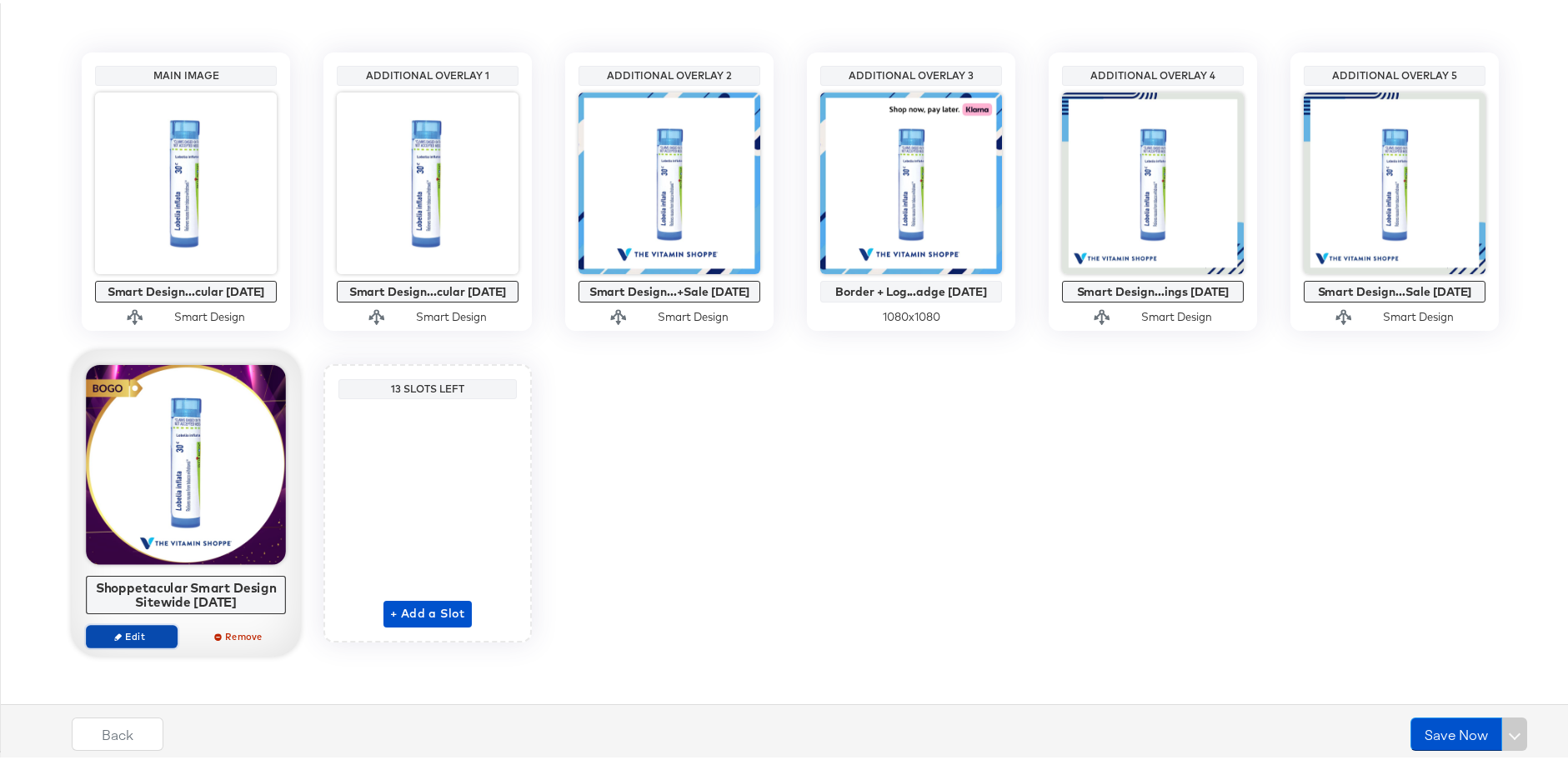
click at [118, 635] on span "Edit" at bounding box center [132, 633] width 77 height 13
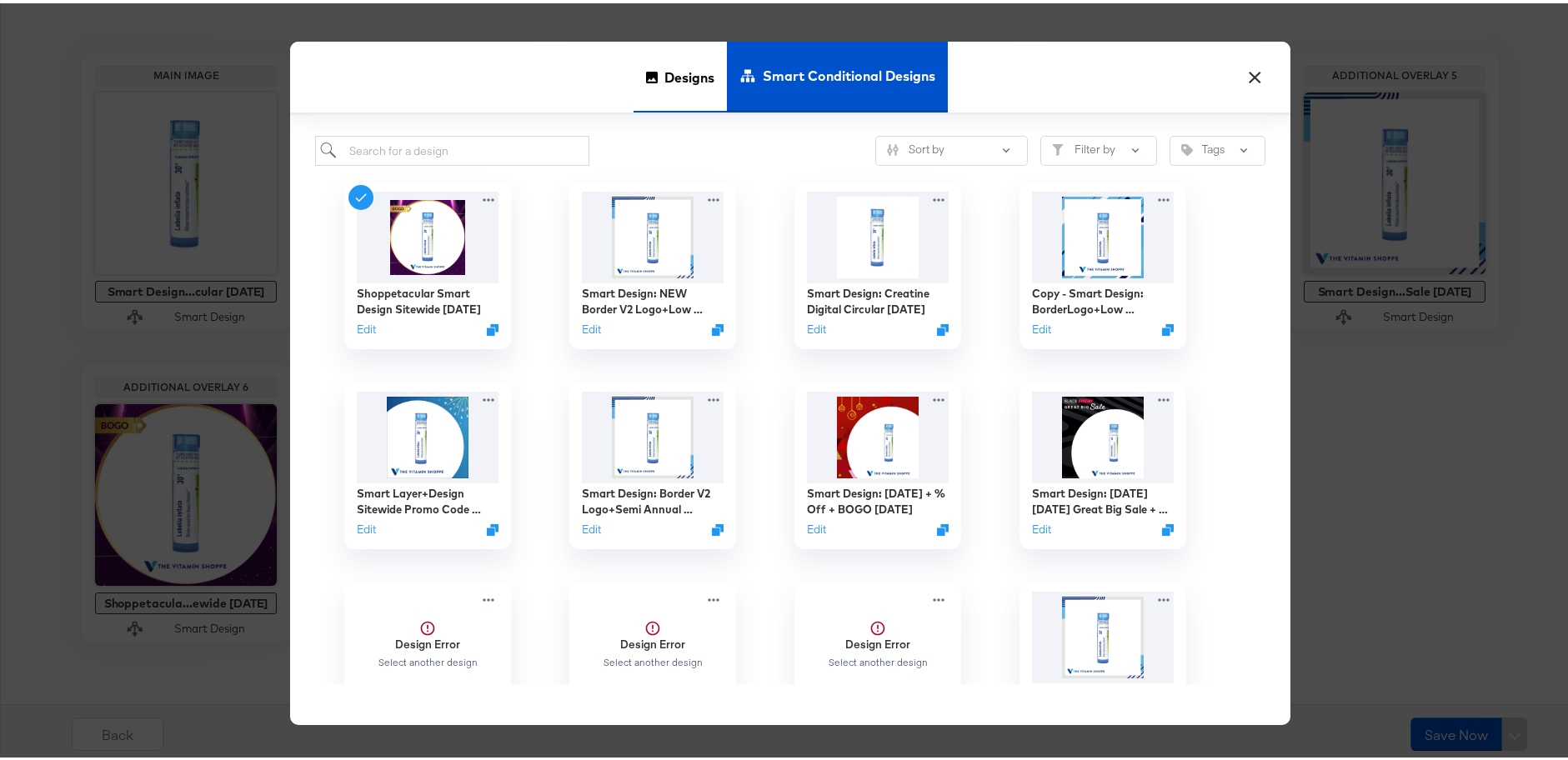
click at [664, 88] on span "Designs" at bounding box center [689, 73] width 50 height 73
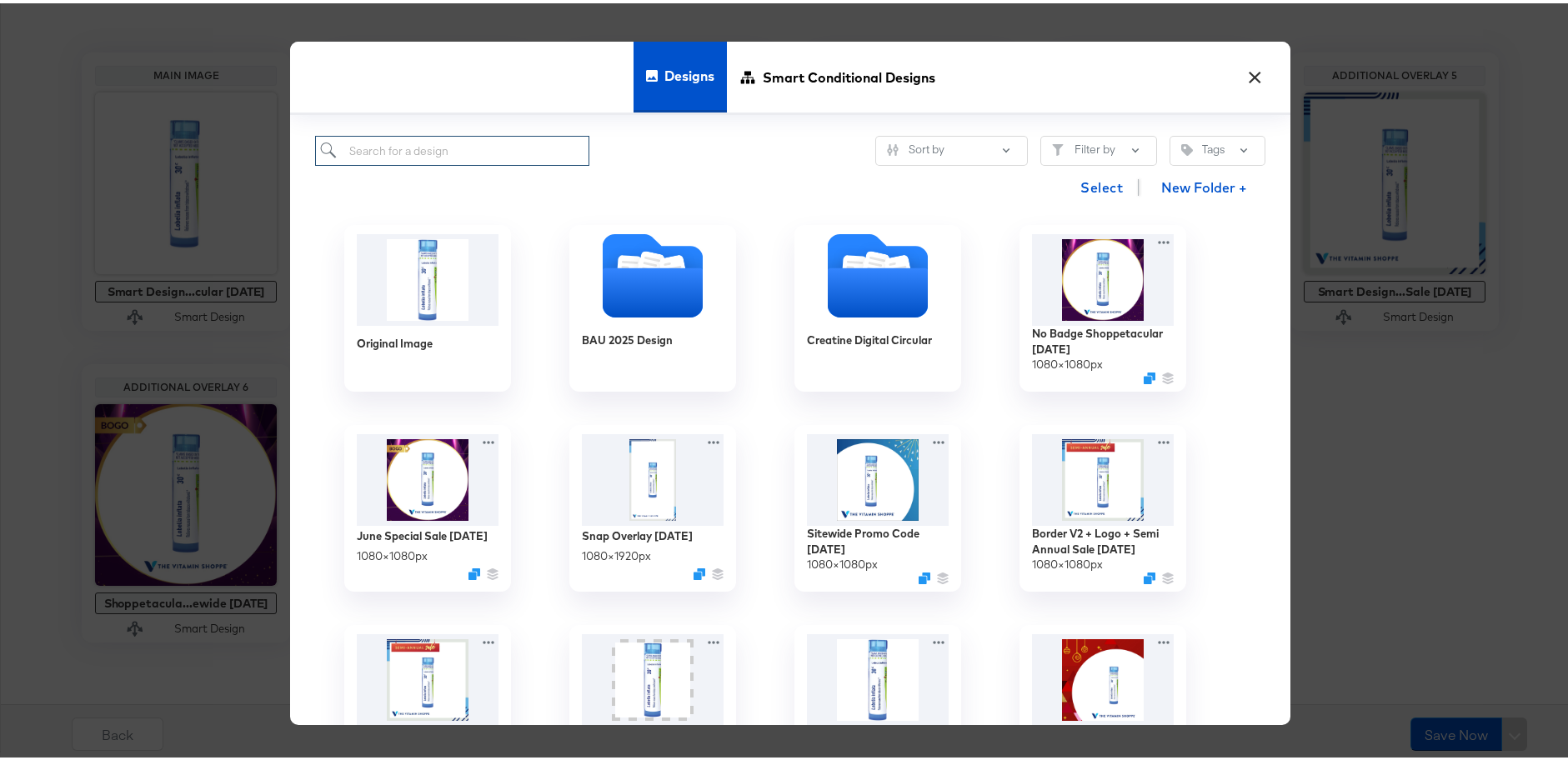
click at [506, 142] on input "search" at bounding box center [452, 148] width 274 height 31
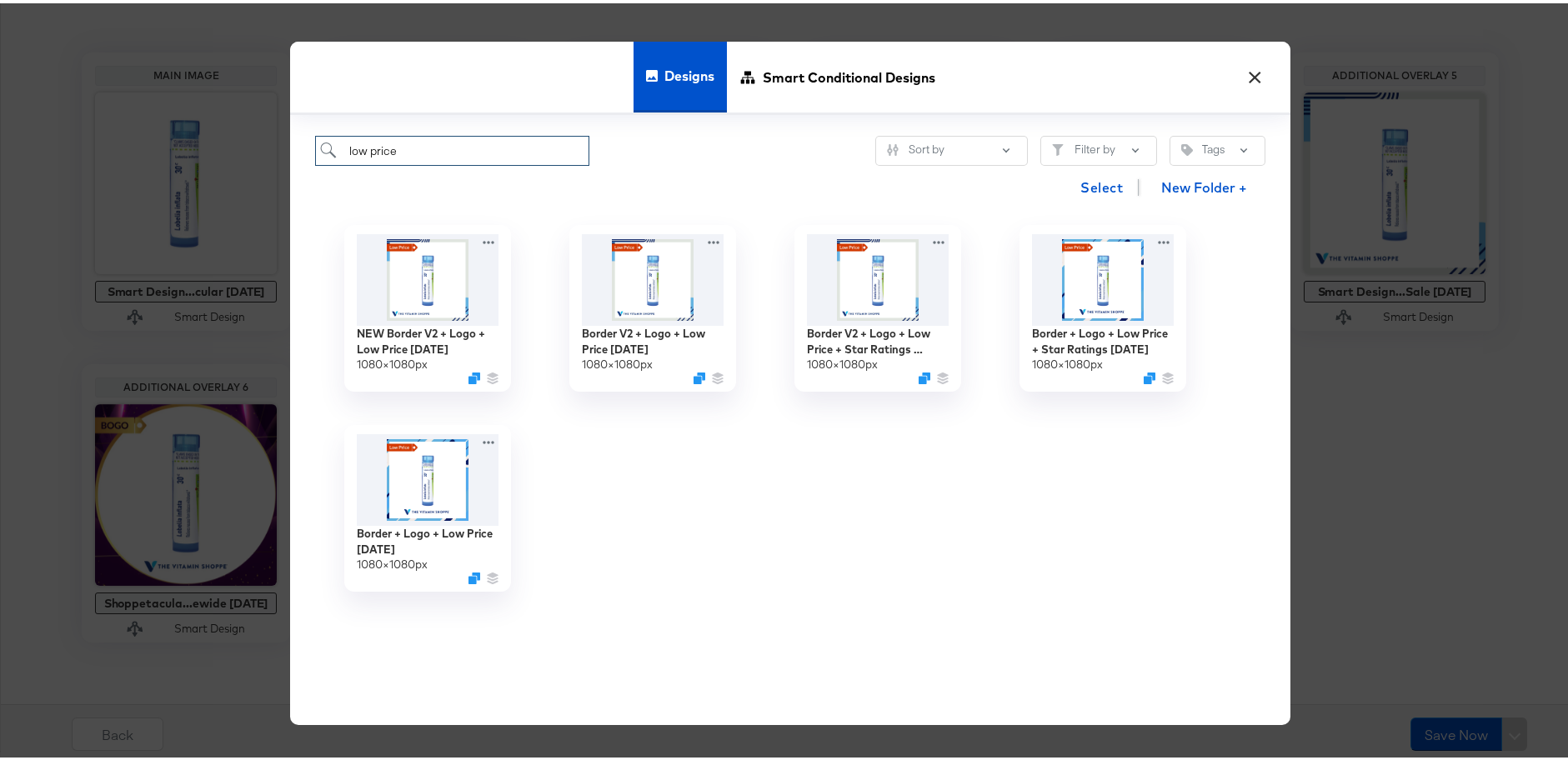
type input "low price"
